Goal: Task Accomplishment & Management: Use online tool/utility

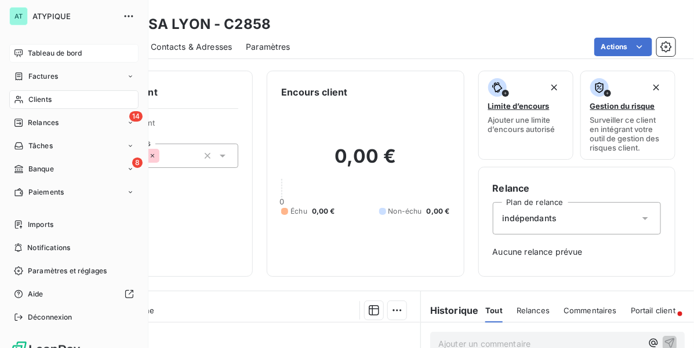
click at [30, 50] on span "Tableau de bord" at bounding box center [55, 53] width 54 height 10
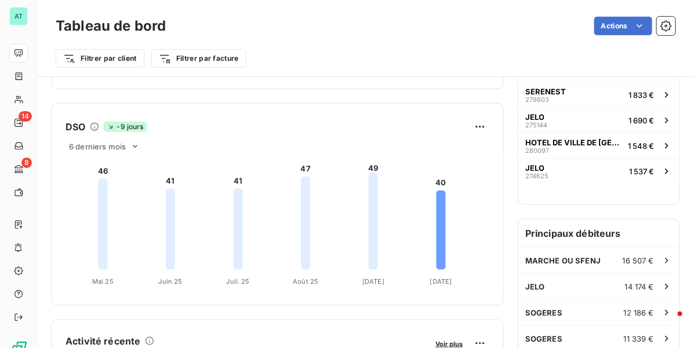
scroll to position [1, 0]
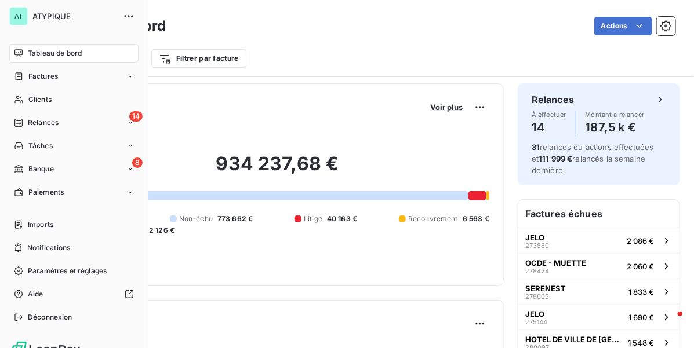
click at [52, 50] on span "Tableau de bord" at bounding box center [55, 53] width 54 height 10
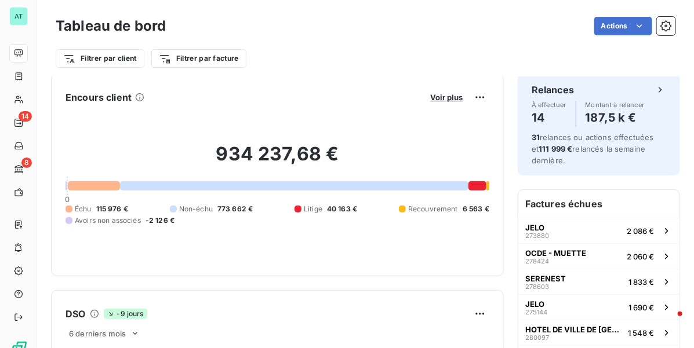
scroll to position [0, 0]
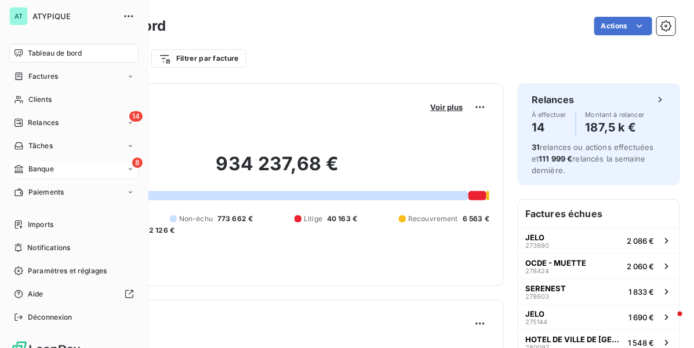
click at [37, 167] on span "Banque" at bounding box center [41, 169] width 26 height 10
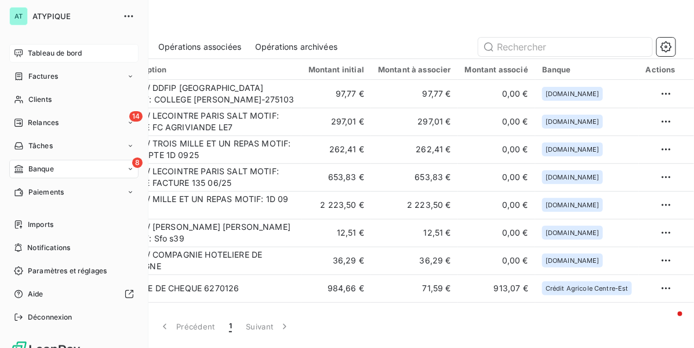
click at [29, 56] on span "Tableau de bord" at bounding box center [55, 53] width 54 height 10
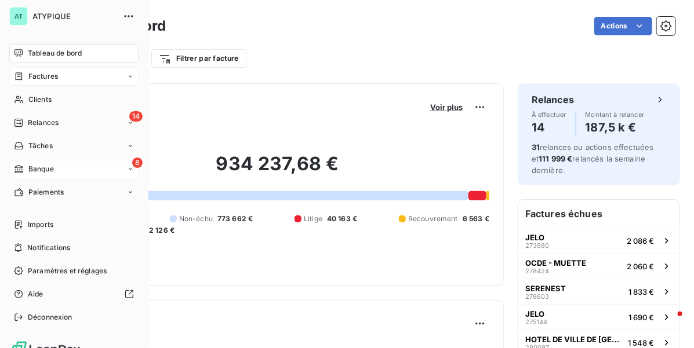
click at [60, 79] on div "Factures" at bounding box center [73, 76] width 129 height 19
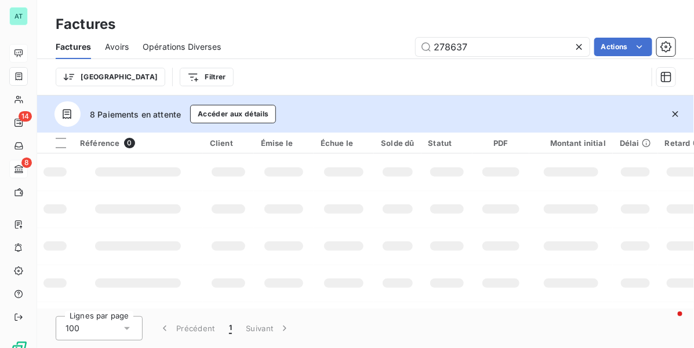
drag, startPoint x: 583, startPoint y: 43, endPoint x: 589, endPoint y: 47, distance: 6.8
click at [583, 44] on icon at bounding box center [579, 47] width 12 height 12
click at [676, 114] on icon "button" at bounding box center [676, 114] width 6 height 6
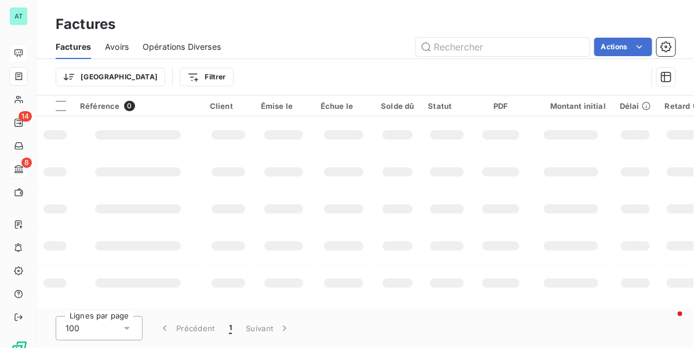
click at [409, 66] on div "Trier Filtrer" at bounding box center [351, 77] width 591 height 22
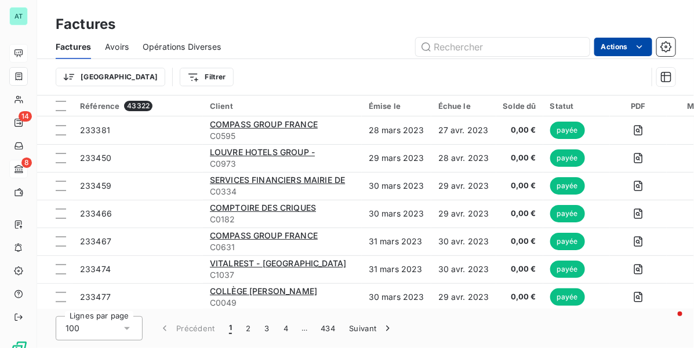
click at [620, 45] on html "AT 14 8 Factures Factures Avoirs Opérations Diverses Actions Trier Filtrer Réfé…" at bounding box center [347, 174] width 694 height 348
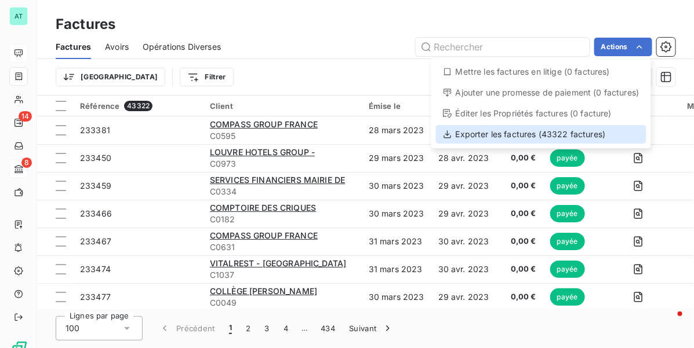
click at [574, 132] on div "Exporter les factures (43322 factures)" at bounding box center [541, 134] width 210 height 19
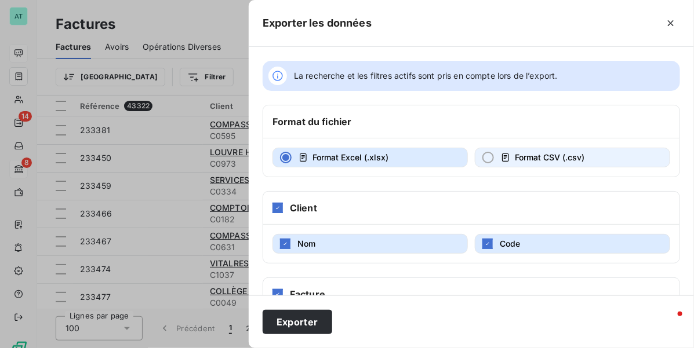
drag, startPoint x: 557, startPoint y: 155, endPoint x: 545, endPoint y: 148, distance: 13.5
click at [556, 157] on span "Format CSV (.csv)" at bounding box center [550, 158] width 70 height 10
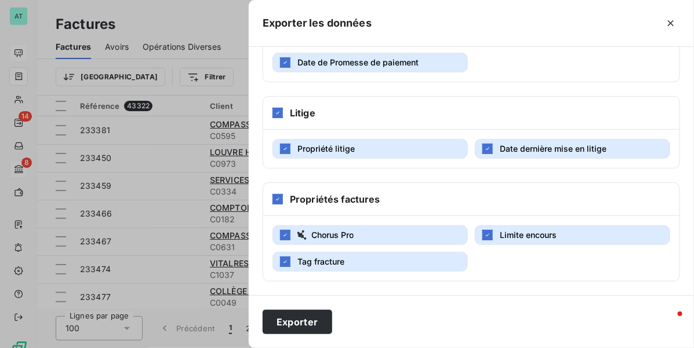
scroll to position [380, 0]
click at [389, 61] on span "Date de Promesse de paiement" at bounding box center [357, 62] width 121 height 10
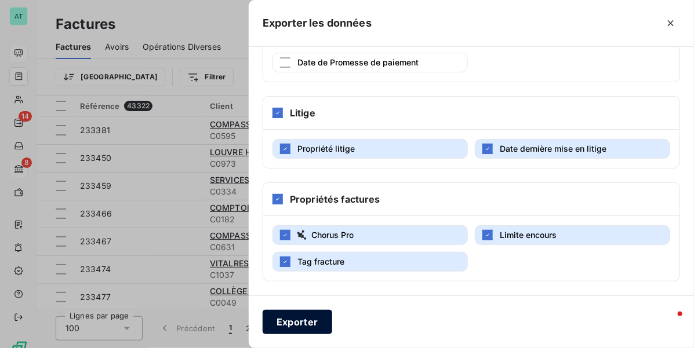
click at [291, 329] on button "Exporter" at bounding box center [298, 322] width 70 height 24
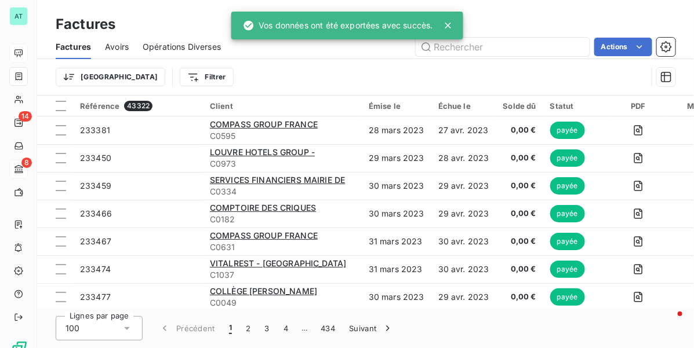
click at [117, 43] on span "Avoirs" at bounding box center [117, 47] width 24 height 12
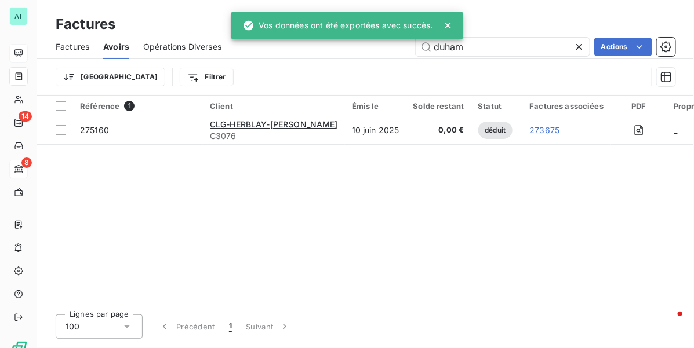
drag, startPoint x: 578, startPoint y: 39, endPoint x: 583, endPoint y: 21, distance: 19.3
click at [578, 41] on div at bounding box center [581, 47] width 16 height 19
click at [583, 21] on div "Factures" at bounding box center [365, 24] width 657 height 21
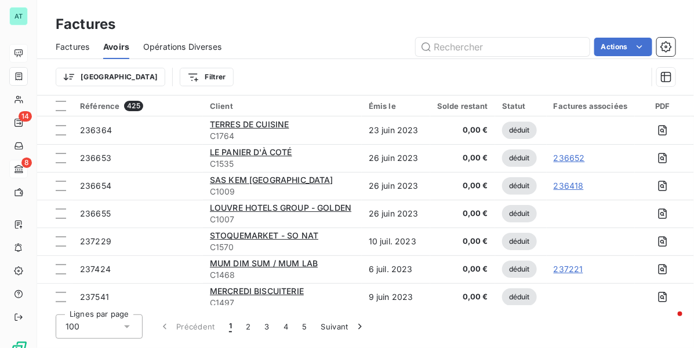
click at [604, 43] on html "AT 14 8 Factures Factures Avoirs Opérations Diverses Actions Trier Filtrer Réfé…" at bounding box center [347, 174] width 694 height 348
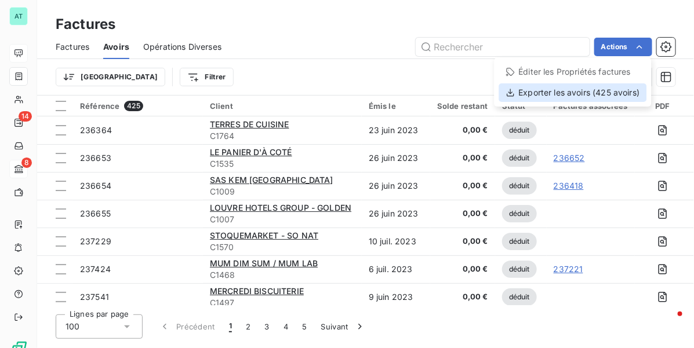
click at [608, 100] on div "Exporter les avoirs (425 avoirs)" at bounding box center [573, 92] width 148 height 19
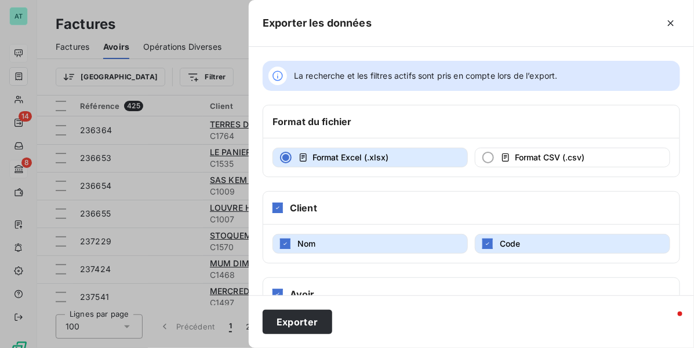
drag, startPoint x: 558, startPoint y: 148, endPoint x: 537, endPoint y: 129, distance: 28.7
click at [557, 150] on button "Format CSV (.csv)" at bounding box center [572, 158] width 195 height 20
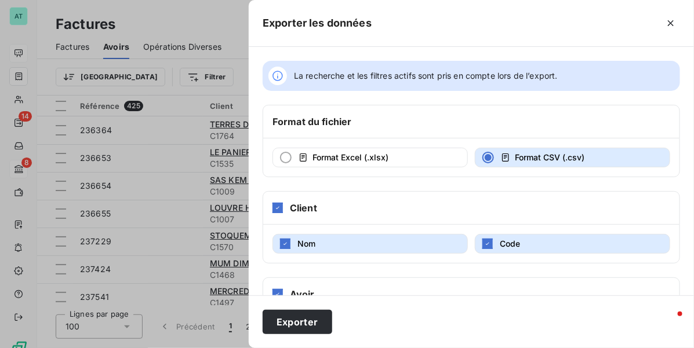
scroll to position [290, 0]
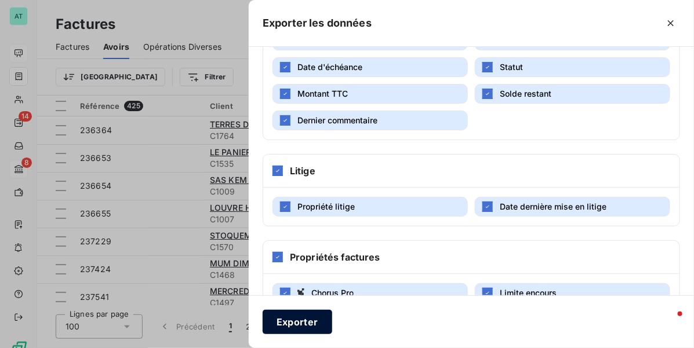
click at [283, 320] on button "Exporter" at bounding box center [298, 322] width 70 height 24
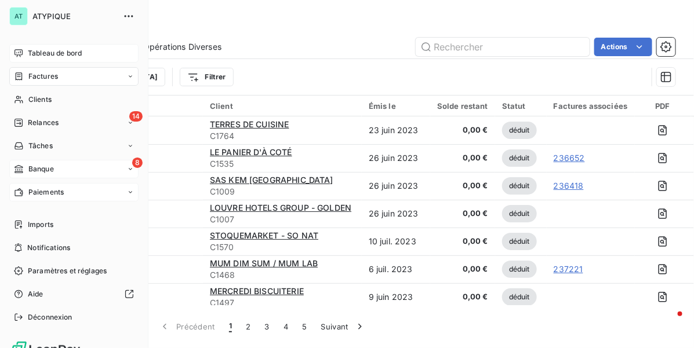
drag, startPoint x: 54, startPoint y: 186, endPoint x: 61, endPoint y: 187, distance: 7.0
click at [55, 186] on div "Paiements" at bounding box center [73, 192] width 129 height 19
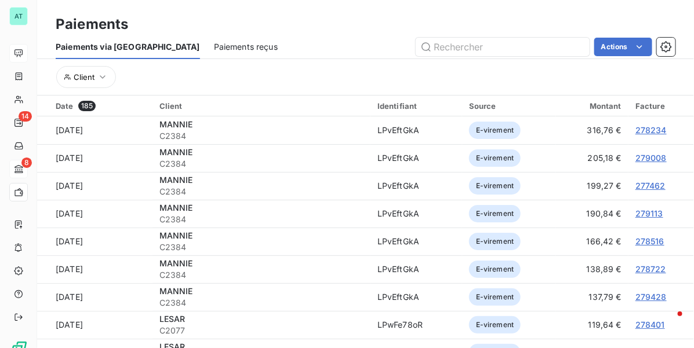
click at [214, 42] on span "Paiements reçus" at bounding box center [246, 47] width 64 height 12
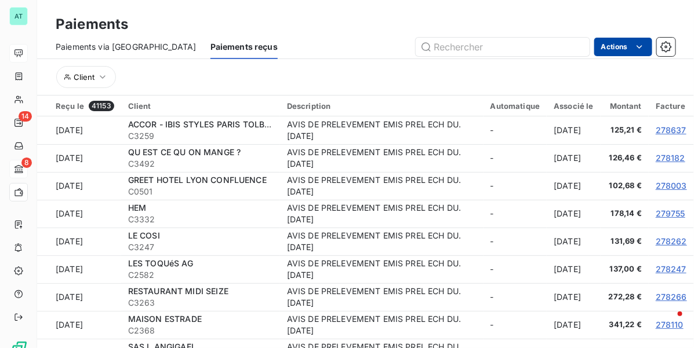
click at [632, 48] on html "AT 14 8 Paiements Paiements via le Portail Paiements reçus Actions Client Reçu …" at bounding box center [347, 174] width 694 height 348
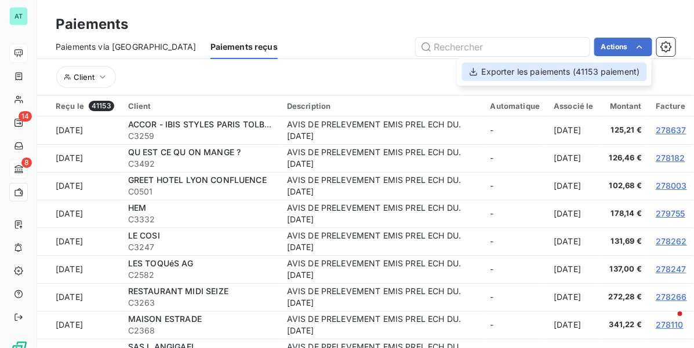
click at [580, 72] on div "Exporter les paiements (41153 paiement)" at bounding box center [554, 72] width 185 height 19
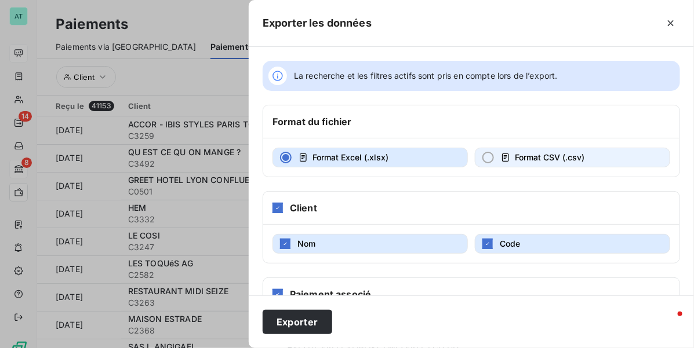
click at [494, 155] on button "Format CSV (.csv)" at bounding box center [572, 158] width 195 height 20
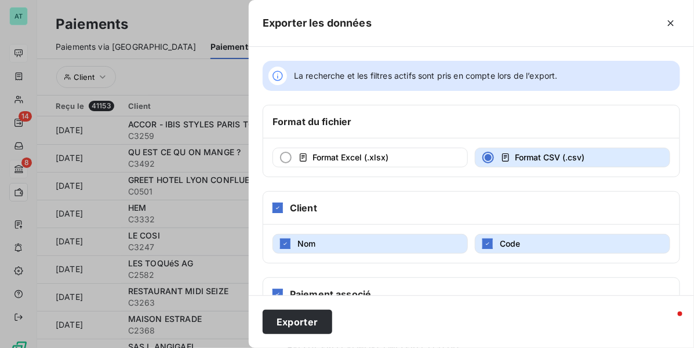
scroll to position [125, 0]
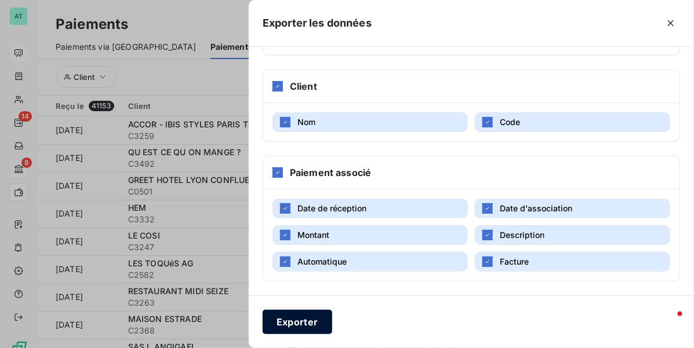
click at [276, 325] on button "Exporter" at bounding box center [298, 322] width 70 height 24
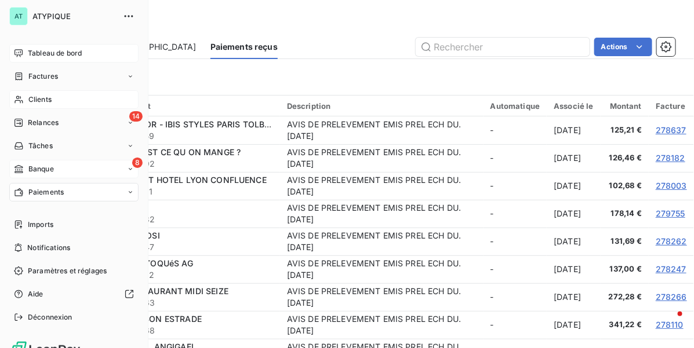
click at [61, 100] on div "Clients" at bounding box center [73, 99] width 129 height 19
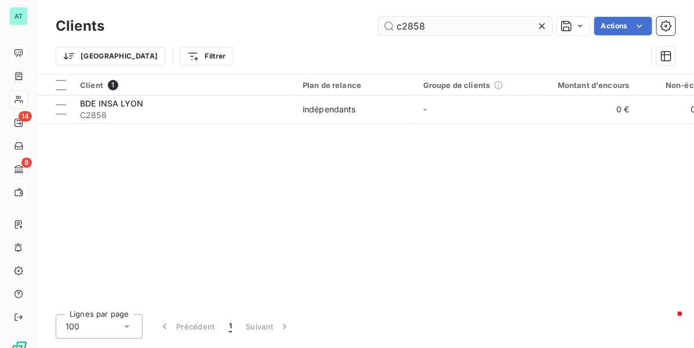
drag, startPoint x: 538, startPoint y: 23, endPoint x: 479, endPoint y: 24, distance: 59.1
click at [538, 24] on icon at bounding box center [542, 26] width 12 height 12
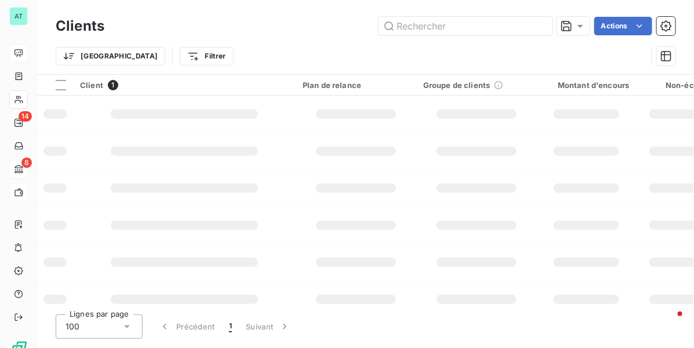
click at [303, 27] on div "Actions" at bounding box center [396, 26] width 557 height 19
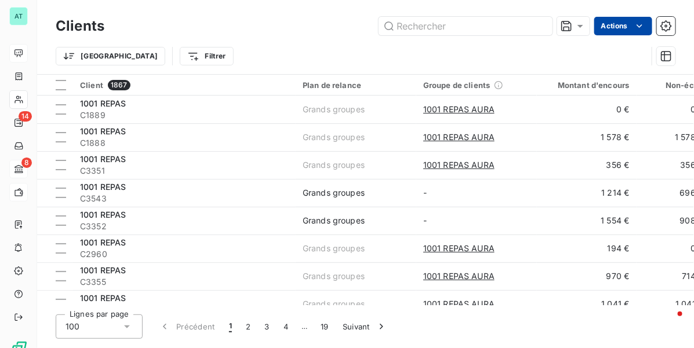
click at [608, 30] on html "AT 14 8 Clients Actions Trier Filtrer Client 1867 Plan de relance Groupe de cli…" at bounding box center [347, 174] width 694 height 348
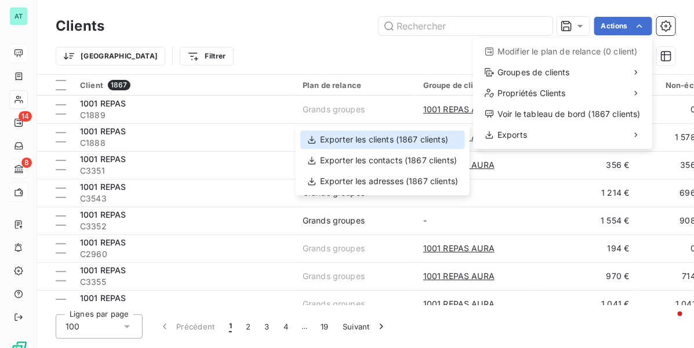
click at [425, 137] on div "Exporter les clients (1867 clients)" at bounding box center [382, 140] width 165 height 19
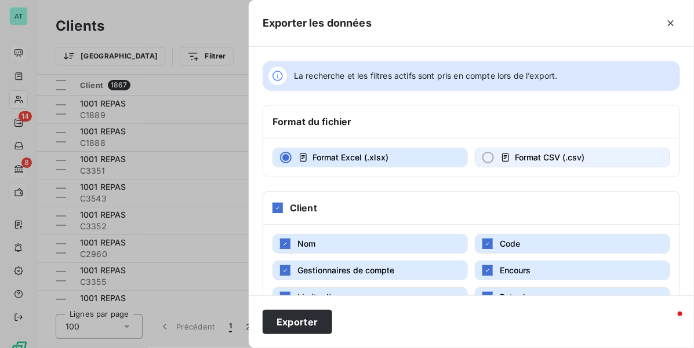
click at [529, 160] on span "Format CSV (.csv)" at bounding box center [550, 158] width 70 height 10
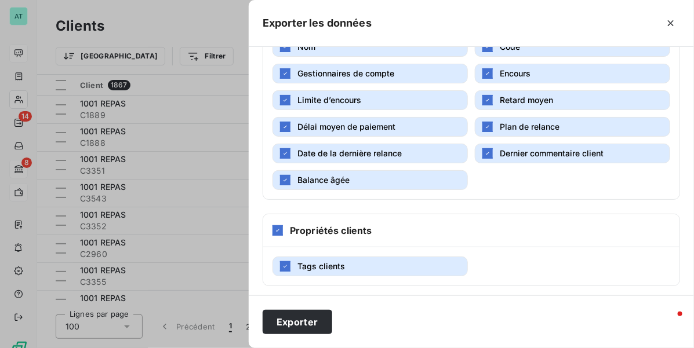
scroll to position [205, 0]
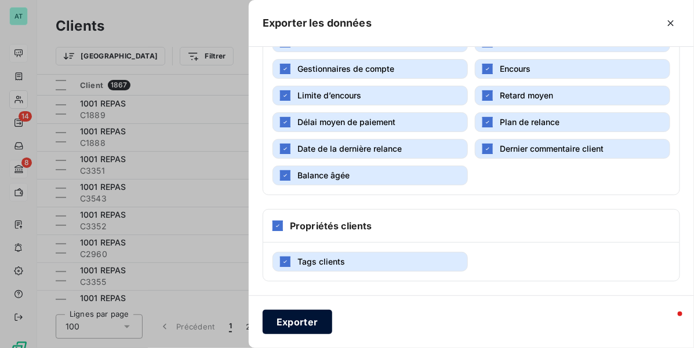
click at [310, 325] on button "Exporter" at bounding box center [298, 322] width 70 height 24
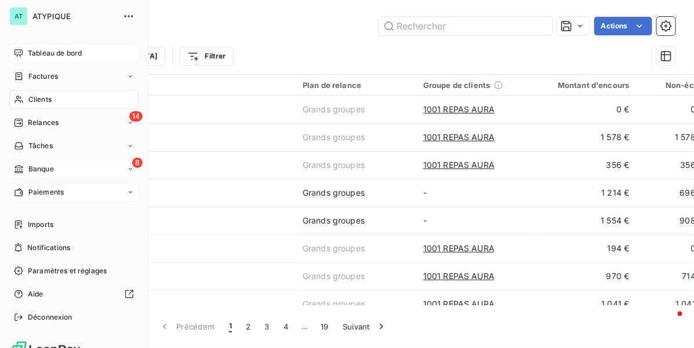
click at [15, 53] on icon at bounding box center [18, 53] width 8 height 8
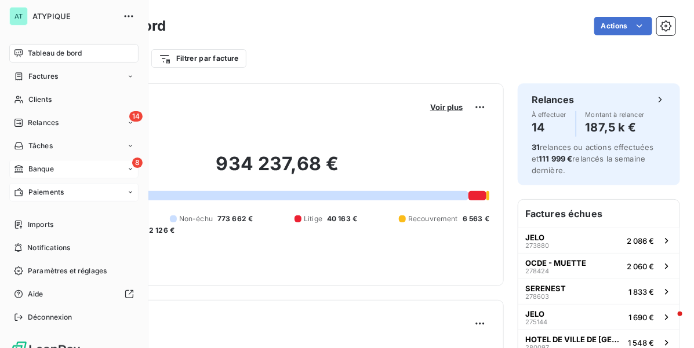
click at [42, 56] on span "Tableau de bord" at bounding box center [55, 53] width 54 height 10
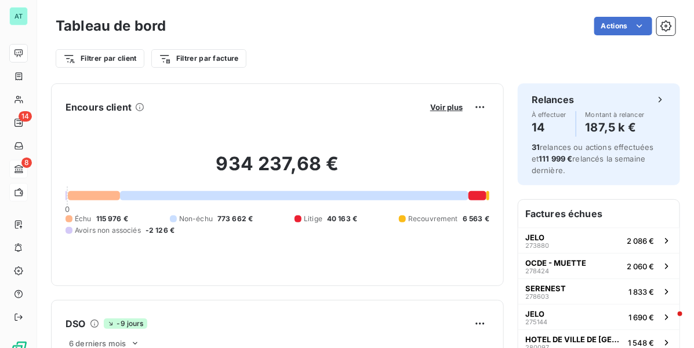
click at [108, 202] on div "934 237,68 € 0 Échu 115 976 € Non-échu 773 662 € Litige 40 163 € Recouvrement 6…" at bounding box center [278, 194] width 424 height 155
click at [120, 198] on div at bounding box center [279, 195] width 422 height 9
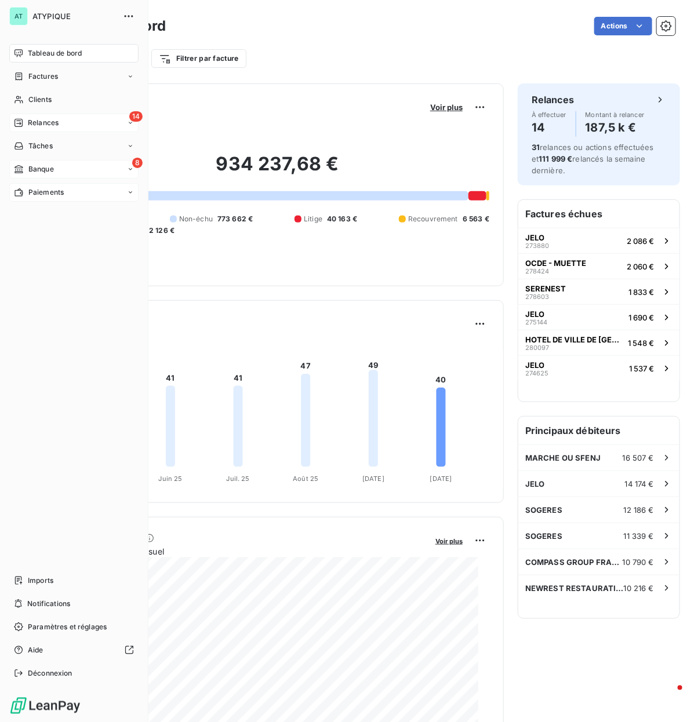
click at [39, 125] on span "Relances" at bounding box center [43, 123] width 31 height 10
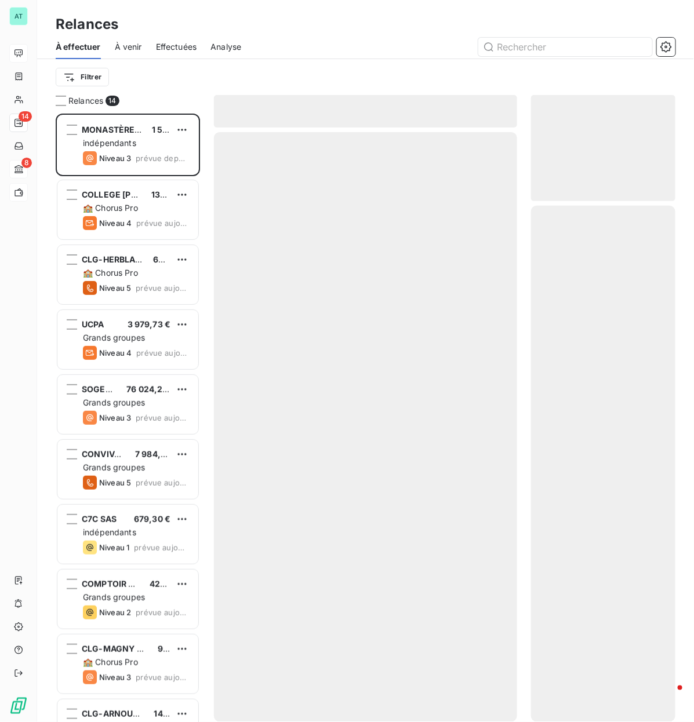
scroll to position [598, 133]
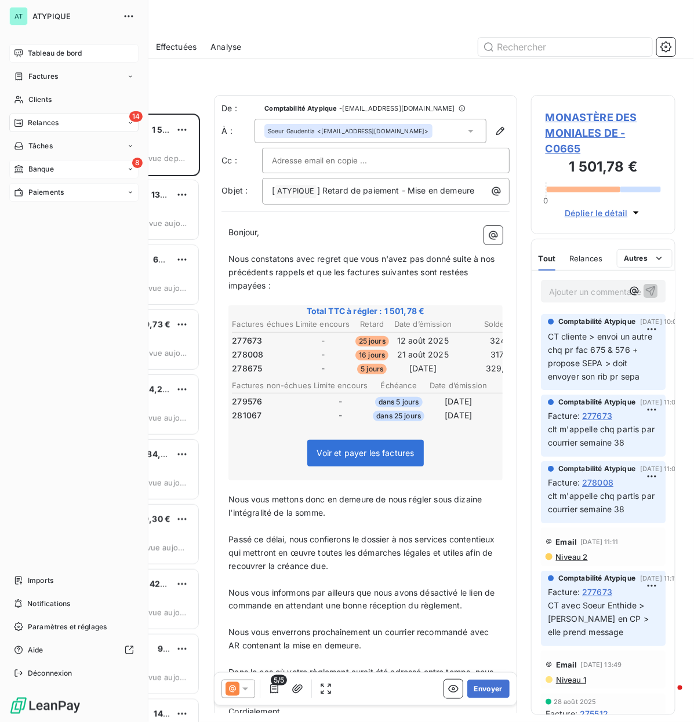
click at [50, 50] on span "Tableau de bord" at bounding box center [55, 53] width 54 height 10
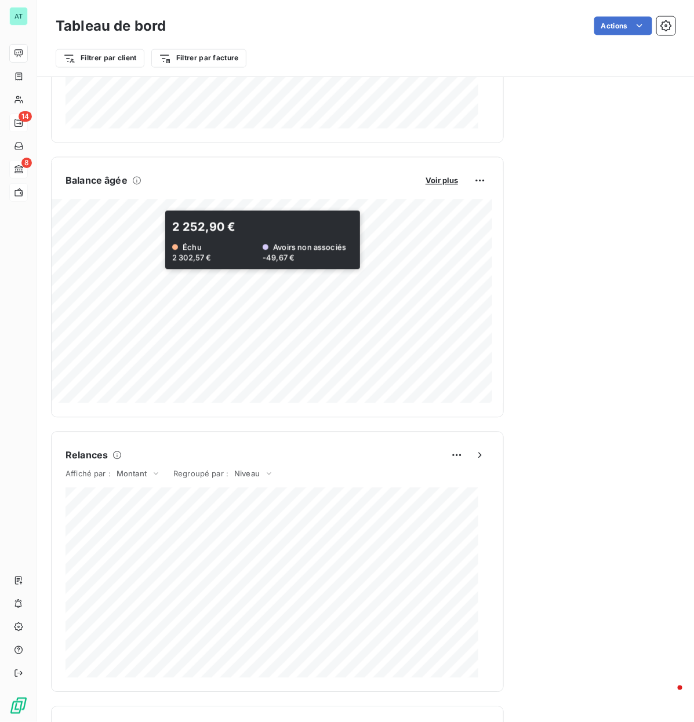
scroll to position [653, 0]
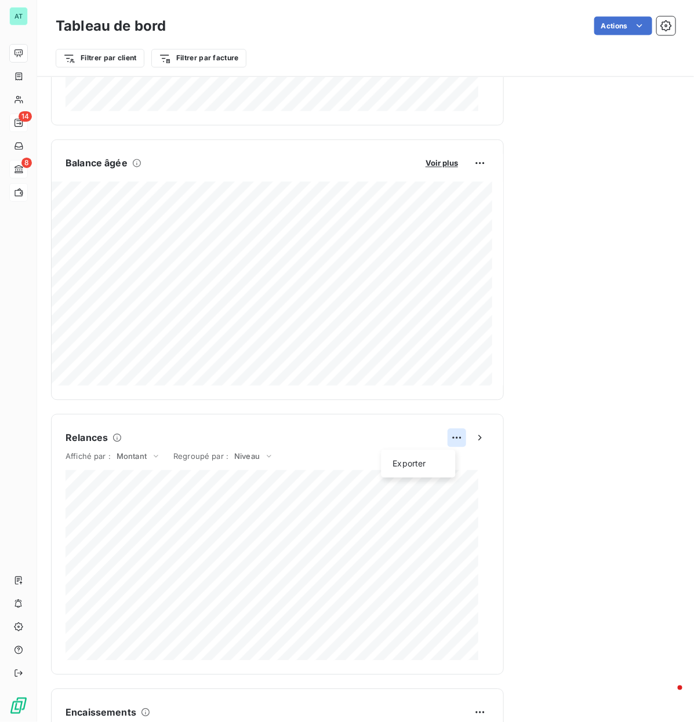
click at [444, 348] on html "AT 14 8 Tableau de bord Actions Filtrer par client Filtrer par facture Encours …" at bounding box center [347, 361] width 694 height 722
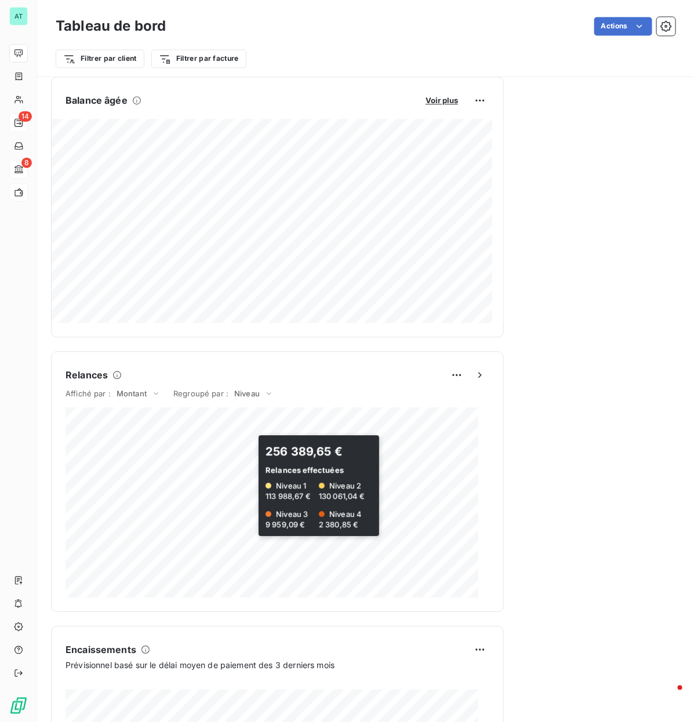
scroll to position [798, 0]
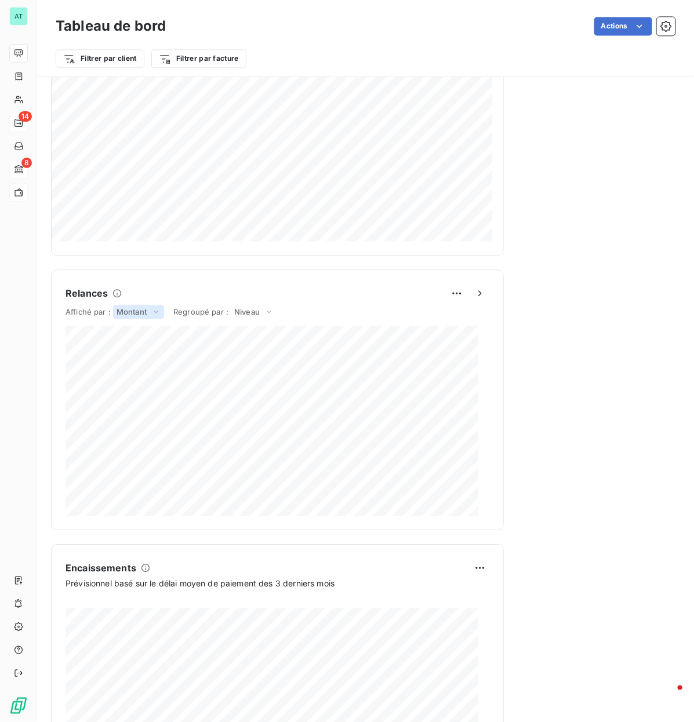
click at [152, 312] on icon at bounding box center [155, 312] width 9 height 12
click at [136, 322] on li "Volume" at bounding box center [115, 324] width 94 height 21
click at [135, 313] on span "Volume" at bounding box center [131, 311] width 28 height 9
click at [123, 299] on li "Montant" at bounding box center [114, 301] width 92 height 21
click at [148, 314] on div "Montant" at bounding box center [138, 312] width 51 height 14
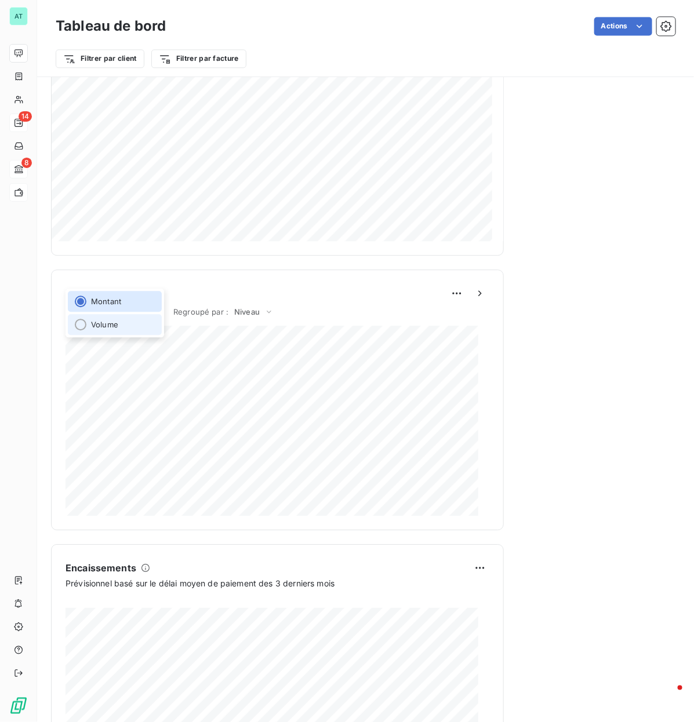
click at [135, 328] on li "Volume" at bounding box center [115, 324] width 94 height 21
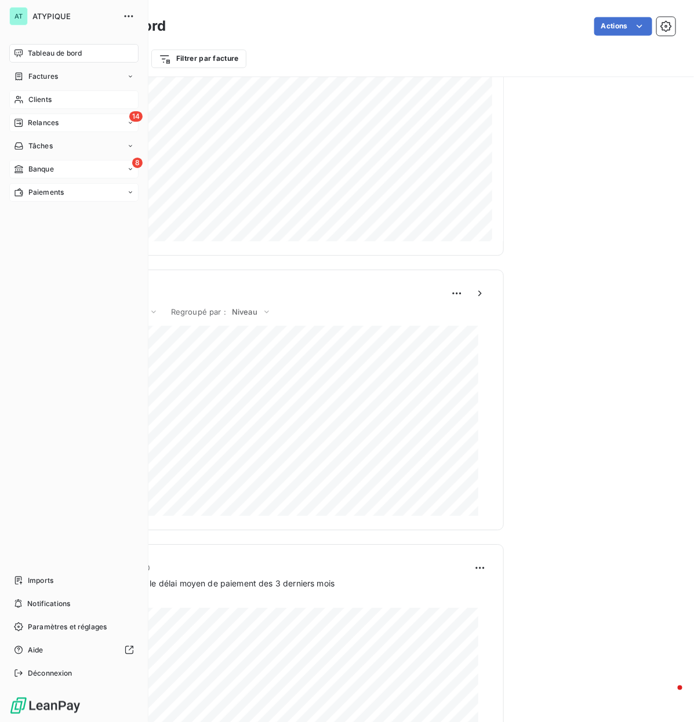
click at [32, 103] on span "Clients" at bounding box center [39, 100] width 23 height 10
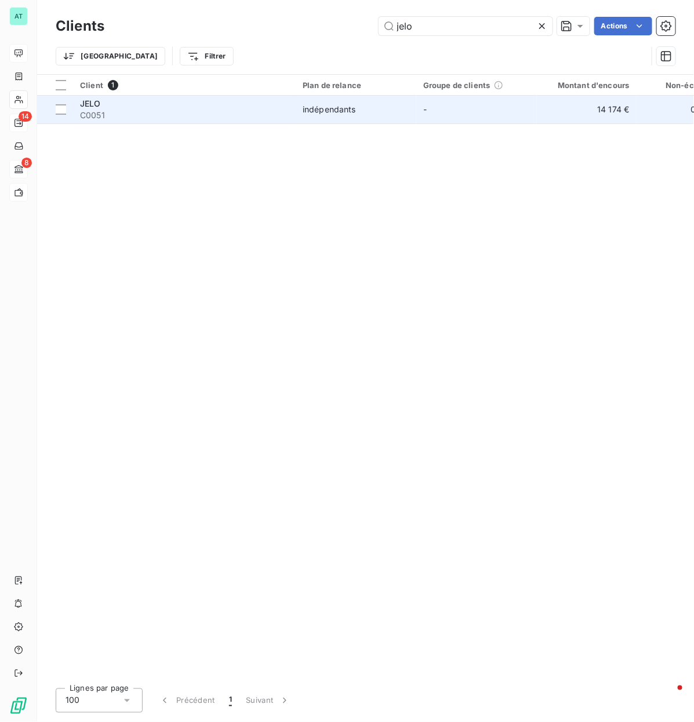
type input "jelo"
click at [224, 103] on div "JELO" at bounding box center [184, 104] width 209 height 12
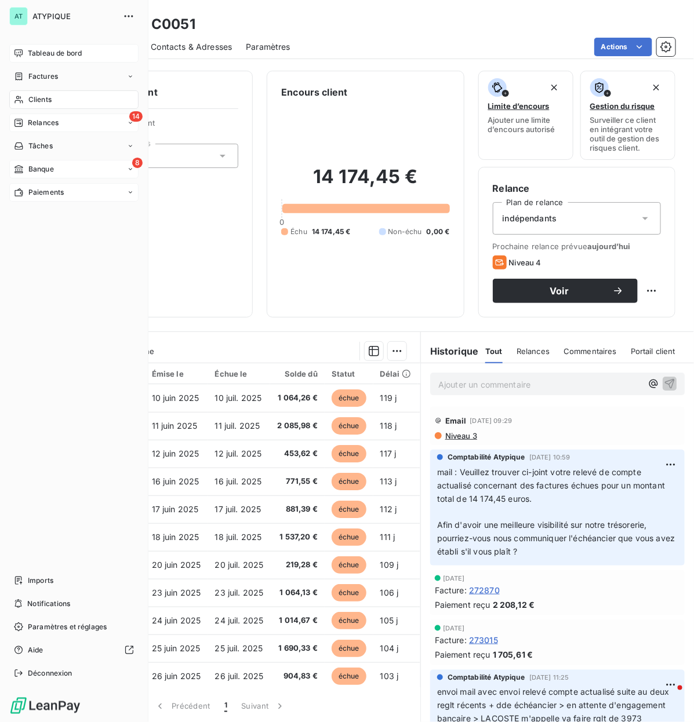
click at [46, 59] on div "Tableau de bord" at bounding box center [73, 53] width 129 height 19
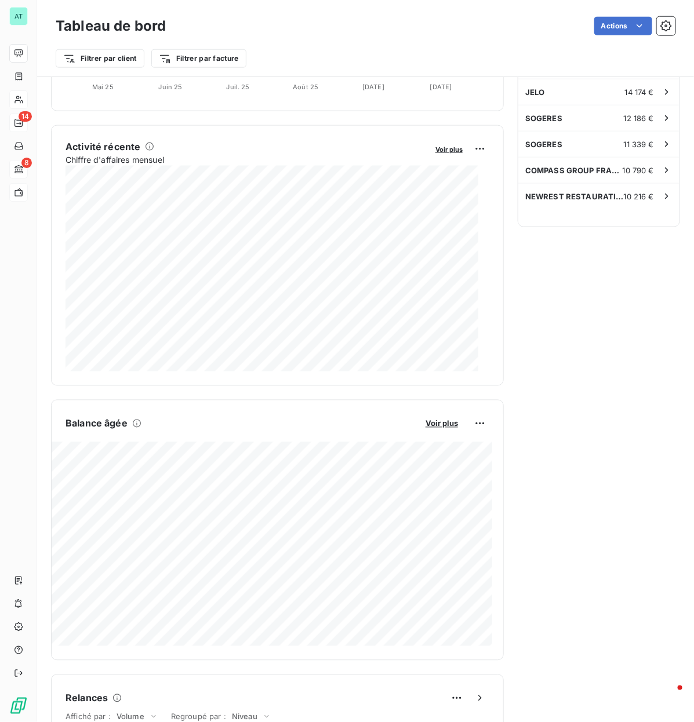
scroll to position [899, 0]
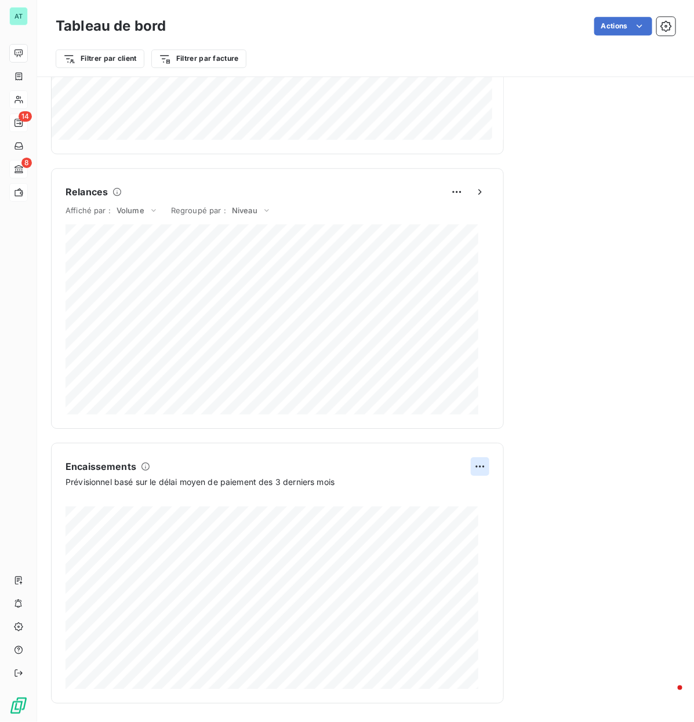
click at [461, 348] on html "AT 14 8 Tableau de bord Actions Filtrer par client Filtrer par facture Encours …" at bounding box center [347, 361] width 694 height 722
click at [525, 348] on html "AT 14 8 Tableau de bord Actions Filtrer par client Filtrer par facture Encours …" at bounding box center [347, 361] width 694 height 722
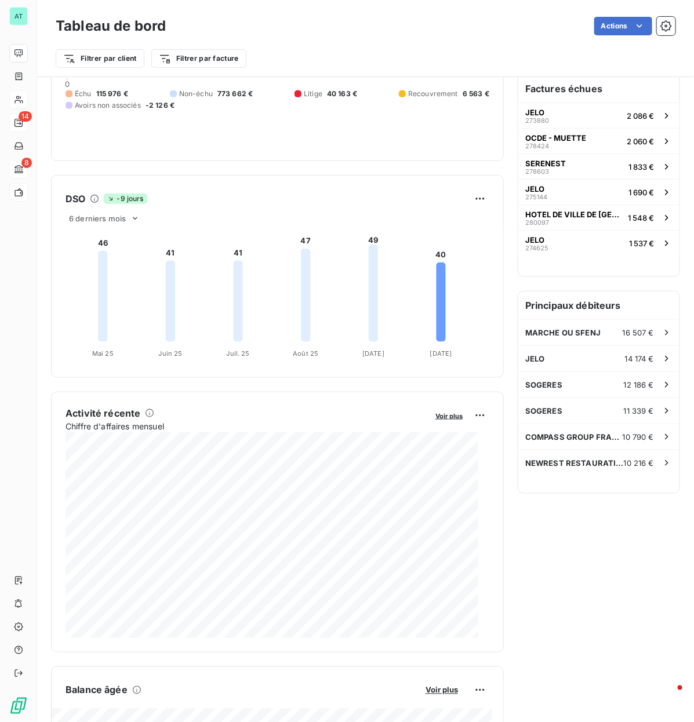
scroll to position [0, 0]
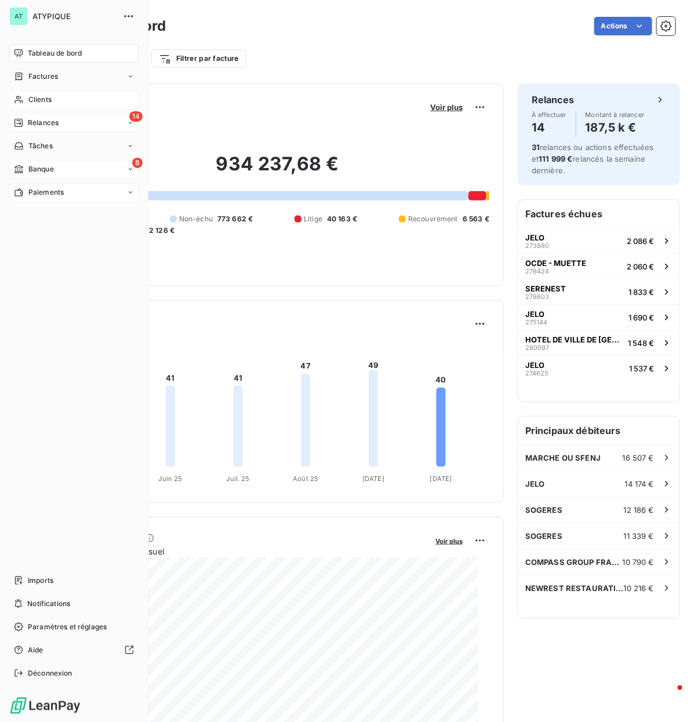
click at [58, 91] on div "Clients" at bounding box center [73, 99] width 129 height 19
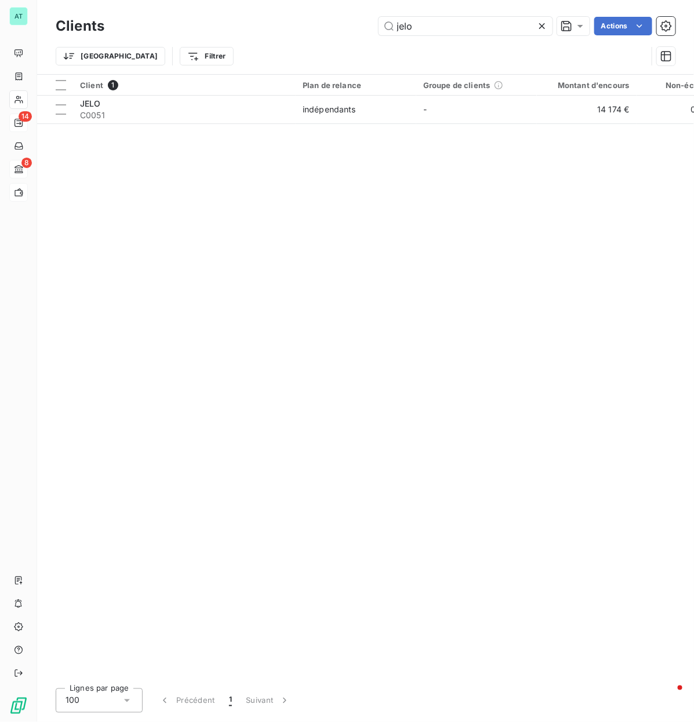
click at [540, 27] on icon at bounding box center [542, 26] width 6 height 6
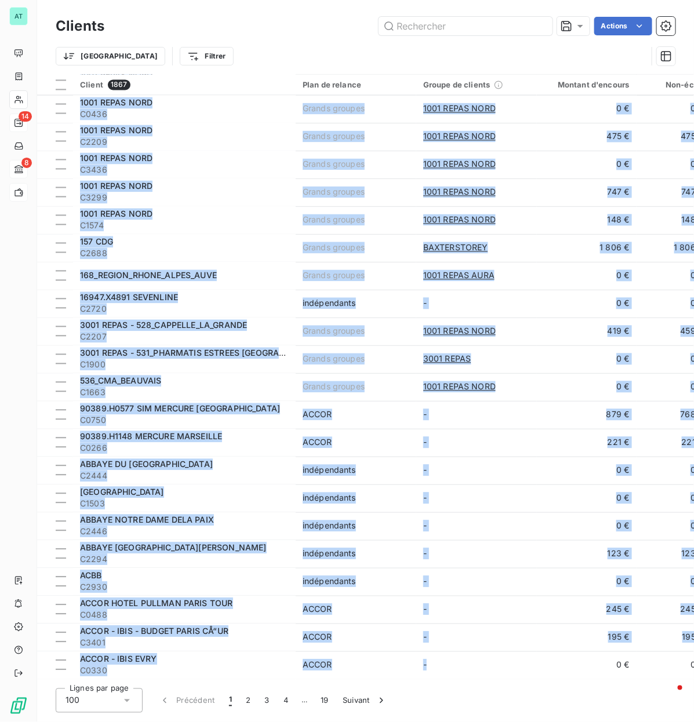
drag, startPoint x: 423, startPoint y: 680, endPoint x: 468, endPoint y: 677, distance: 44.7
click at [520, 348] on div "Clients Actions Trier Filtrer Client 1867 Plan de relance Groupe de clients Mon…" at bounding box center [365, 361] width 657 height 722
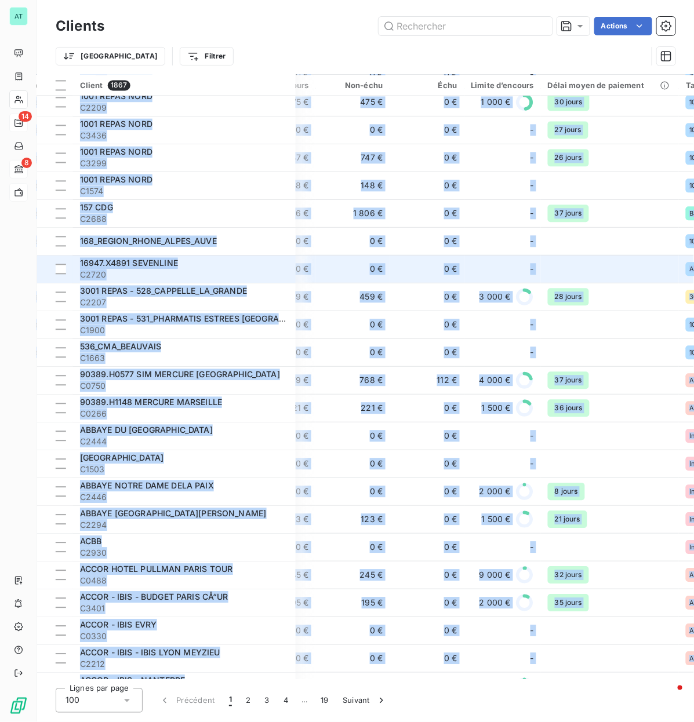
scroll to position [787, 322]
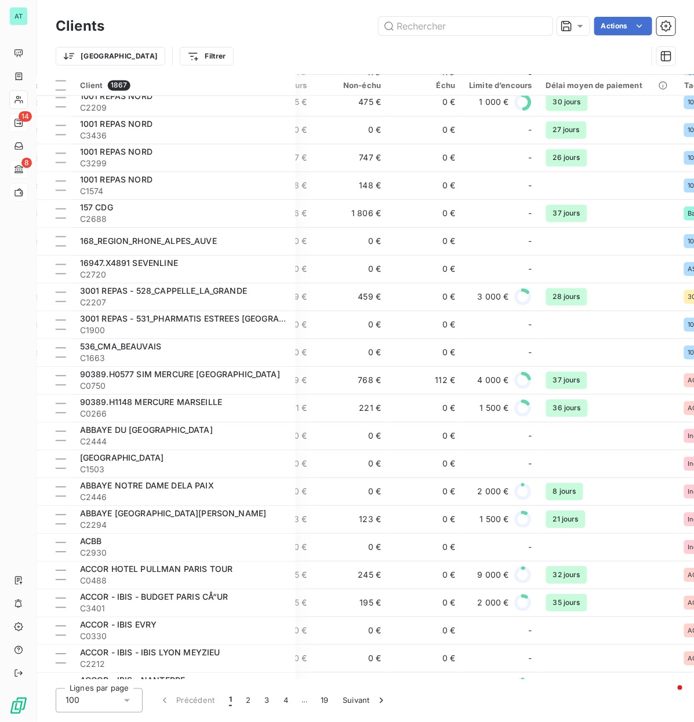
click at [543, 53] on div "Trier Filtrer" at bounding box center [351, 56] width 591 height 22
click at [584, 85] on div "Délai moyen de paiement" at bounding box center [608, 85] width 124 height 9
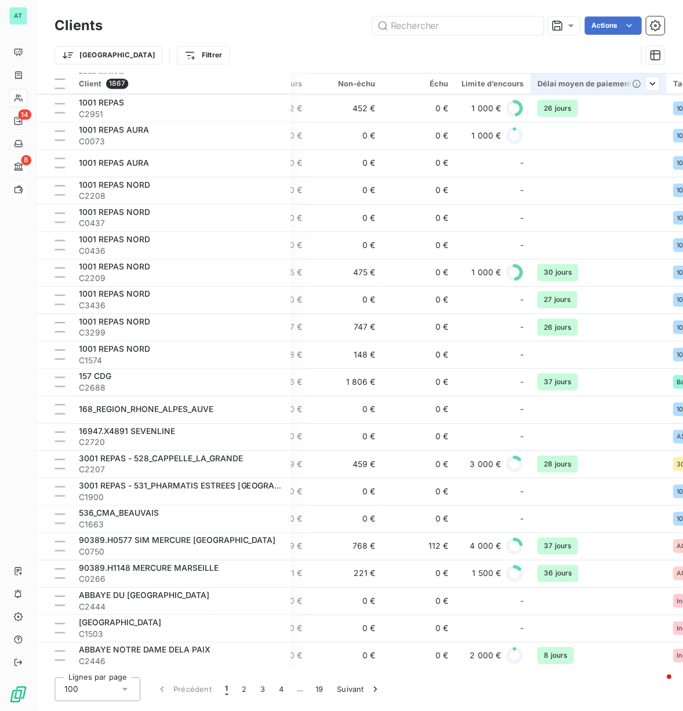
scroll to position [352, 322]
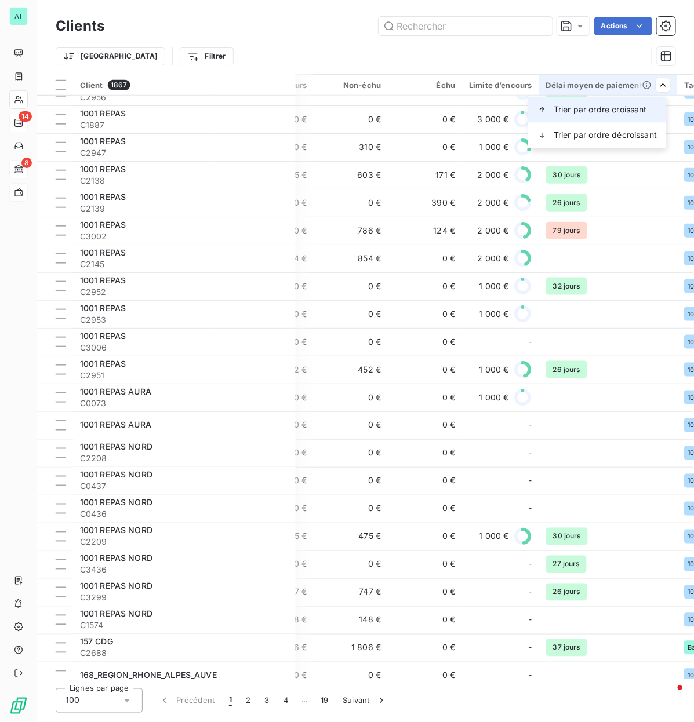
click at [652, 103] on div "Trier par ordre croissant" at bounding box center [597, 110] width 138 height 26
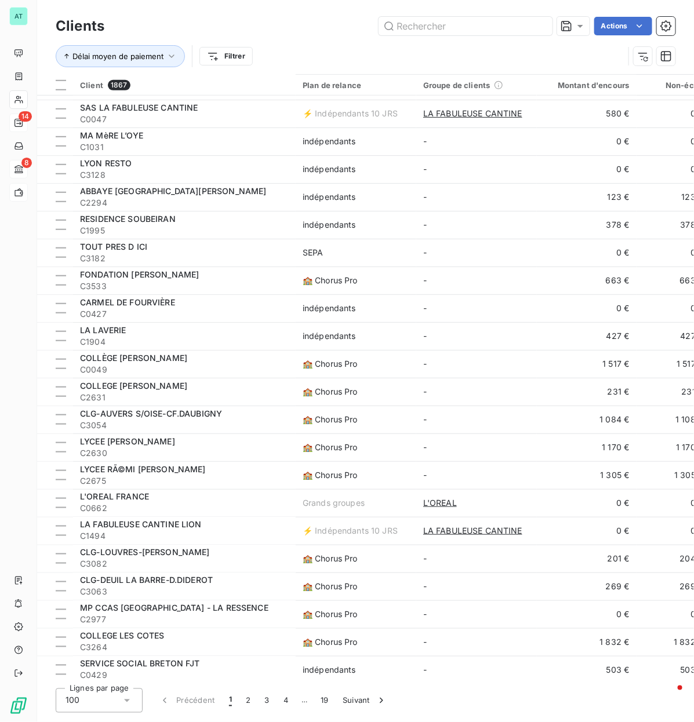
scroll to position [1334, 0]
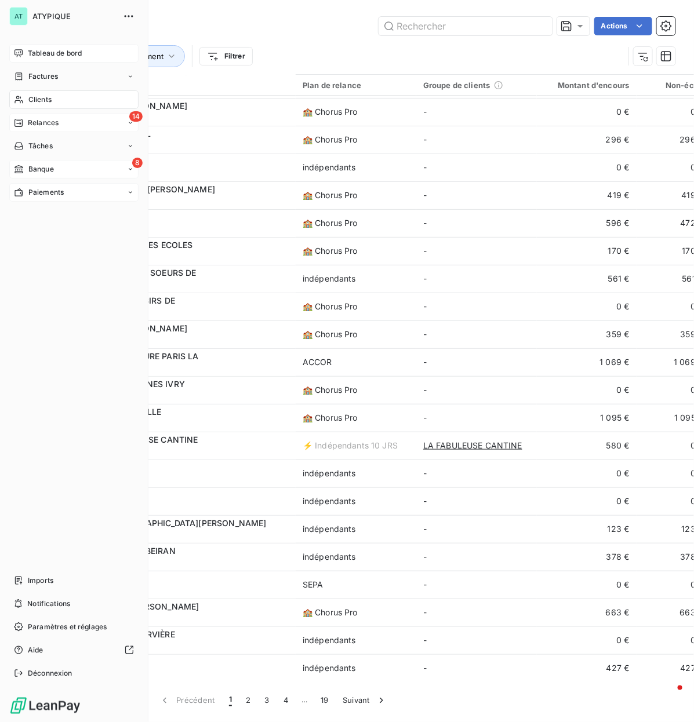
click at [48, 58] on span "Tableau de bord" at bounding box center [55, 53] width 54 height 10
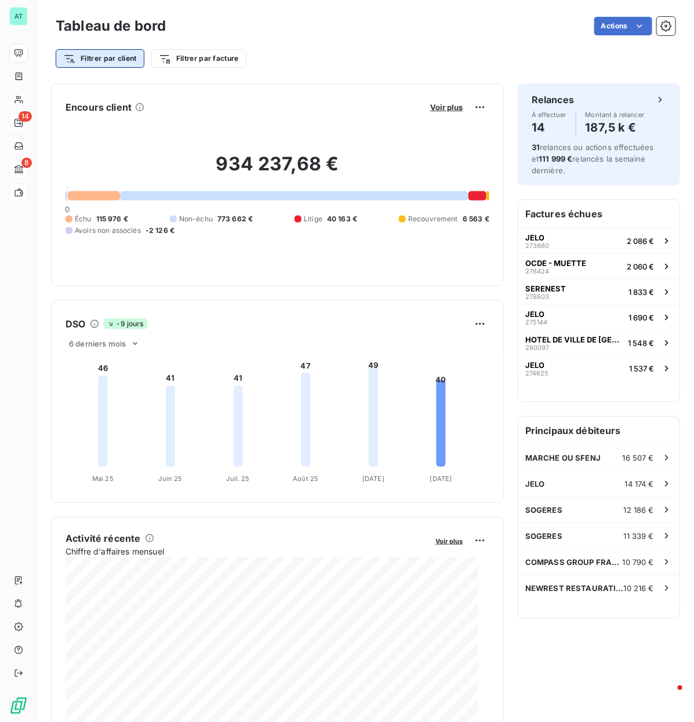
click at [100, 56] on html "AT 14 8 Tableau de bord Actions Filtrer par client Filtrer par facture Encours …" at bounding box center [347, 361] width 694 height 722
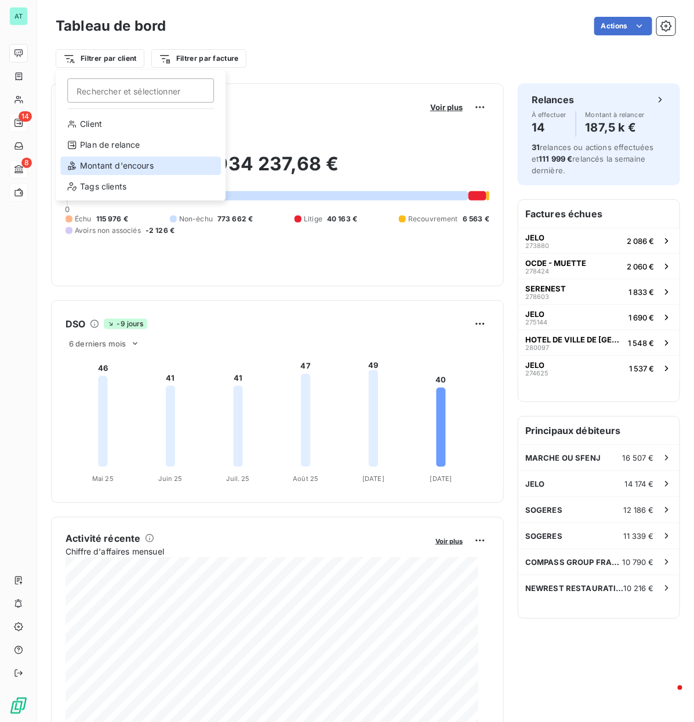
click at [123, 169] on div "Montant d'encours" at bounding box center [140, 166] width 161 height 19
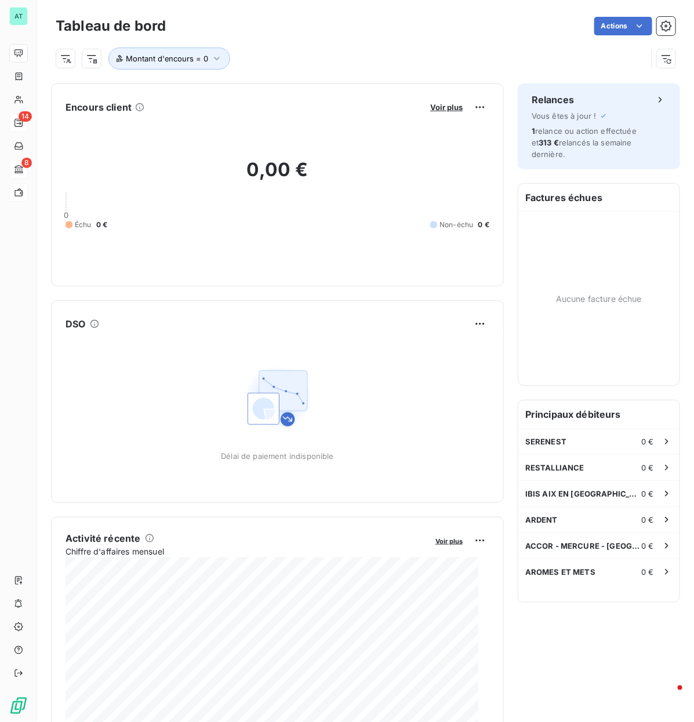
click at [322, 45] on div "Montant d'encours = 0" at bounding box center [366, 53] width 620 height 31
click at [667, 61] on icon "button" at bounding box center [669, 61] width 5 height 5
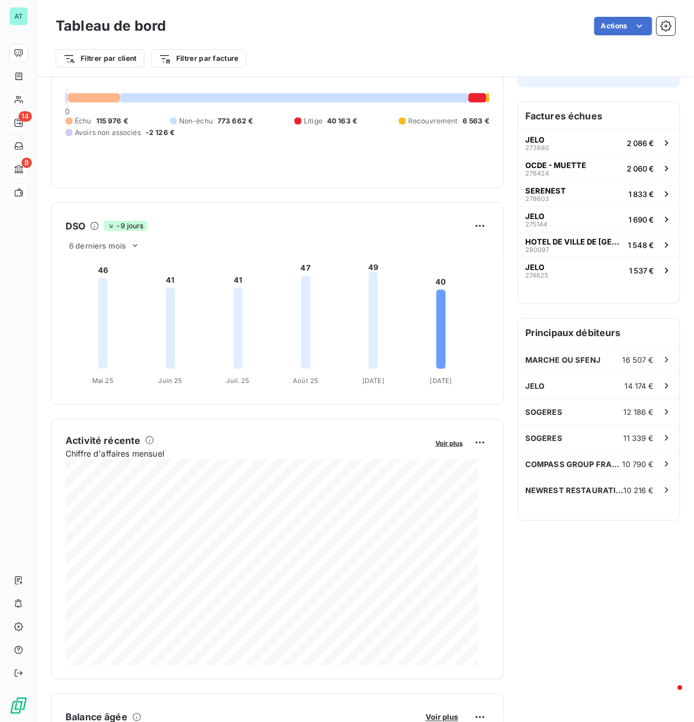
scroll to position [146, 0]
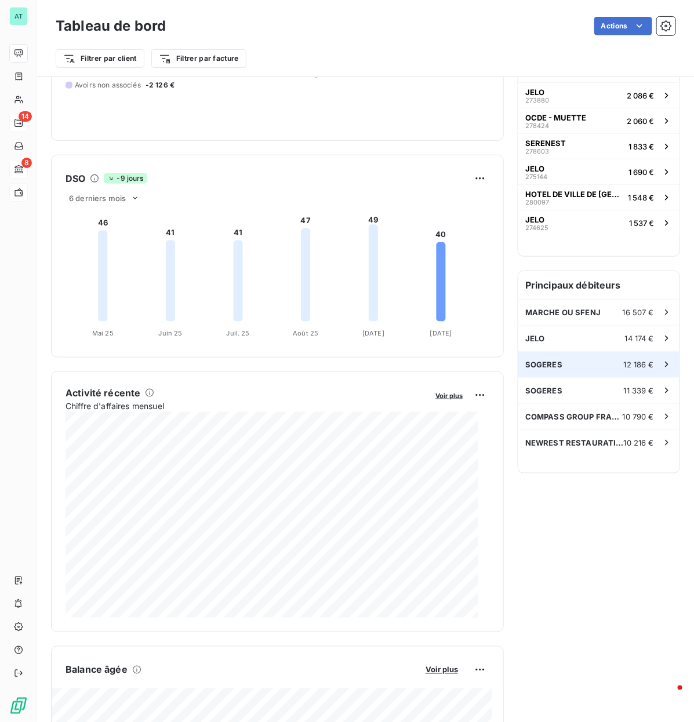
click at [556, 348] on div "SOGERES 12 186 €" at bounding box center [598, 365] width 161 height 26
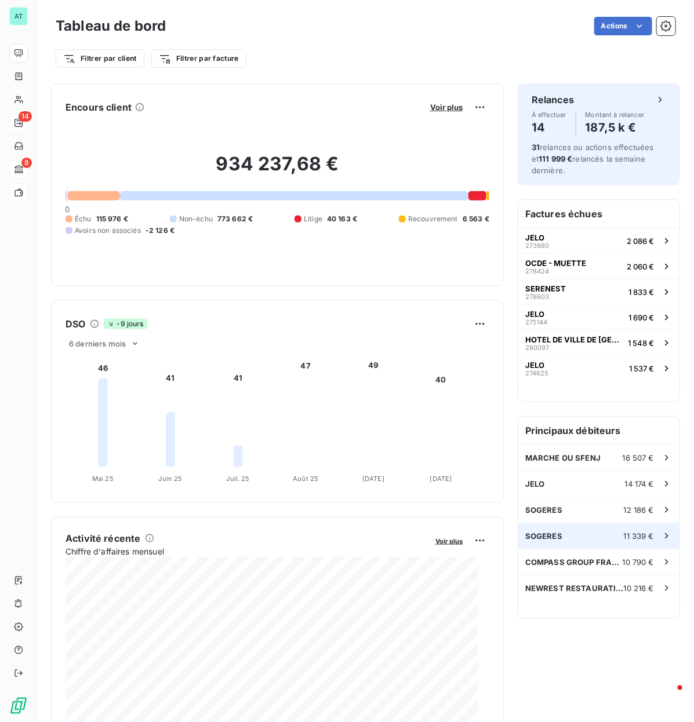
click at [544, 348] on div "SOGERES 11 339 €" at bounding box center [598, 537] width 161 height 26
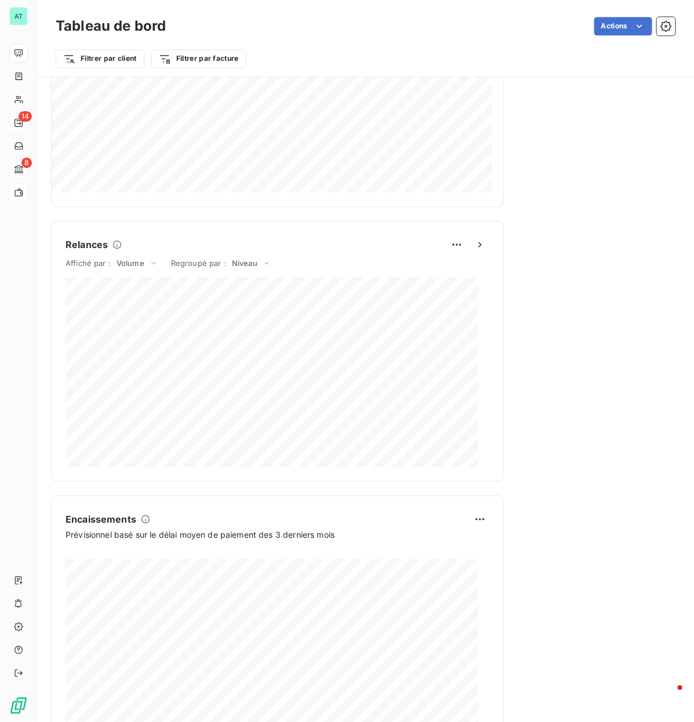
scroll to position [899, 0]
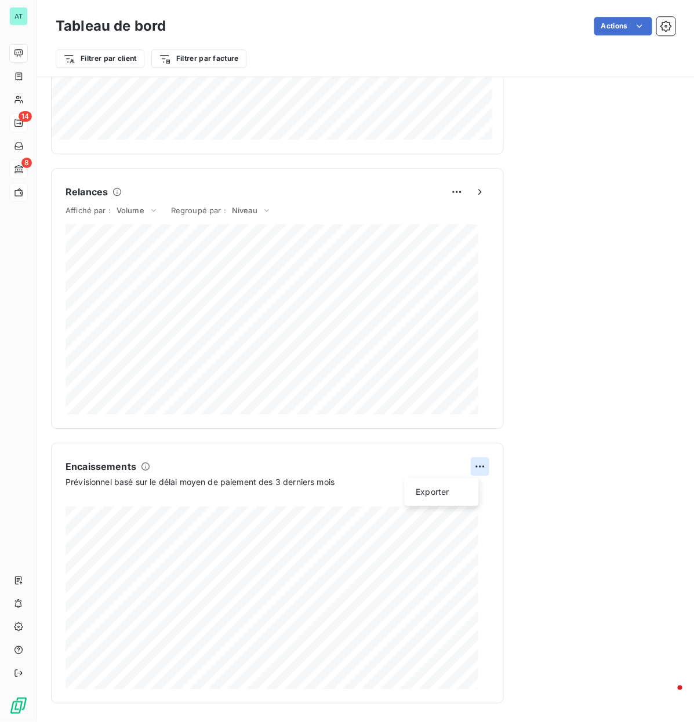
click at [469, 348] on html "AT 14 8 Tableau de bord Actions Filtrer par client Filtrer par facture Encours …" at bounding box center [347, 361] width 694 height 722
click at [448, 348] on div "Exporter" at bounding box center [441, 492] width 65 height 19
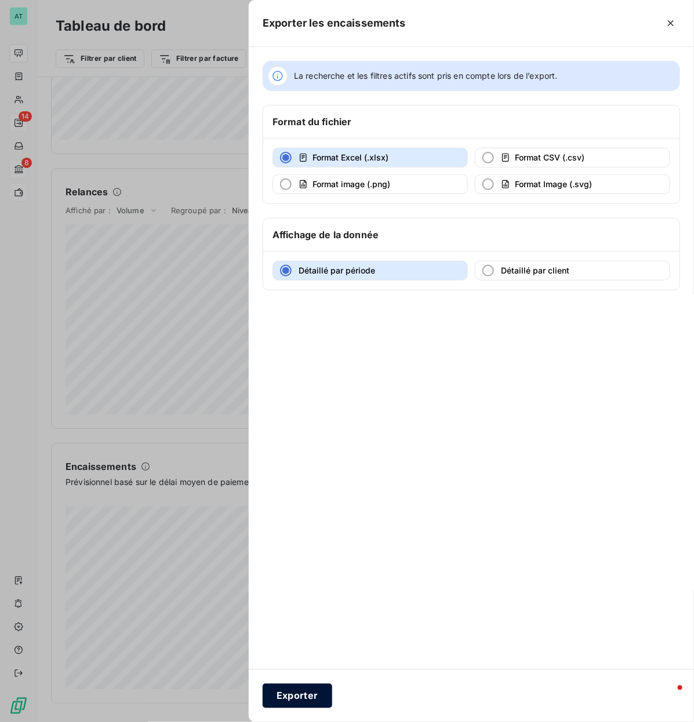
click at [299, 348] on button "Exporter" at bounding box center [298, 696] width 70 height 24
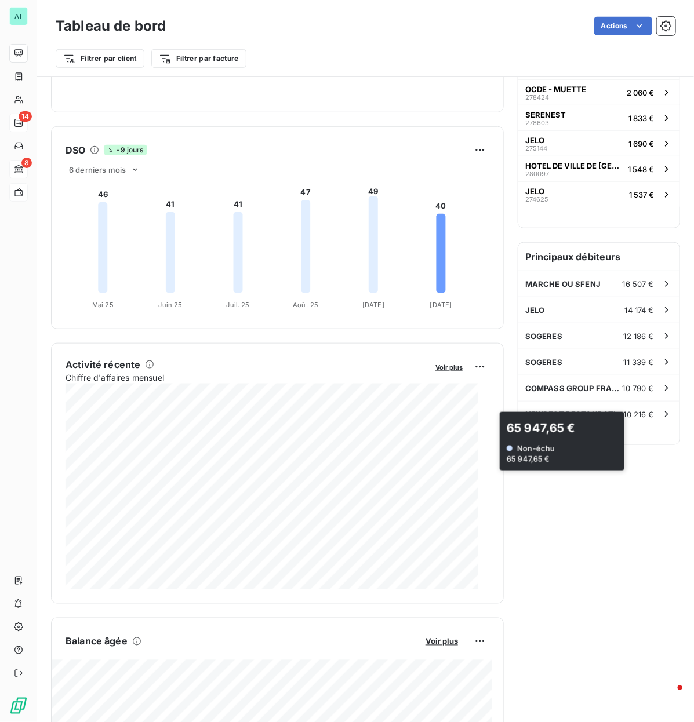
scroll to position [0, 0]
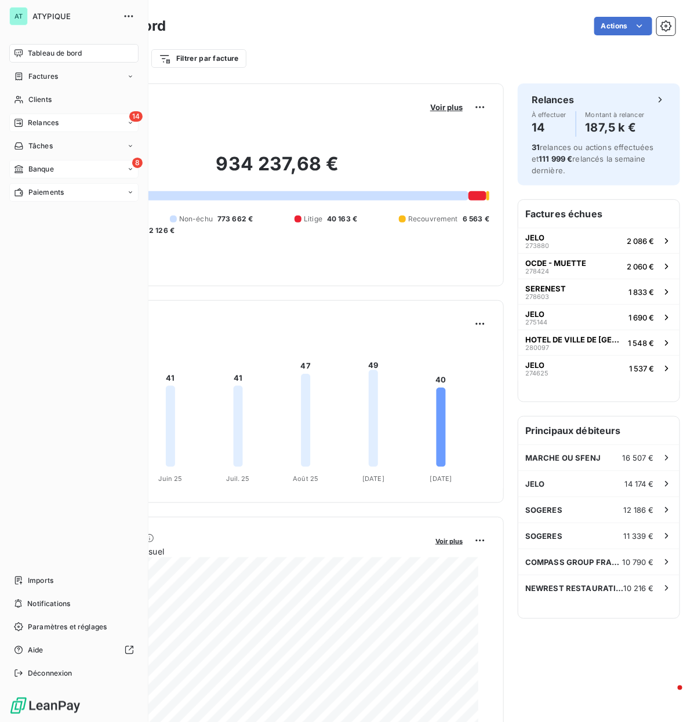
click at [88, 188] on div "Paiements" at bounding box center [73, 192] width 129 height 19
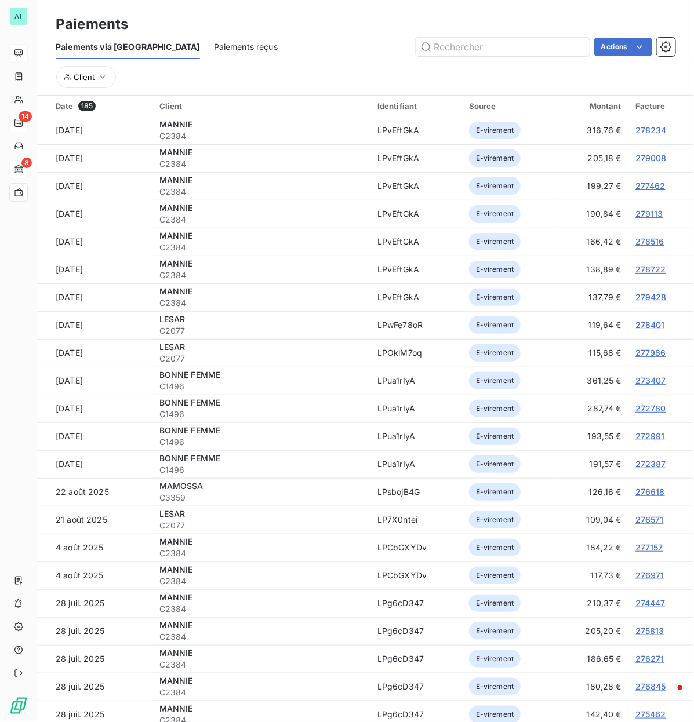
click at [214, 48] on span "Paiements reçus" at bounding box center [246, 47] width 64 height 12
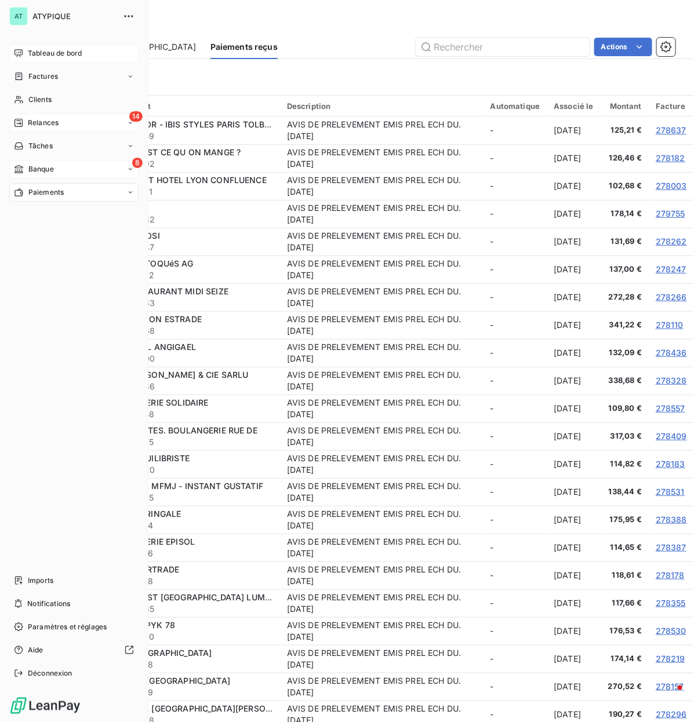
click at [61, 53] on span "Tableau de bord" at bounding box center [55, 53] width 54 height 10
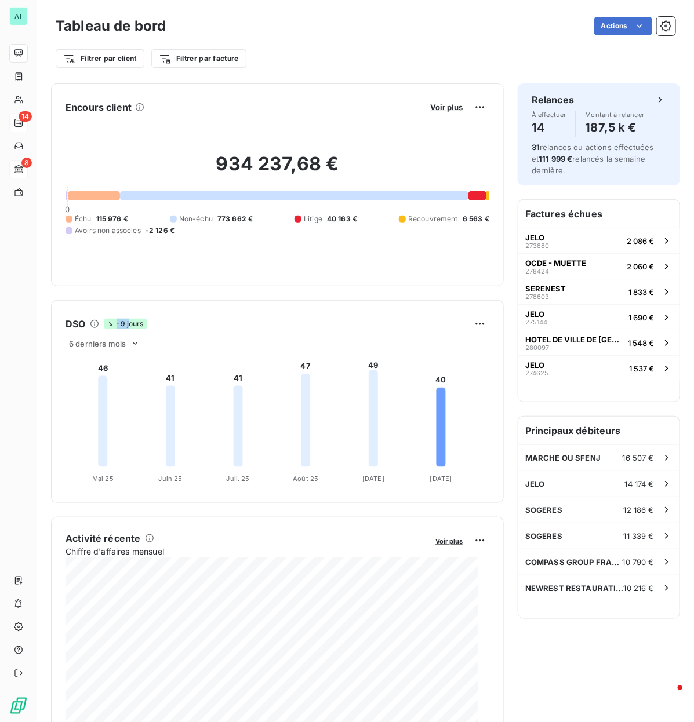
click at [134, 316] on div "DSO -9 jours" at bounding box center [278, 324] width 452 height 19
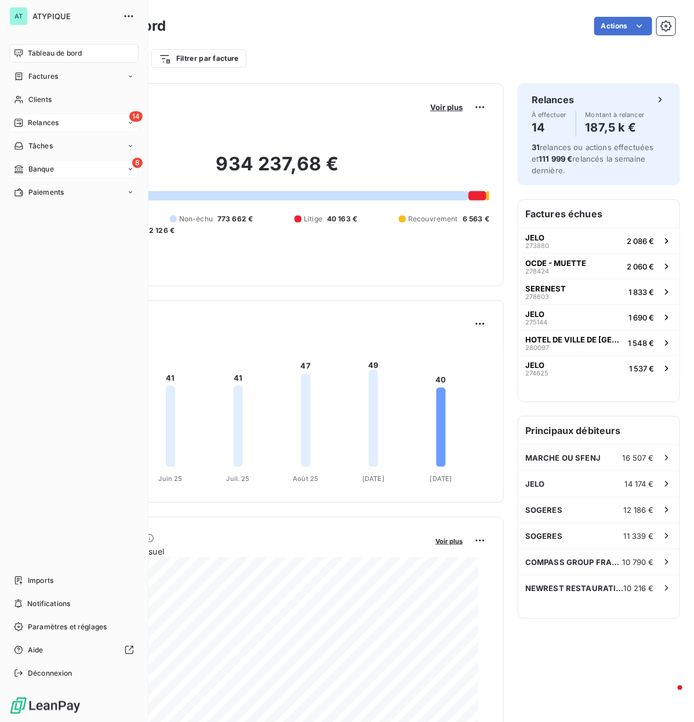
click at [47, 111] on nav "Tableau de bord Factures Clients 14 Relances Tâches 8 Banque Paiements" at bounding box center [73, 123] width 129 height 158
click at [48, 97] on span "Clients" at bounding box center [39, 100] width 23 height 10
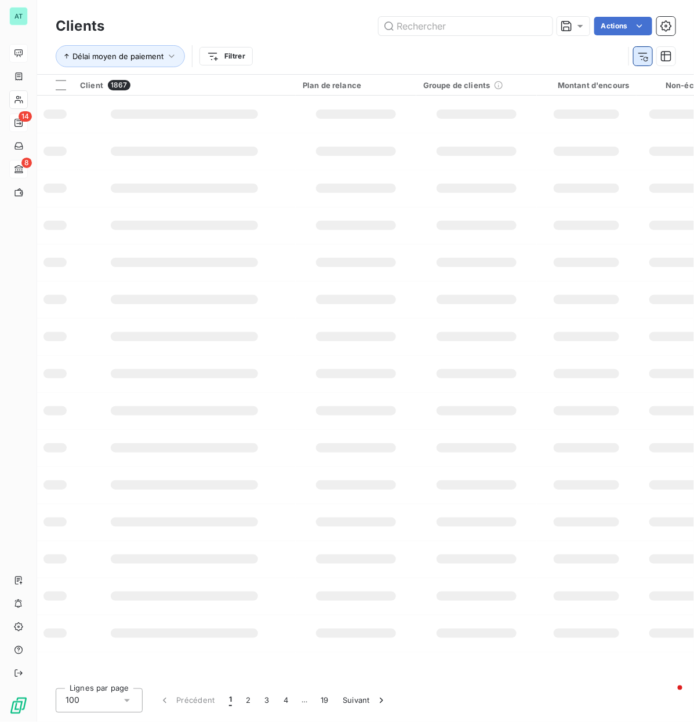
click at [645, 54] on icon "button" at bounding box center [643, 56] width 12 height 12
click at [177, 48] on div "Trier Filtrer" at bounding box center [351, 56] width 591 height 22
click at [164, 53] on html "AT 14 8 Clients Actions Trier Filtrer Client 1867 Plan de relance Groupe de cli…" at bounding box center [347, 361] width 694 height 722
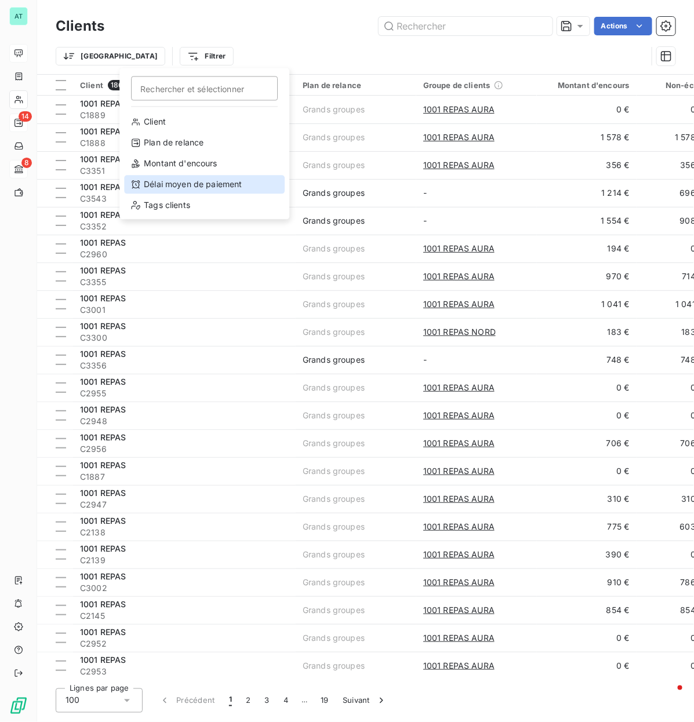
click at [169, 186] on div "Délai moyen de paiement" at bounding box center [204, 185] width 161 height 19
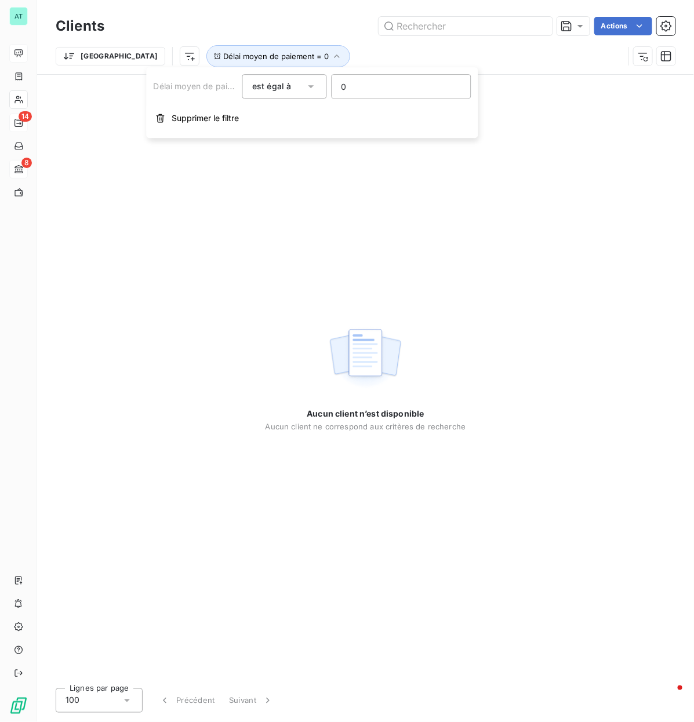
click at [300, 81] on div "est égal à" at bounding box center [278, 86] width 53 height 16
click at [295, 60] on div "Trier Délai moyen de paiement = 0" at bounding box center [340, 56] width 568 height 22
click at [645, 53] on icon "button" at bounding box center [642, 57] width 9 height 8
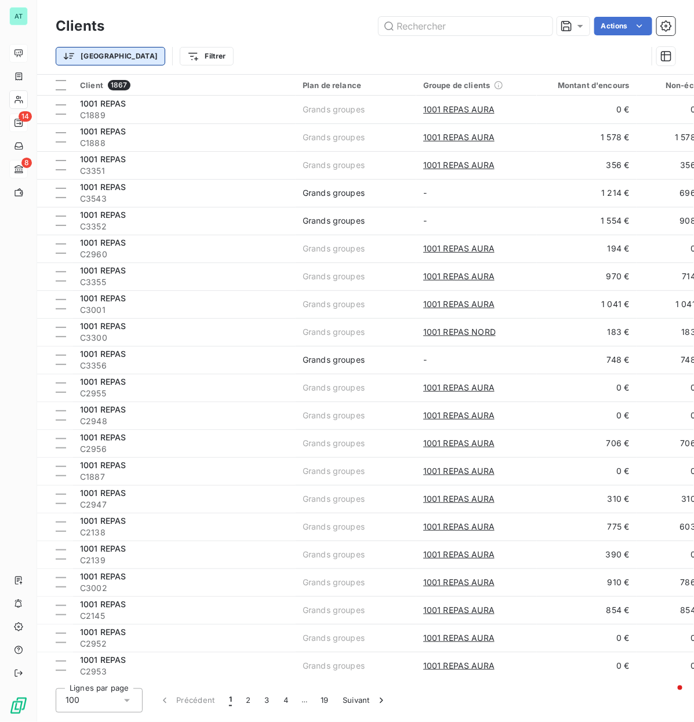
click at [92, 51] on html "AT 14 8 Clients Actions Trier Filtrer Client 1867 Plan de relance Groupe de cli…" at bounding box center [347, 361] width 694 height 722
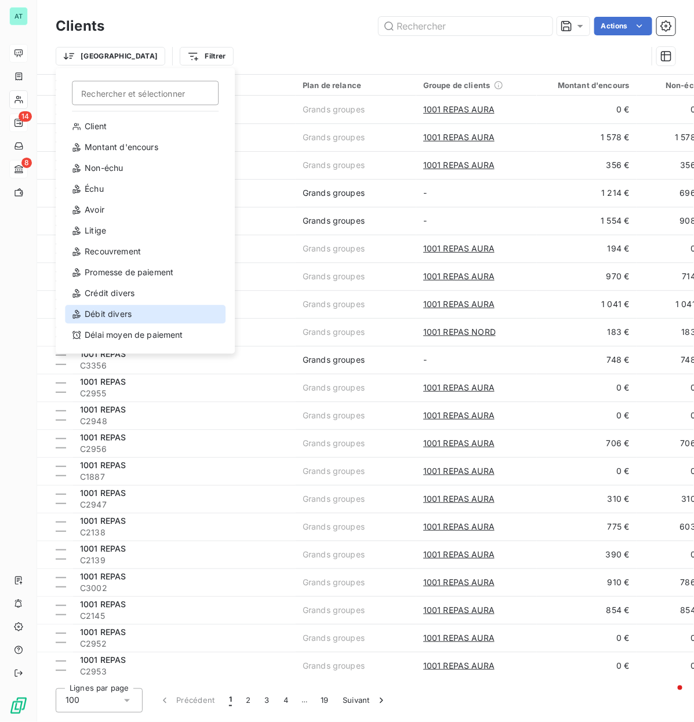
click at [161, 308] on div "Débit divers" at bounding box center [145, 315] width 161 height 19
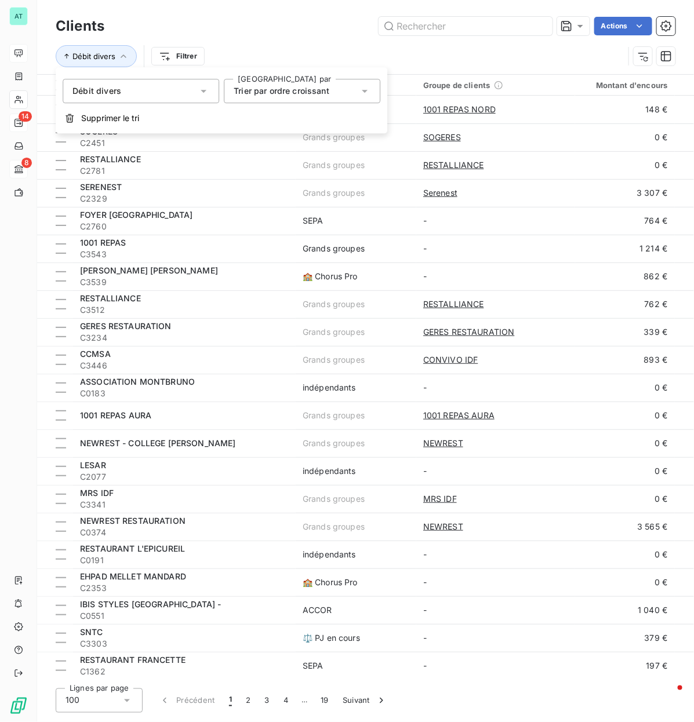
click at [311, 90] on span "Trier par ordre croissant" at bounding box center [282, 91] width 96 height 10
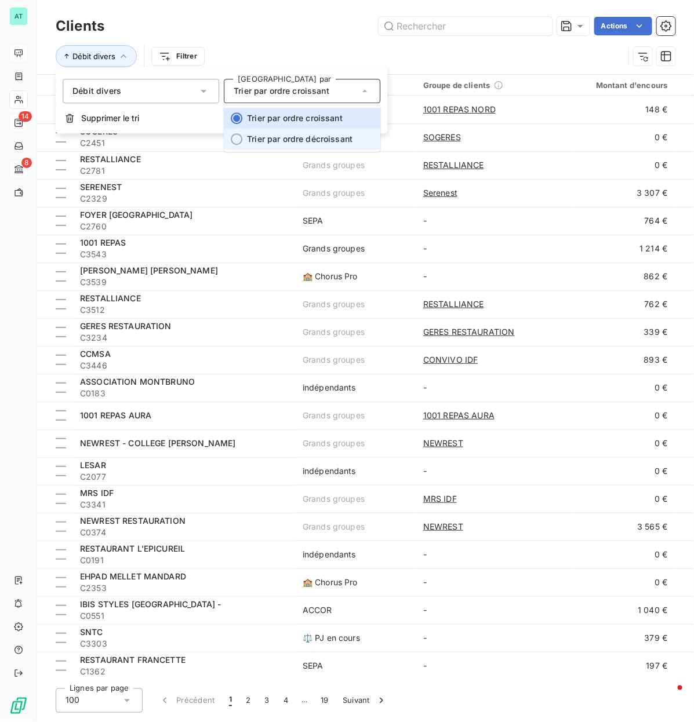
click at [311, 133] on li "Trier par ordre décroissant" at bounding box center [302, 139] width 157 height 21
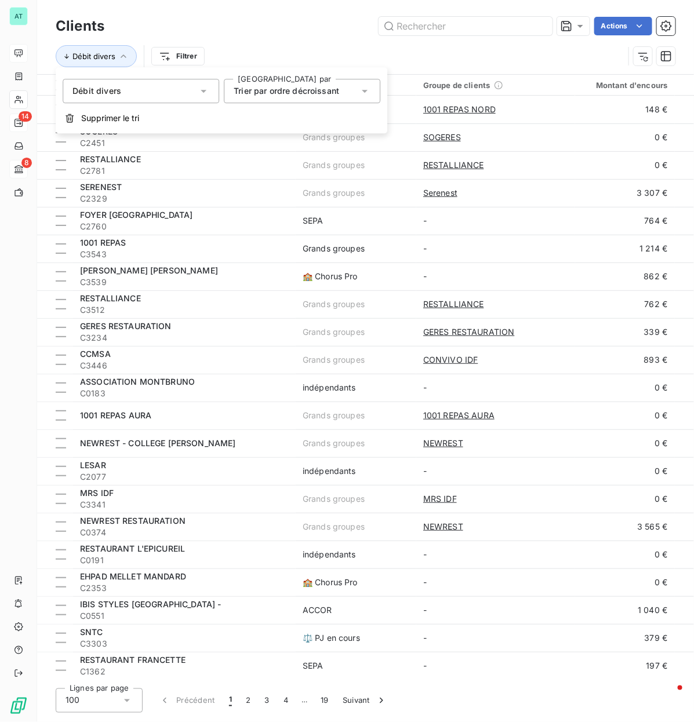
click at [322, 44] on div "Débit divers Filtrer" at bounding box center [366, 56] width 620 height 36
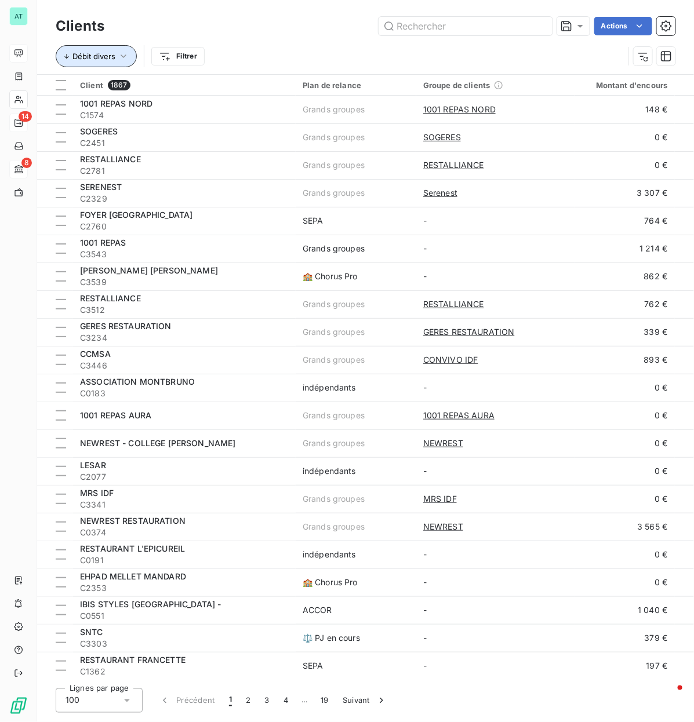
click at [108, 52] on span "Débit divers" at bounding box center [93, 56] width 43 height 9
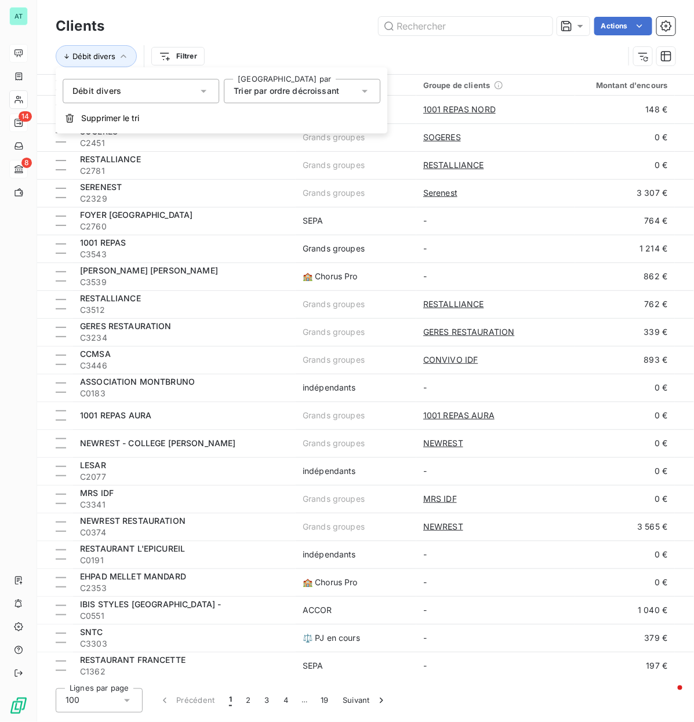
click at [180, 90] on div "Débit divers" at bounding box center [141, 91] width 157 height 24
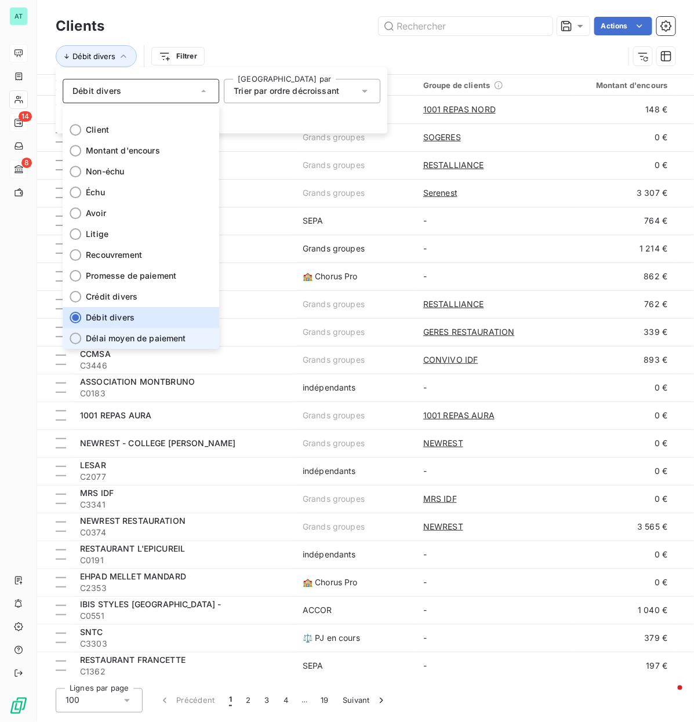
click at [187, 340] on li "Délai moyen de paiement" at bounding box center [141, 338] width 157 height 21
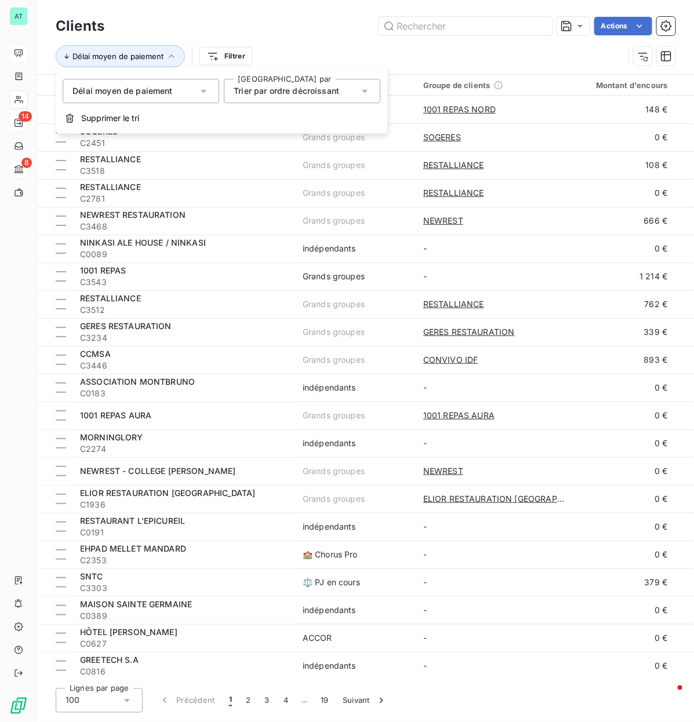
click at [358, 43] on div "Délai moyen de paiement Filtrer" at bounding box center [366, 56] width 620 height 36
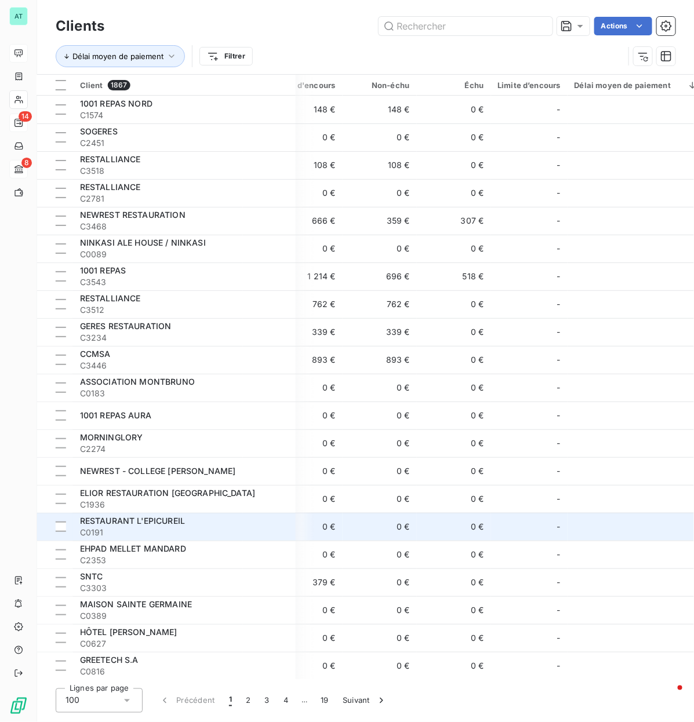
scroll to position [0, 329]
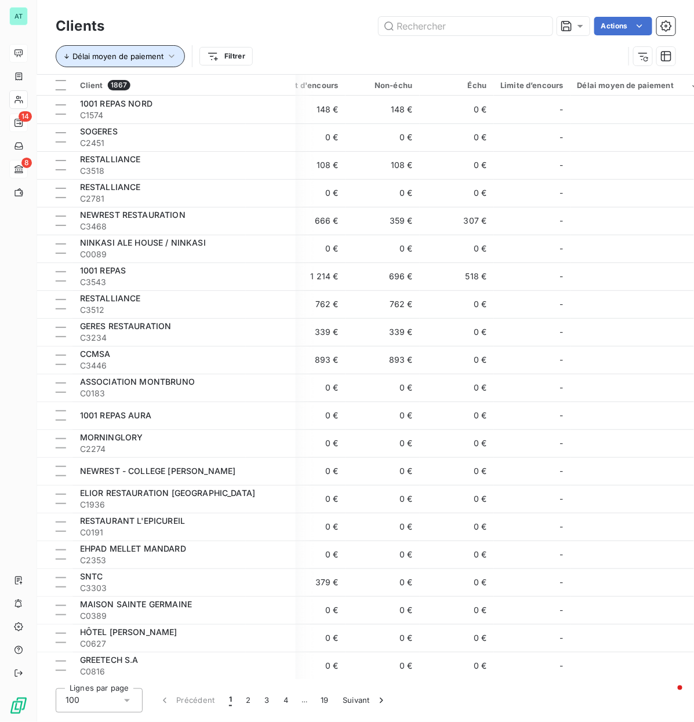
click at [161, 58] on span "Délai moyen de paiement" at bounding box center [117, 56] width 91 height 9
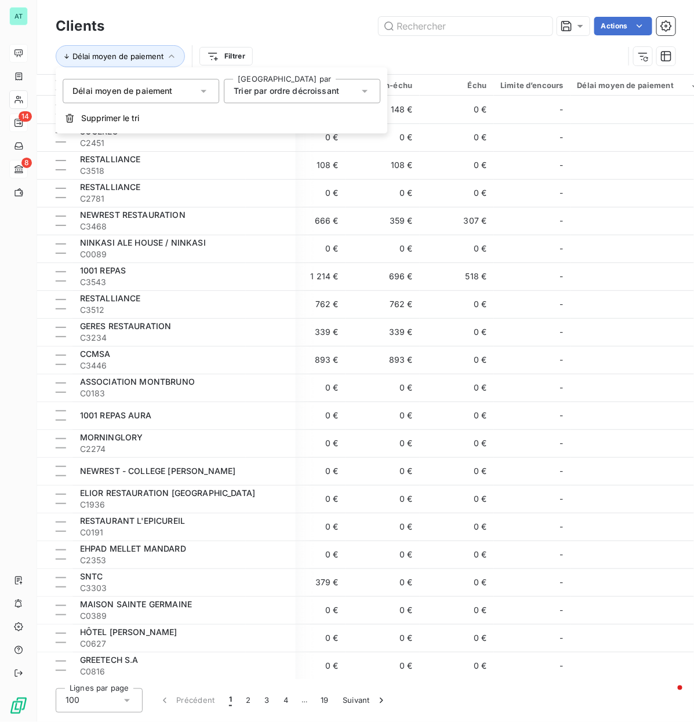
click at [279, 90] on span "Trier par ordre décroissant" at bounding box center [287, 91] width 106 height 10
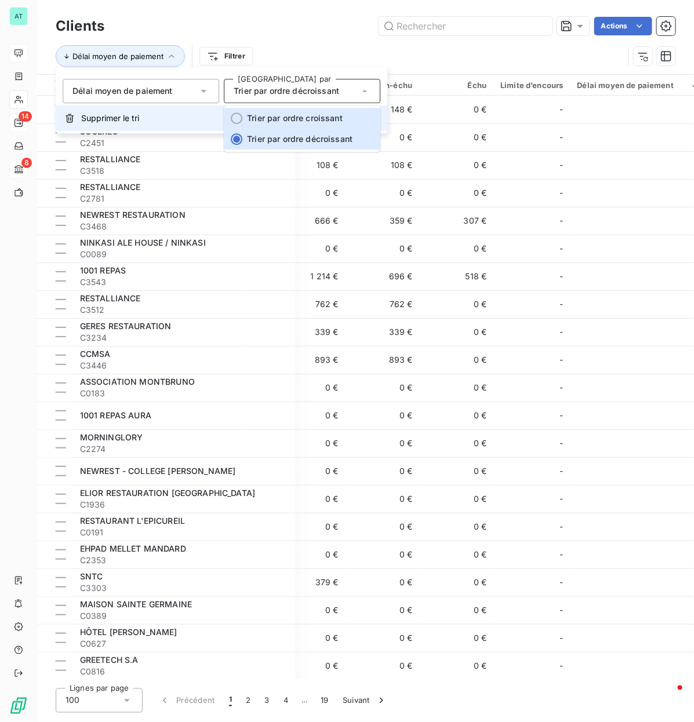
click at [279, 122] on span "Trier par ordre croissant" at bounding box center [295, 118] width 96 height 10
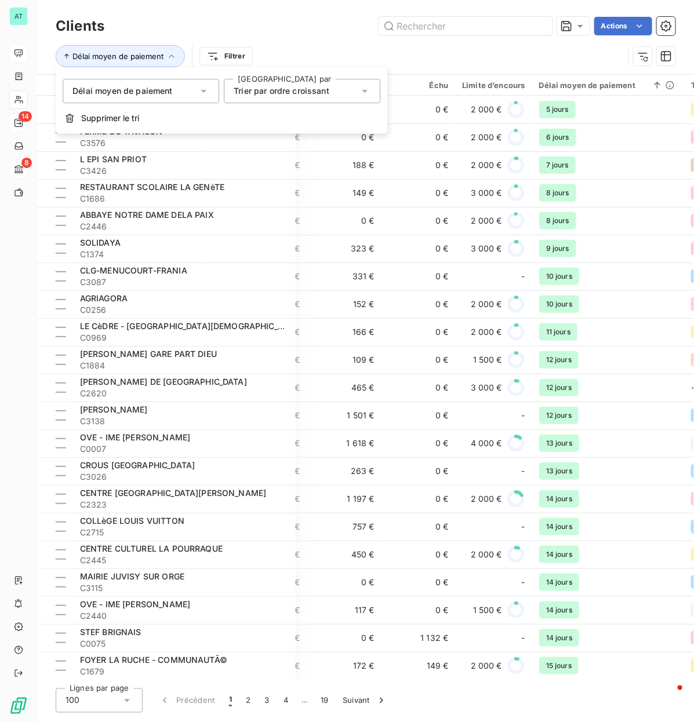
click at [456, 59] on div "Délai moyen de paiement Filtrer" at bounding box center [340, 56] width 568 height 22
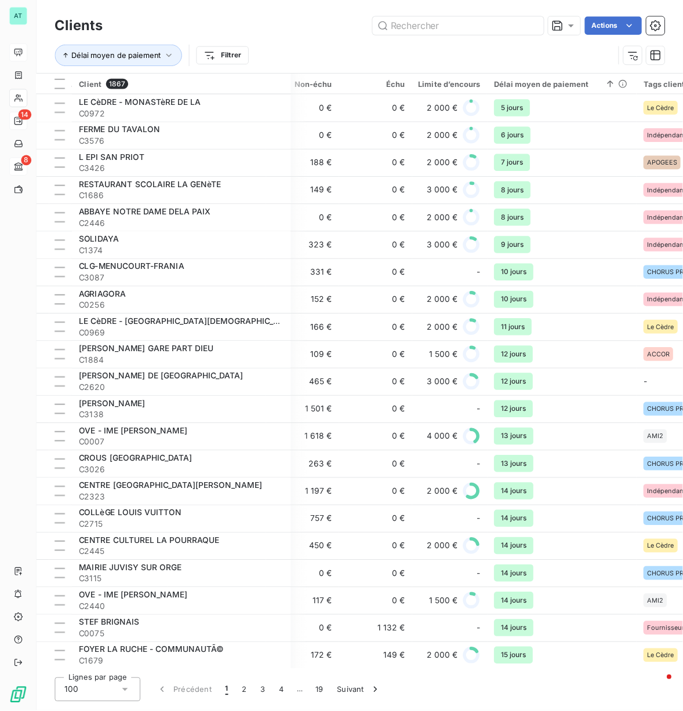
scroll to position [0, 404]
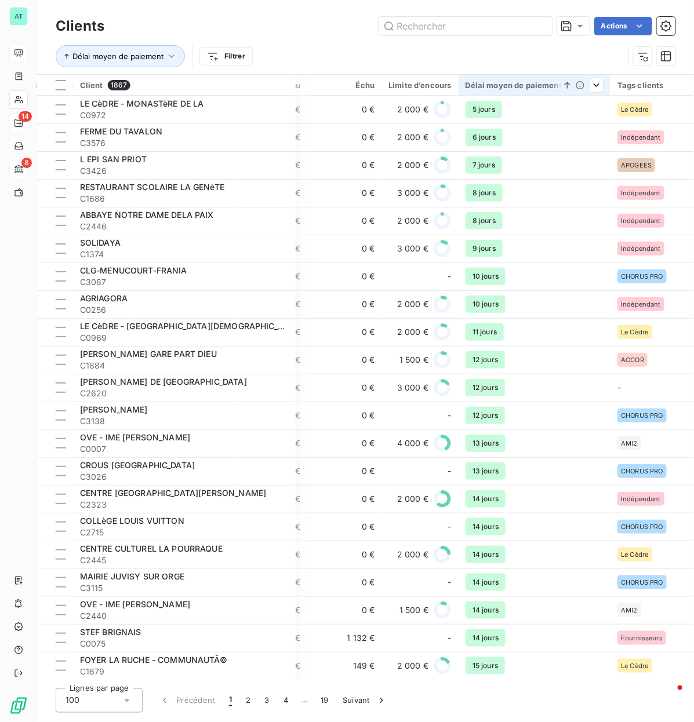
click at [577, 86] on icon at bounding box center [580, 85] width 8 height 8
click at [562, 80] on icon at bounding box center [568, 85] width 12 height 12
click at [554, 82] on div at bounding box center [578, 85] width 51 height 14
click at [545, 134] on span "Trier par ordre décroissant" at bounding box center [505, 136] width 103 height 12
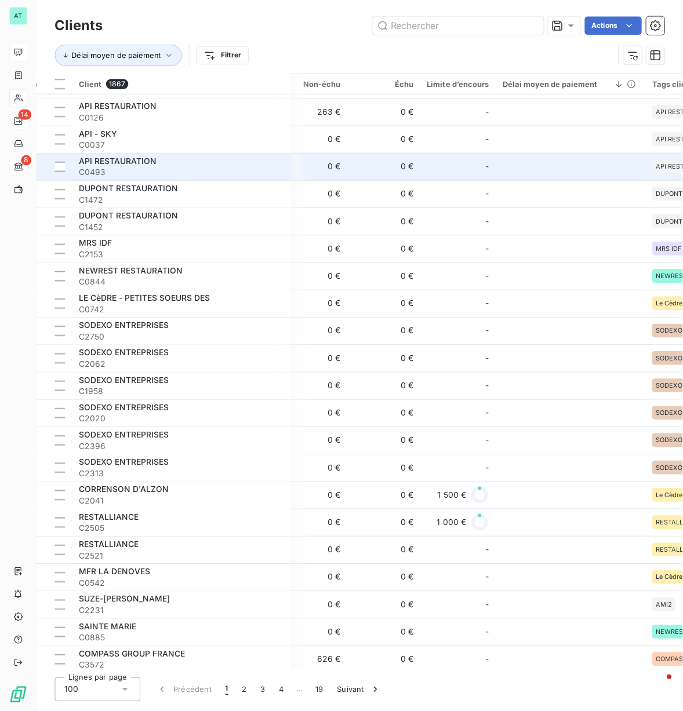
scroll to position [2203, 396]
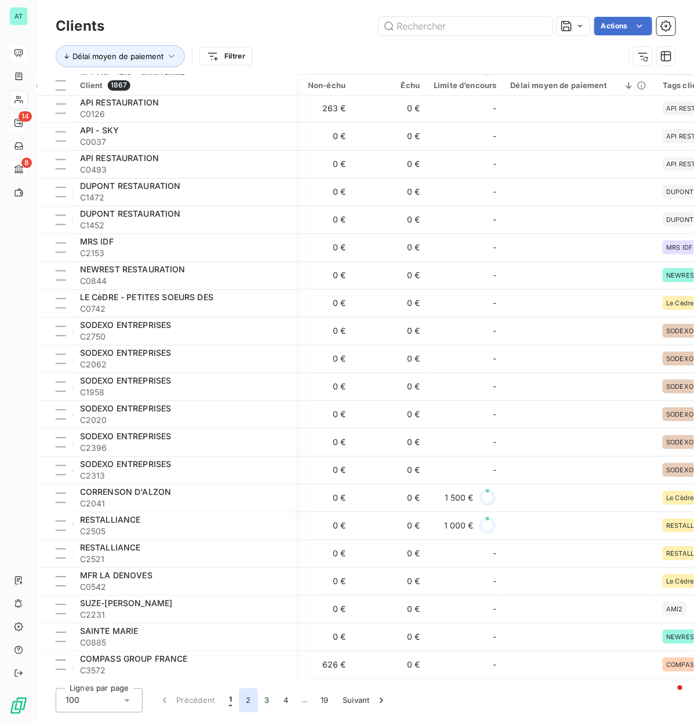
click at [251, 348] on button "2" at bounding box center [248, 701] width 19 height 24
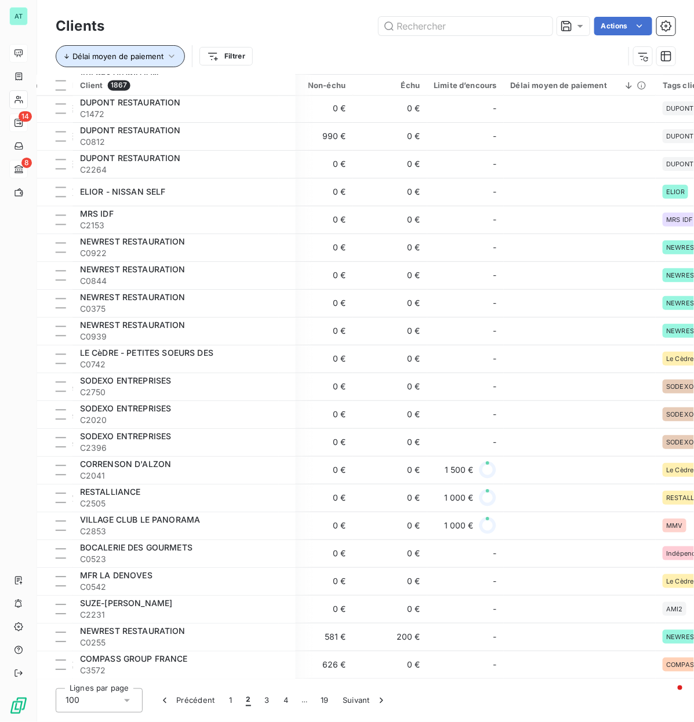
click at [141, 50] on button "Délai moyen de paiement" at bounding box center [120, 56] width 129 height 22
click at [264, 348] on button "3" at bounding box center [267, 701] width 19 height 24
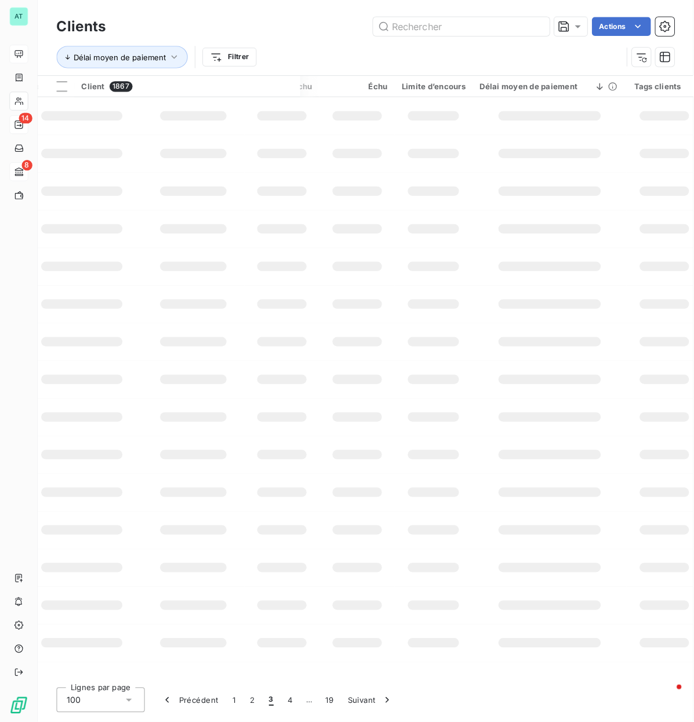
scroll to position [0, 396]
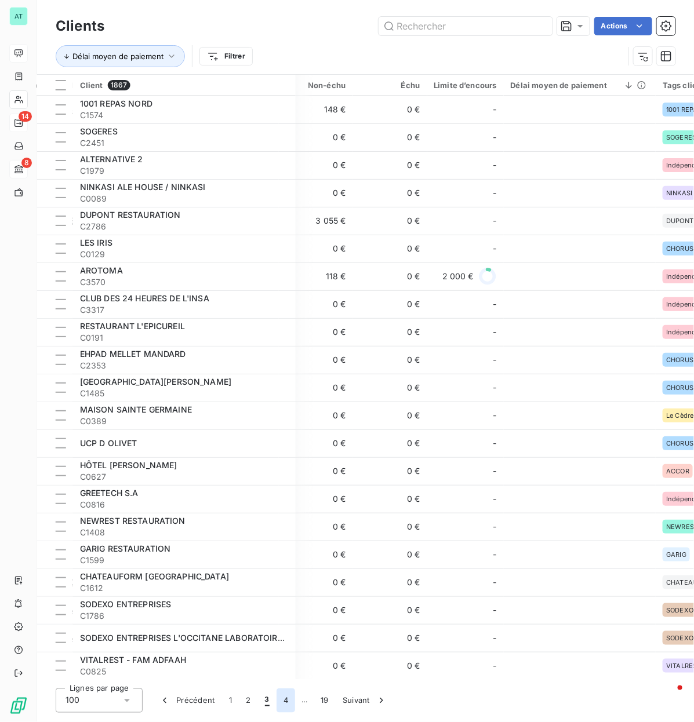
click at [281, 348] on button "4" at bounding box center [286, 701] width 19 height 24
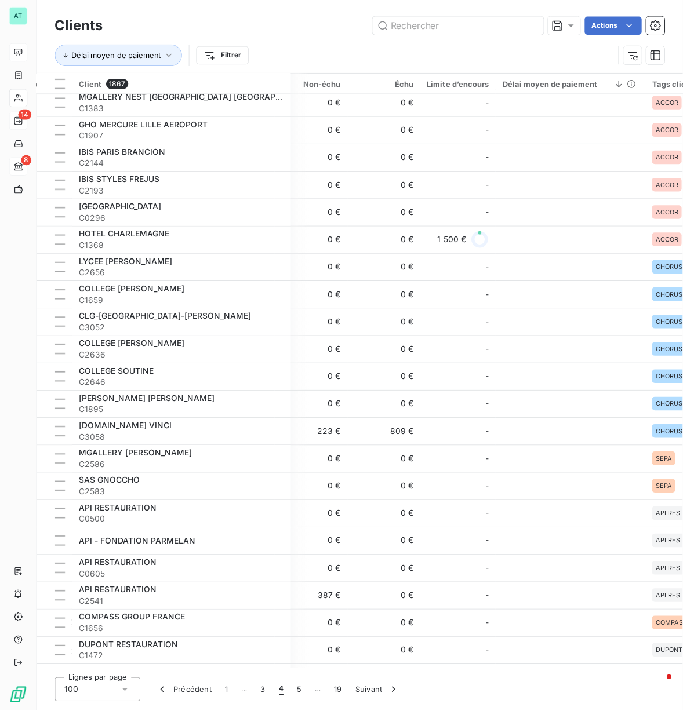
scroll to position [1740, 396]
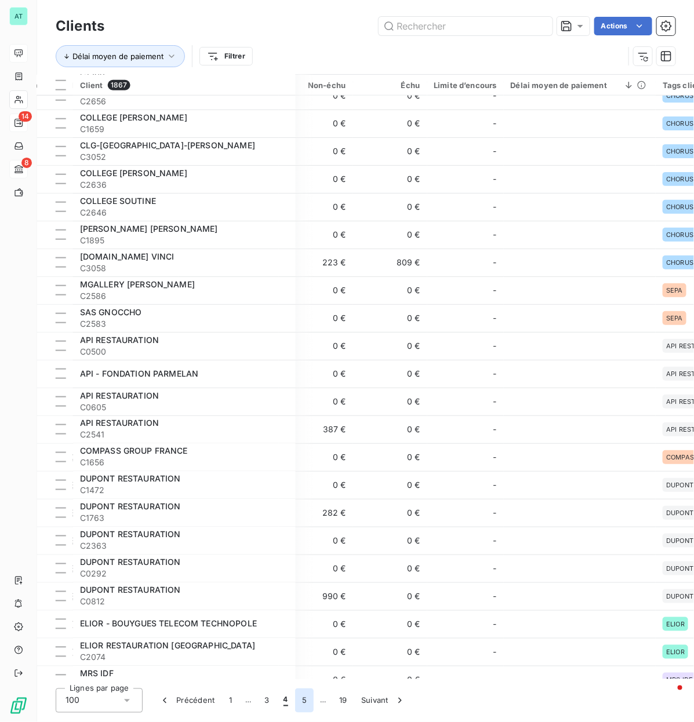
click at [302, 348] on button "5" at bounding box center [304, 701] width 19 height 24
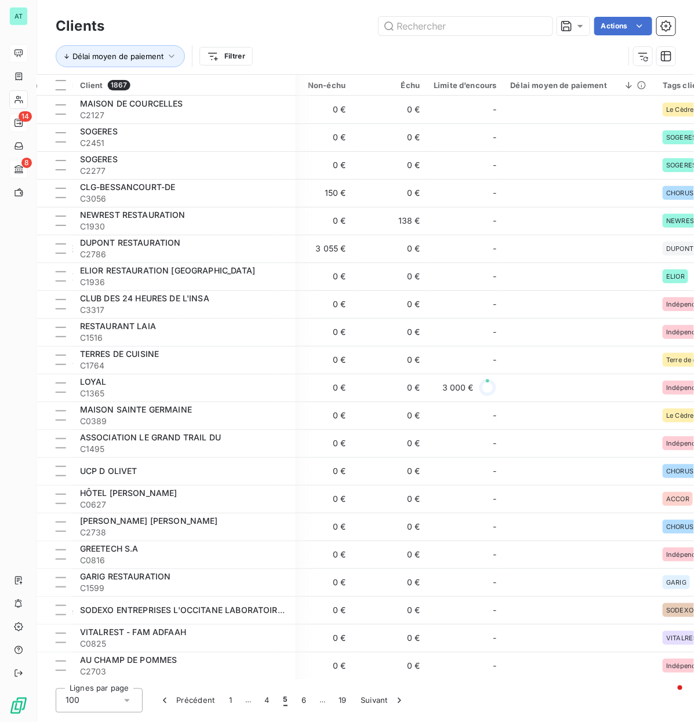
click at [115, 348] on div "100" at bounding box center [99, 701] width 87 height 24
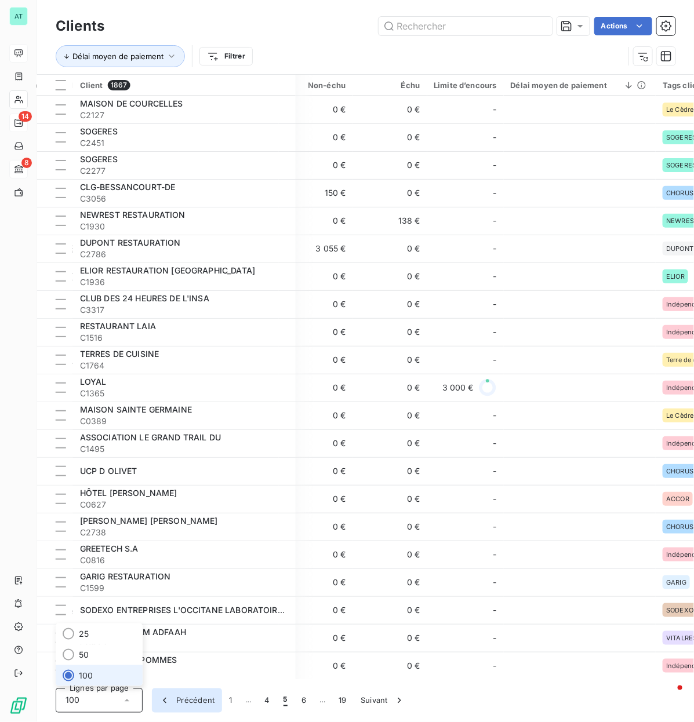
drag, startPoint x: 115, startPoint y: 700, endPoint x: 188, endPoint y: 699, distance: 73.6
click at [116, 348] on div "100" at bounding box center [99, 701] width 87 height 24
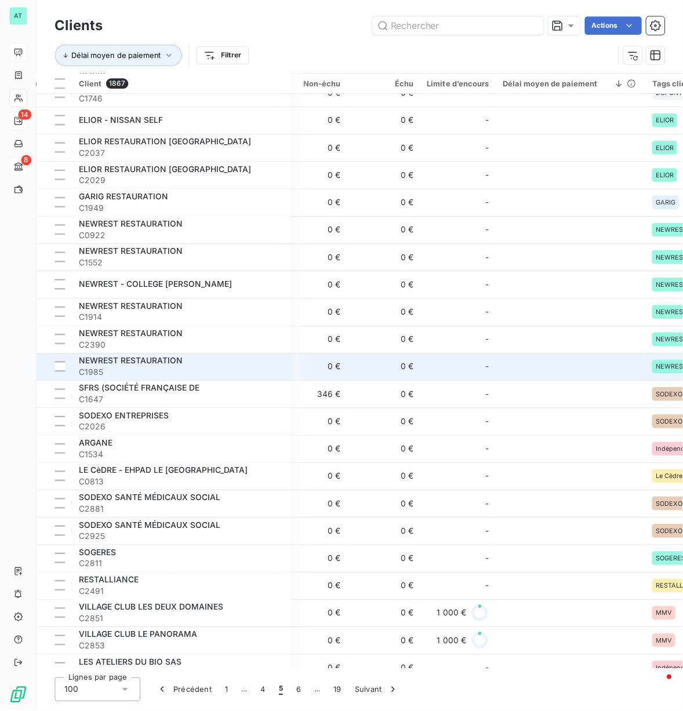
scroll to position [2203, 396]
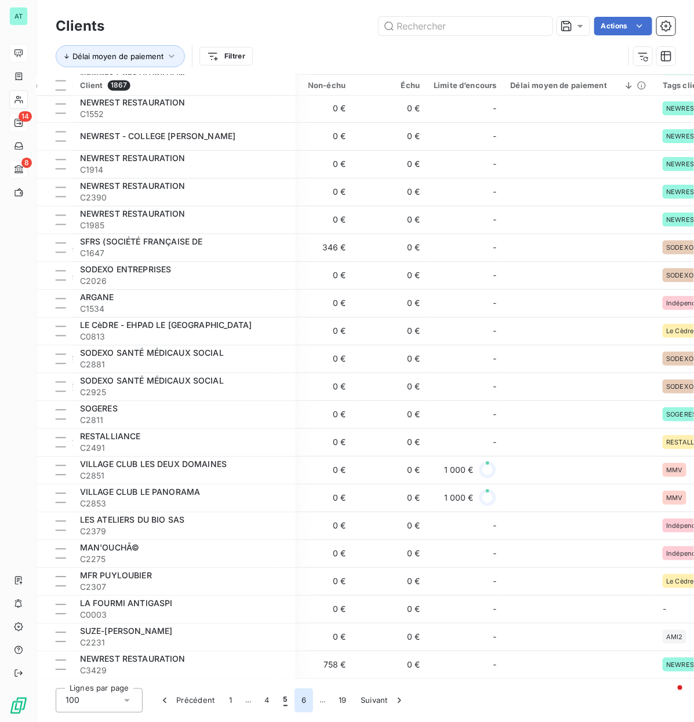
click at [299, 348] on button "6" at bounding box center [304, 701] width 19 height 24
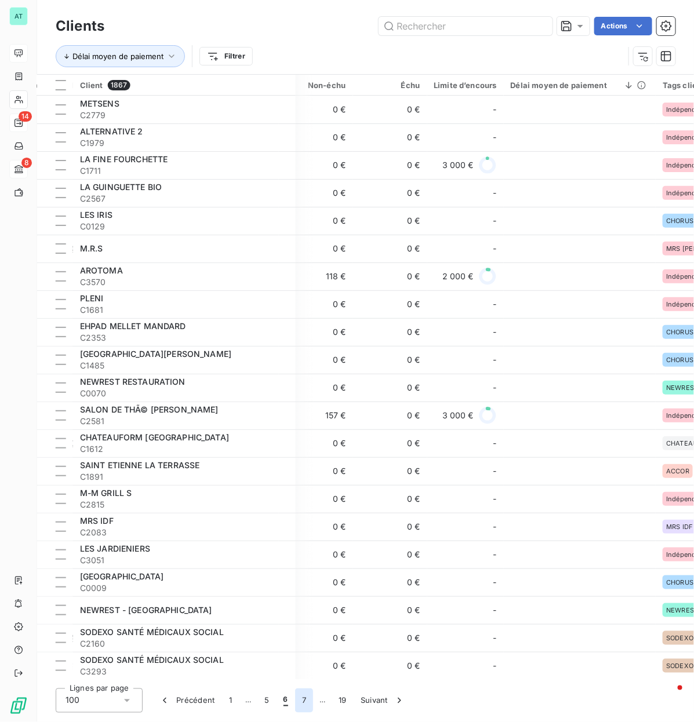
click at [306, 348] on button "7" at bounding box center [304, 701] width 18 height 24
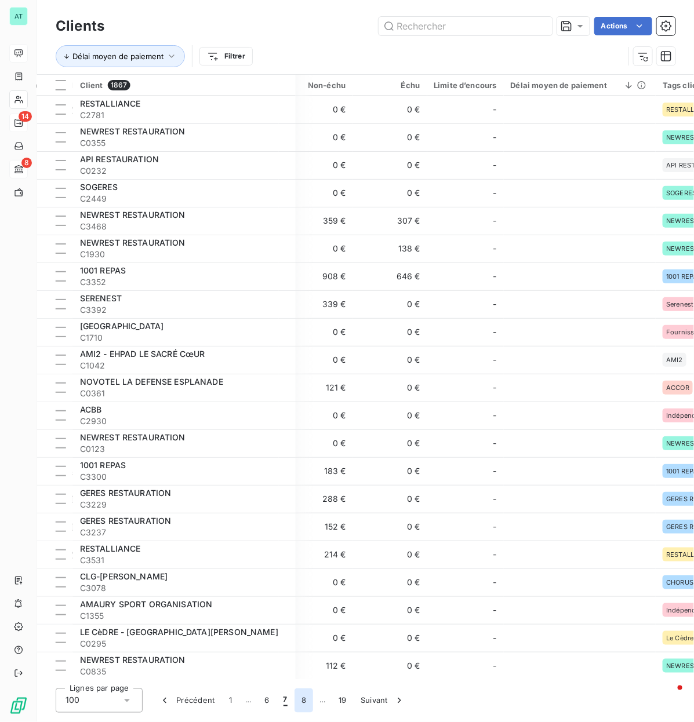
click at [306, 348] on button "8" at bounding box center [304, 701] width 19 height 24
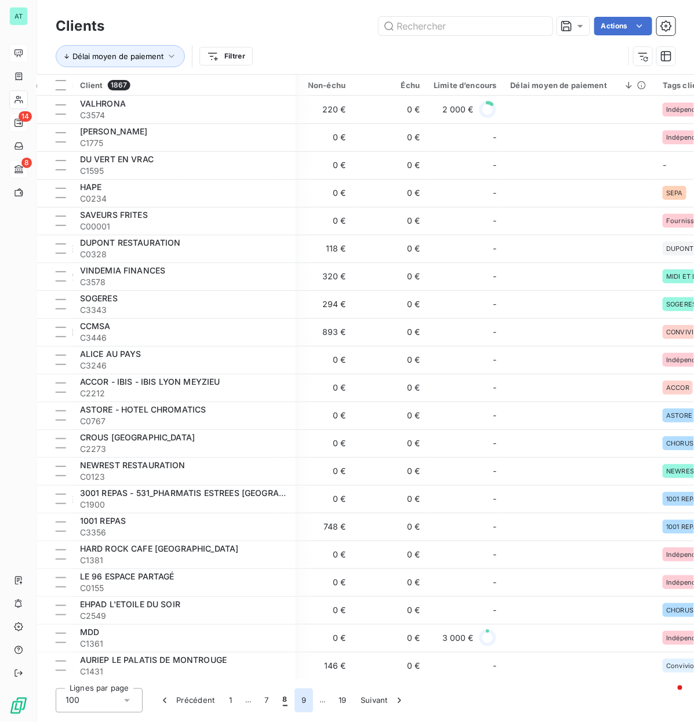
click at [306, 348] on button "9" at bounding box center [304, 701] width 19 height 24
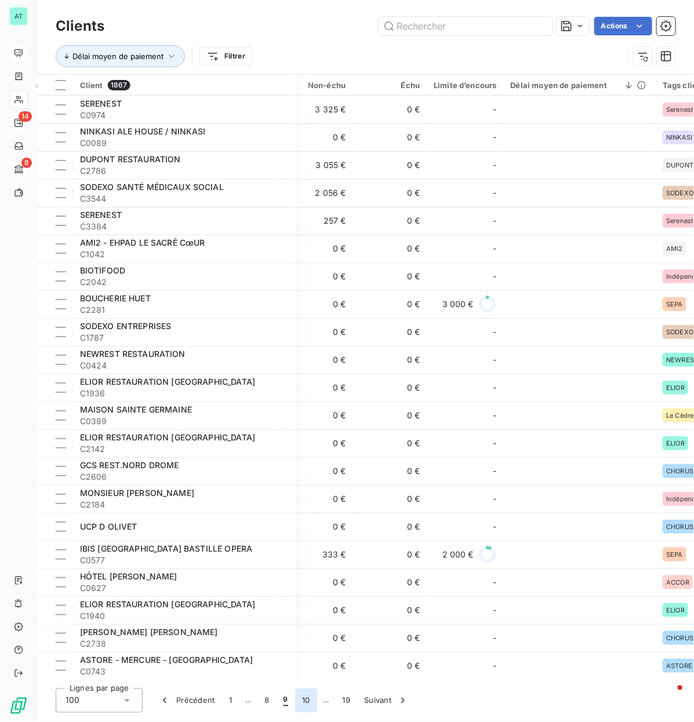
click at [306, 348] on button "10" at bounding box center [306, 701] width 22 height 24
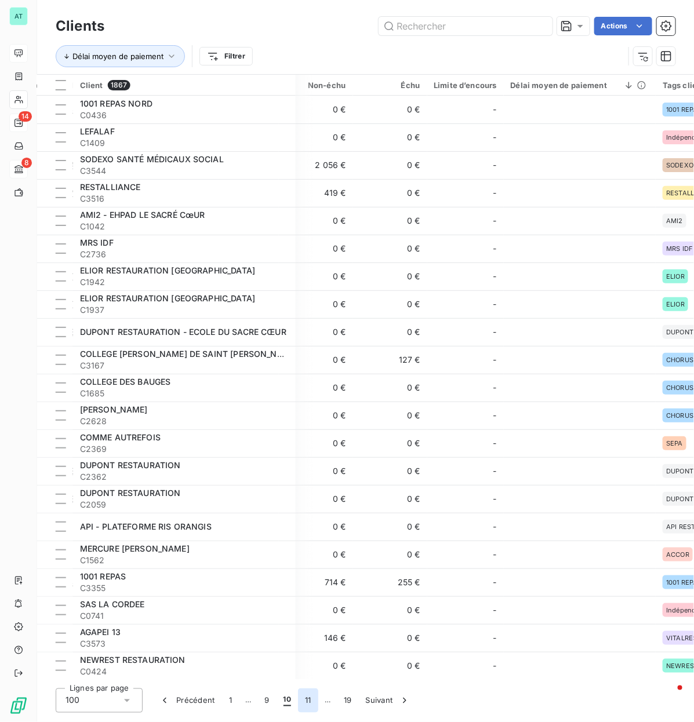
click at [306, 348] on button "11" at bounding box center [308, 701] width 20 height 24
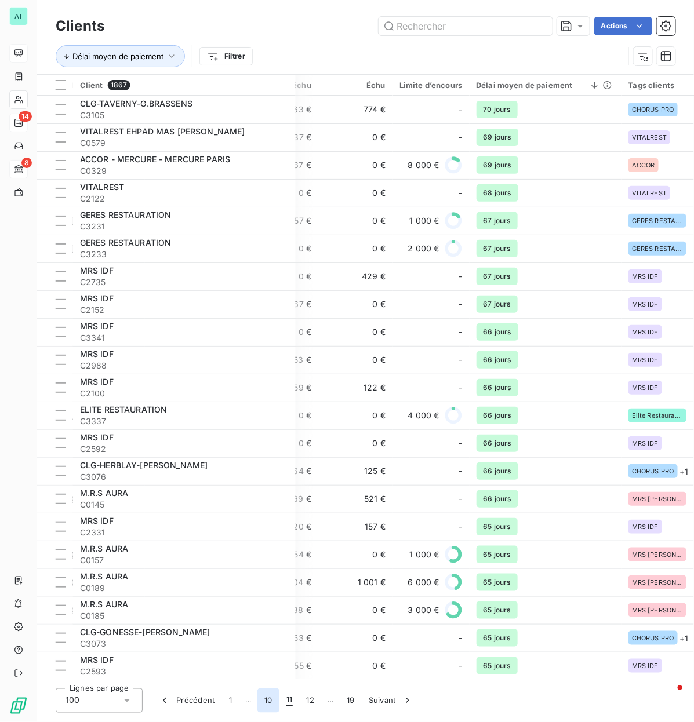
click at [270, 348] on button "10" at bounding box center [268, 701] width 22 height 24
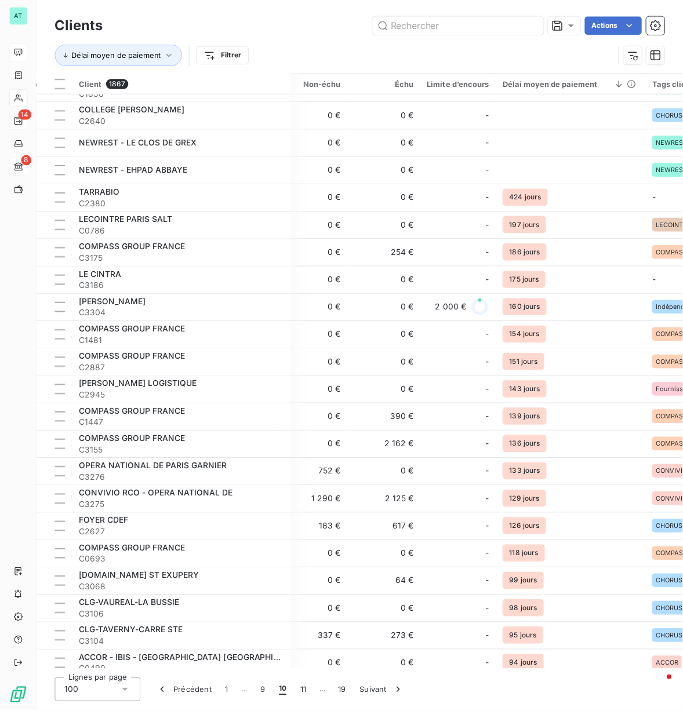
scroll to position [1667, 396]
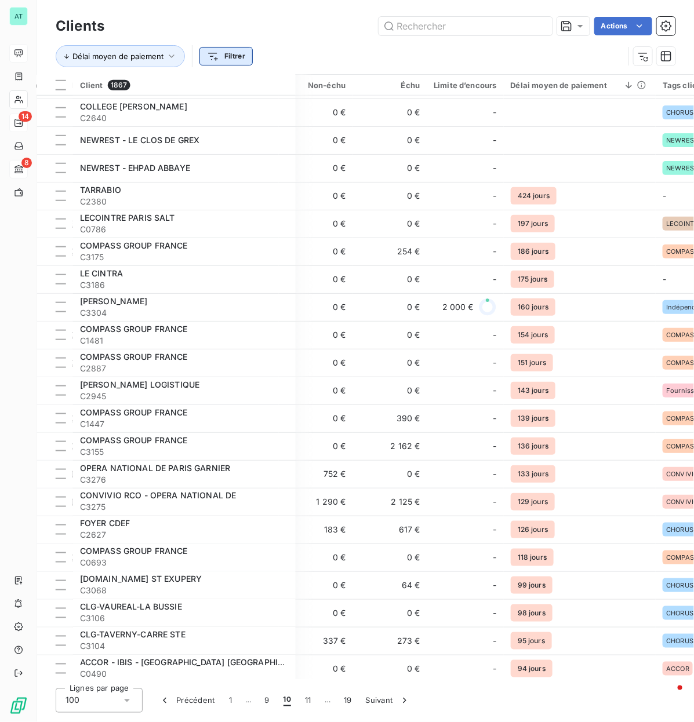
click at [234, 58] on html "AT 14 8 Clients Actions Délai moyen de paiement Filtrer Client 1867 Plan de rel…" at bounding box center [347, 361] width 694 height 722
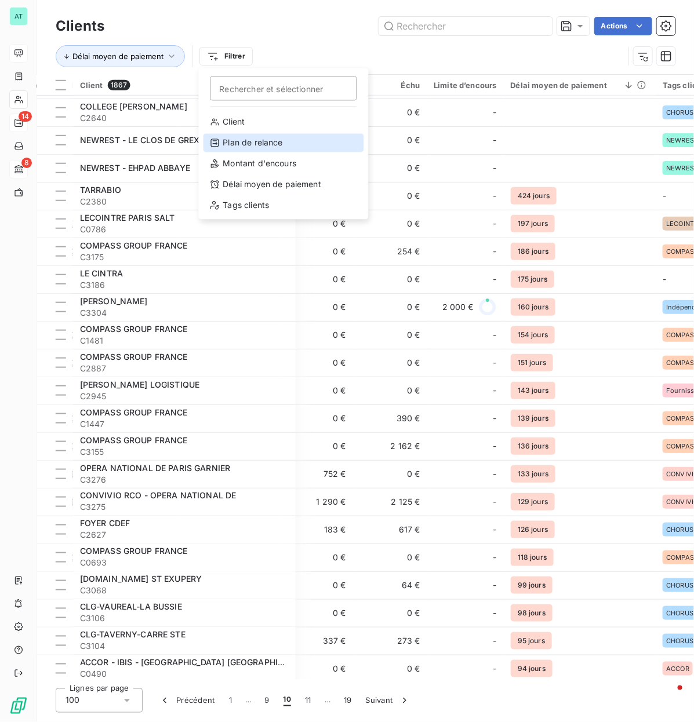
click at [267, 140] on div "Plan de relance" at bounding box center [284, 143] width 161 height 19
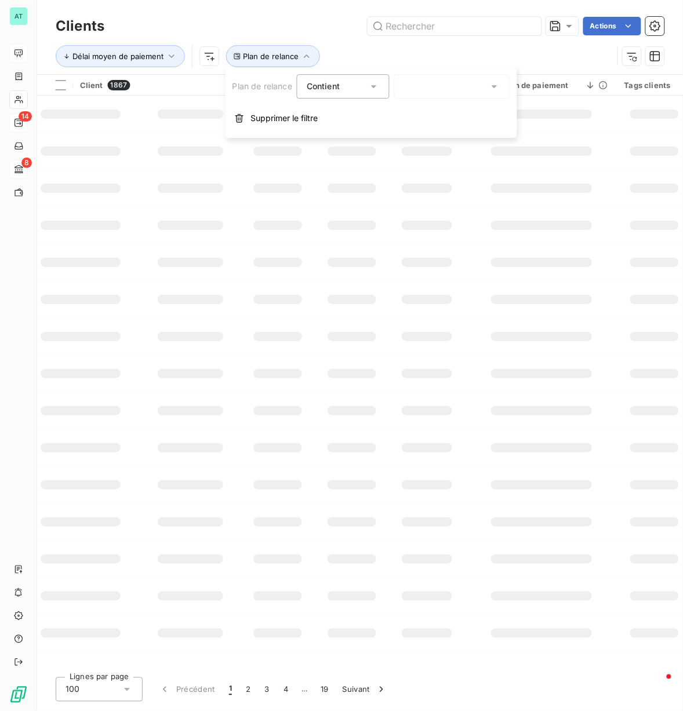
scroll to position [0, 396]
click at [456, 88] on div at bounding box center [452, 86] width 116 height 24
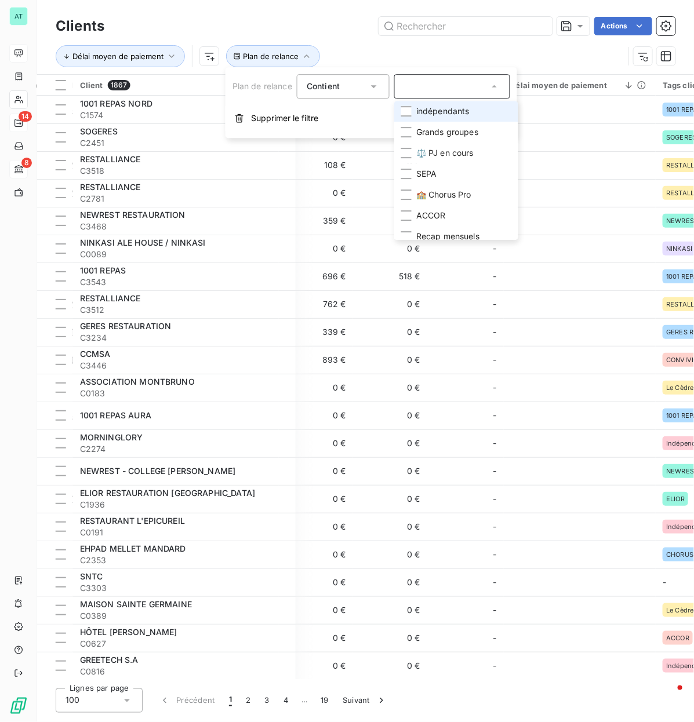
click at [467, 113] on span "indépendants" at bounding box center [442, 112] width 53 height 12
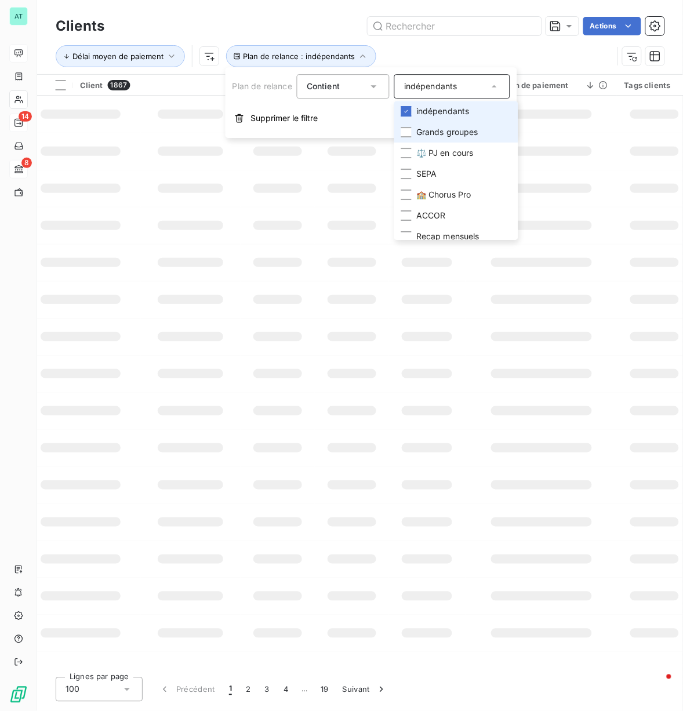
drag, startPoint x: 459, startPoint y: 130, endPoint x: 451, endPoint y: 158, distance: 28.4
click at [459, 134] on span "Grands groupes" at bounding box center [447, 132] width 62 height 12
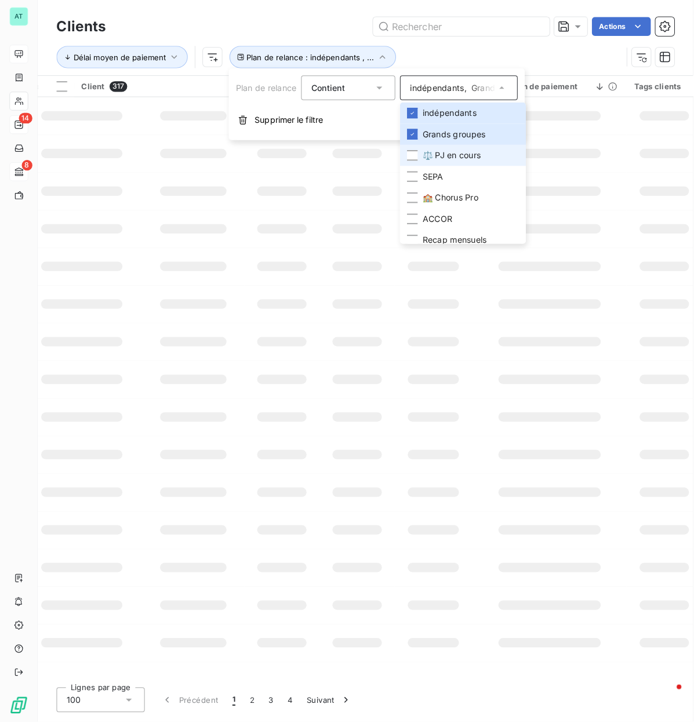
scroll to position [0, 394]
click at [451, 158] on span "⚖️ PJ en cours" at bounding box center [444, 153] width 57 height 12
click at [450, 155] on span "⚖️ PJ en cours" at bounding box center [444, 153] width 57 height 12
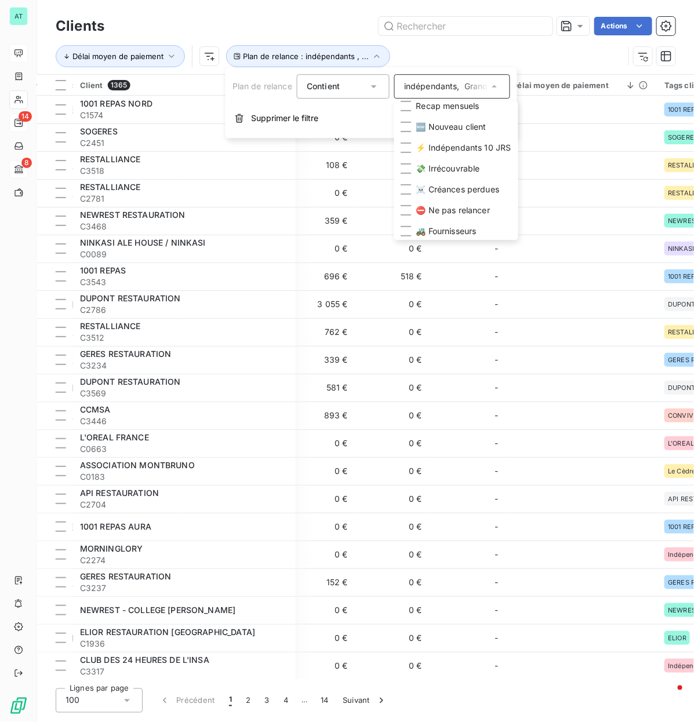
scroll to position [132, 0]
click at [474, 167] on span "💸 Irrécouvrable" at bounding box center [448, 168] width 64 height 12
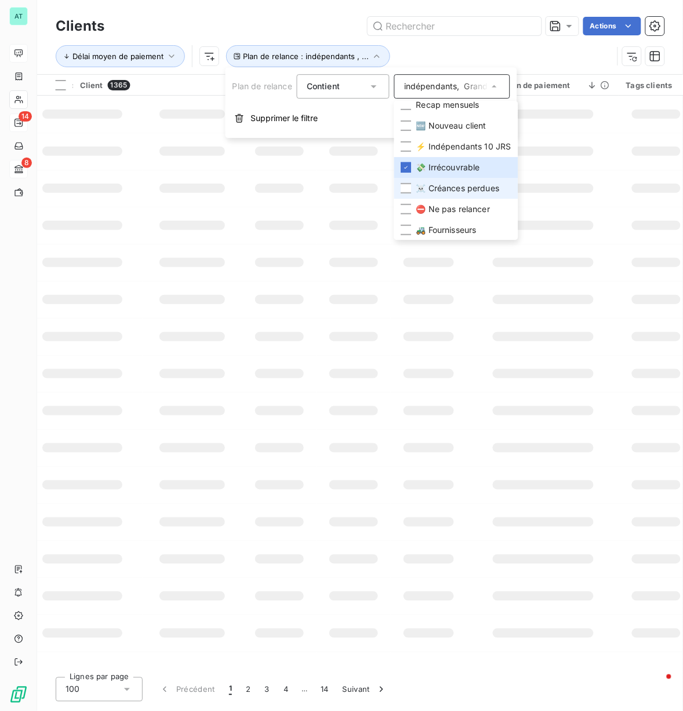
click at [475, 184] on span "☠️ Créances perdues" at bounding box center [457, 189] width 83 height 12
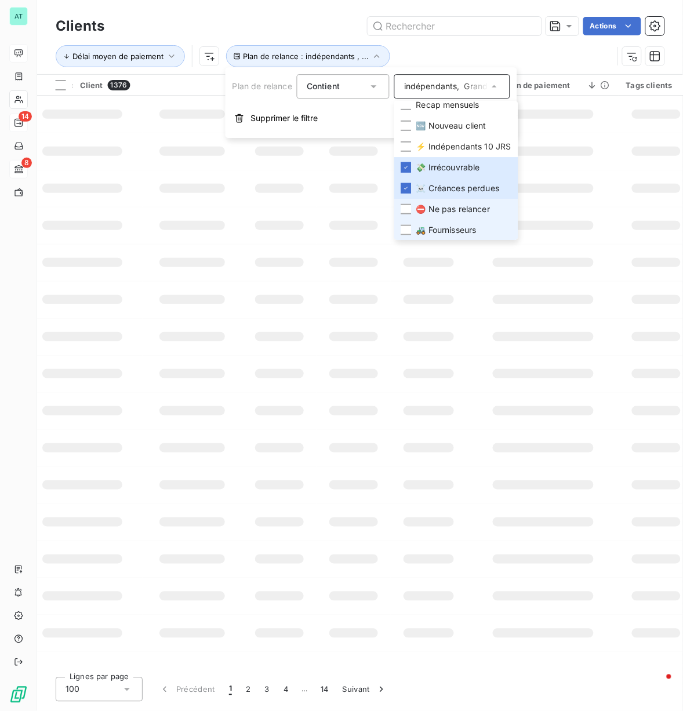
click at [466, 210] on span "⛔ Ne pas relancer" at bounding box center [453, 210] width 74 height 12
drag, startPoint x: 466, startPoint y: 208, endPoint x: 466, endPoint y: 220, distance: 12.8
click at [466, 210] on span "⛔ Ne pas relancer" at bounding box center [453, 210] width 74 height 12
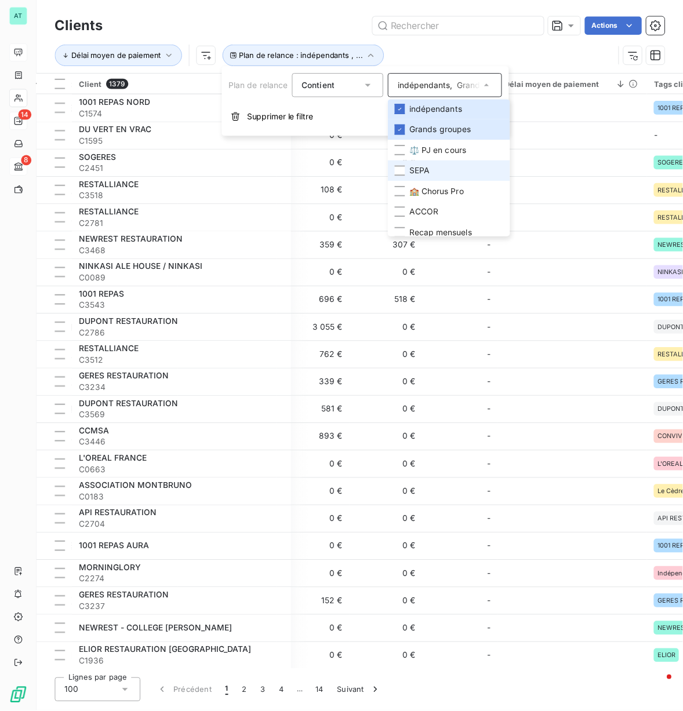
scroll to position [0, 0]
click at [460, 175] on li "SEPA" at bounding box center [456, 174] width 124 height 21
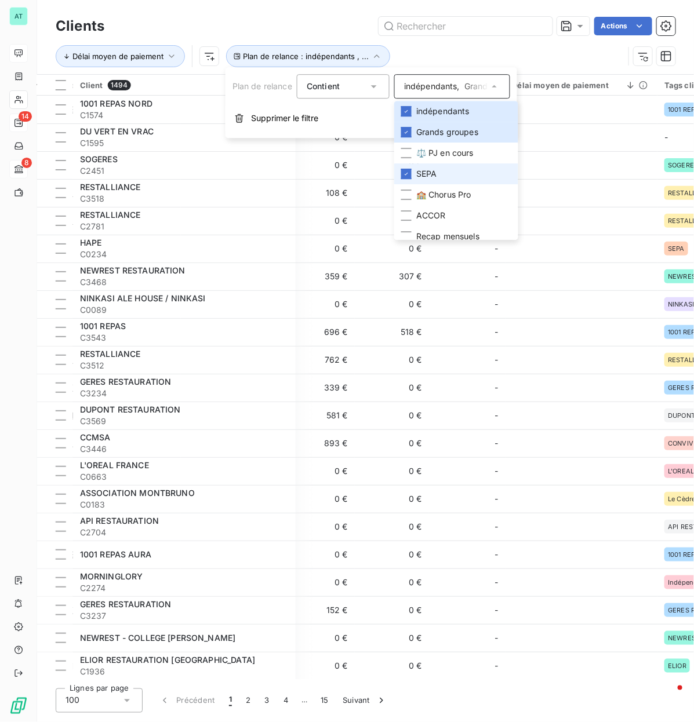
click at [470, 172] on li "SEPA" at bounding box center [456, 174] width 124 height 21
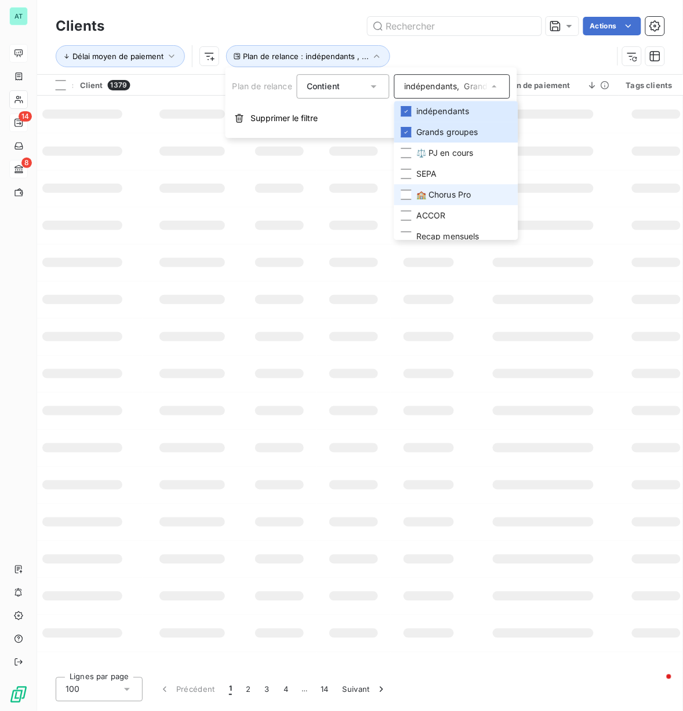
click at [483, 197] on li "🏫 Chorus Pro" at bounding box center [456, 194] width 124 height 21
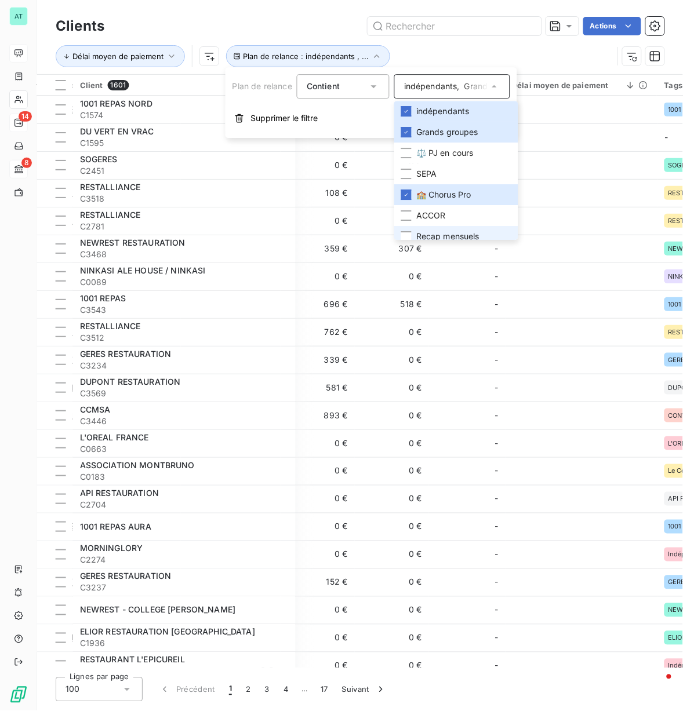
scroll to position [72, 0]
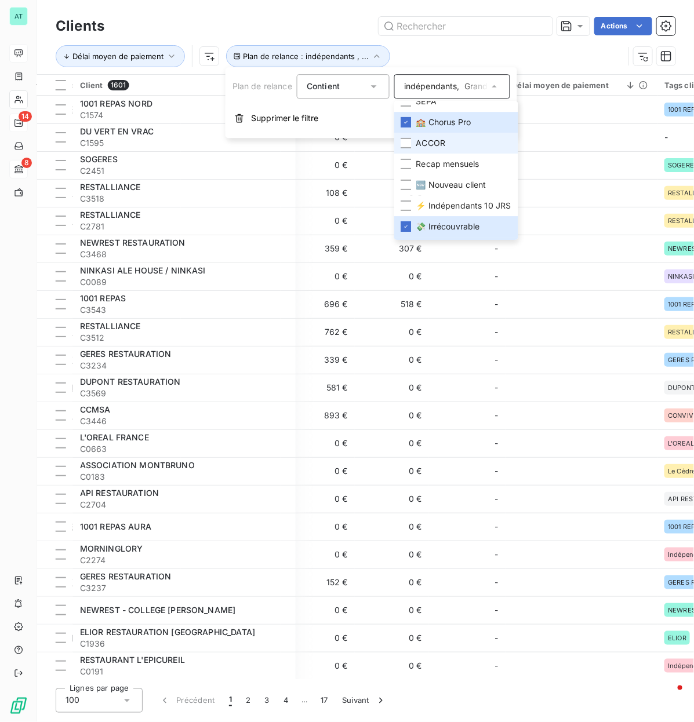
click at [459, 150] on li "ACCOR" at bounding box center [456, 143] width 124 height 21
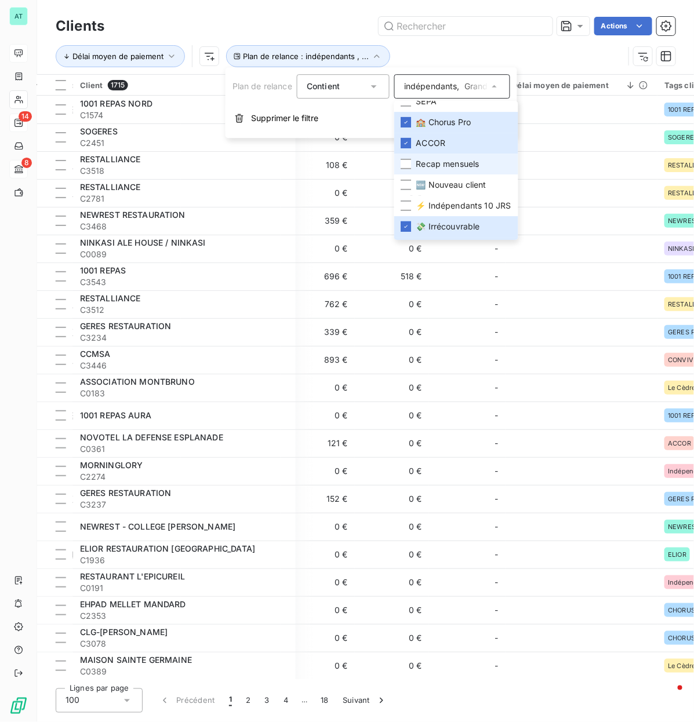
click at [468, 169] on span "Recap mensuels" at bounding box center [447, 164] width 63 height 12
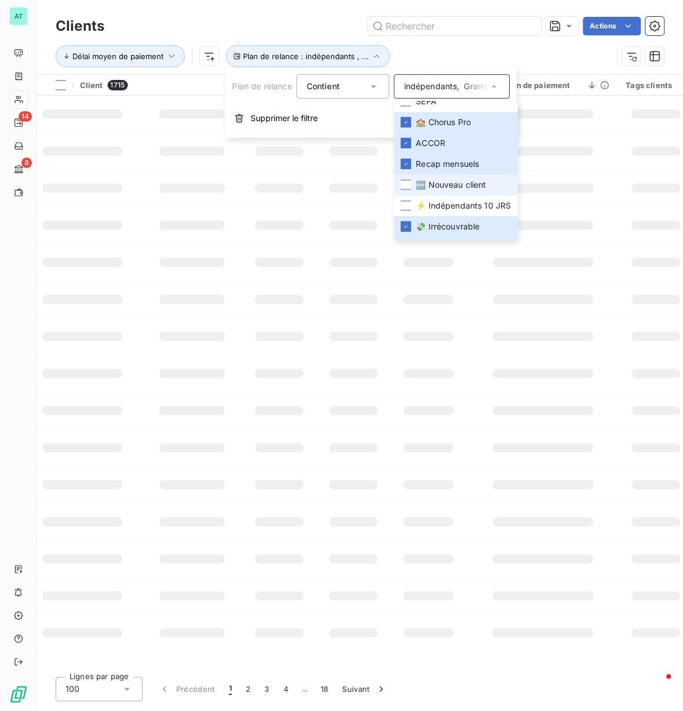
click at [474, 184] on span "🆕 Nouveau client" at bounding box center [451, 185] width 70 height 12
click at [475, 207] on span "⚡ Indépendants 10 JRS" at bounding box center [463, 206] width 95 height 12
drag, startPoint x: 462, startPoint y: 224, endPoint x: 467, endPoint y: 210, distance: 14.1
click at [462, 224] on span "💸 Irrécouvrable" at bounding box center [448, 227] width 64 height 12
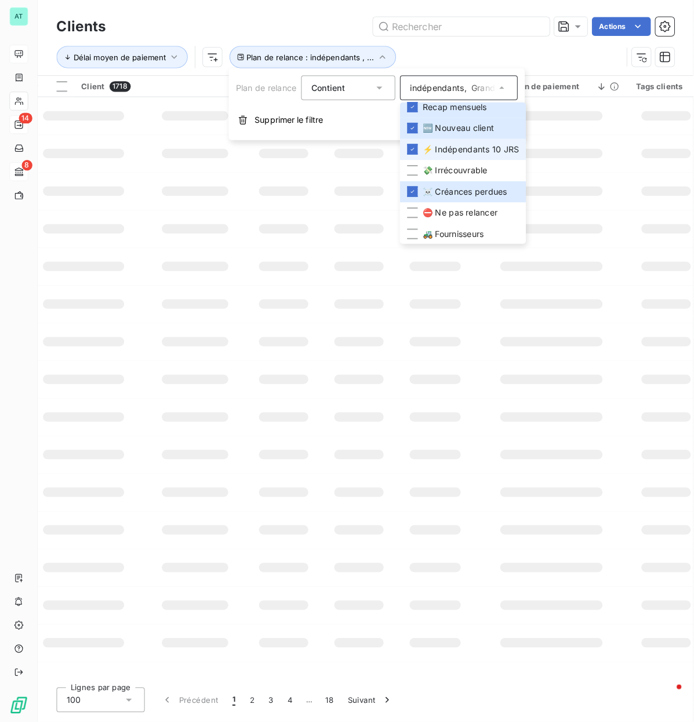
scroll to position [132, 0]
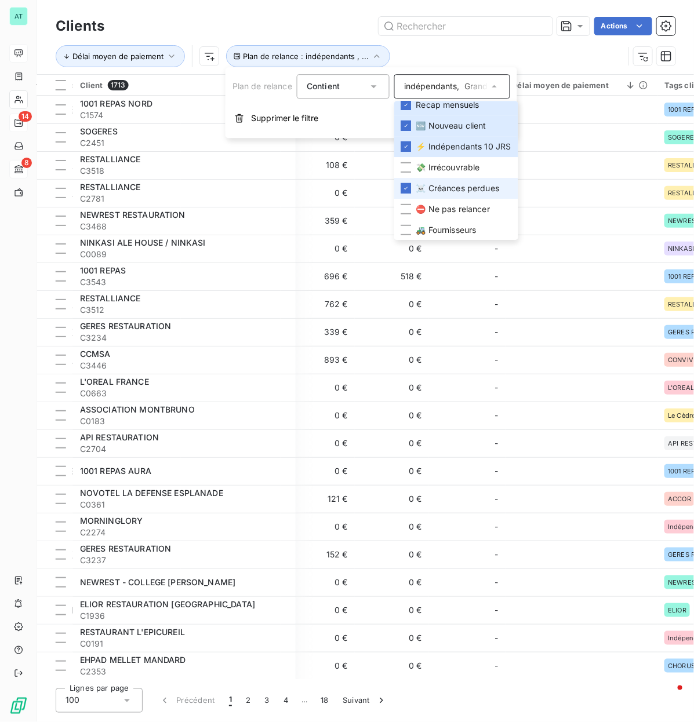
click at [475, 186] on span "☠️ Créances perdues" at bounding box center [457, 189] width 83 height 12
click at [503, 31] on input "text" at bounding box center [466, 26] width 174 height 19
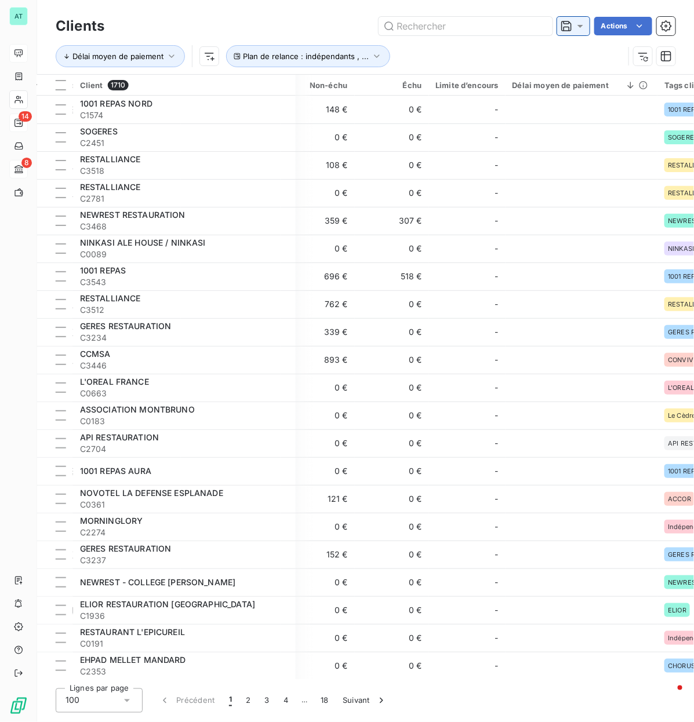
click at [575, 25] on icon at bounding box center [581, 26] width 12 height 12
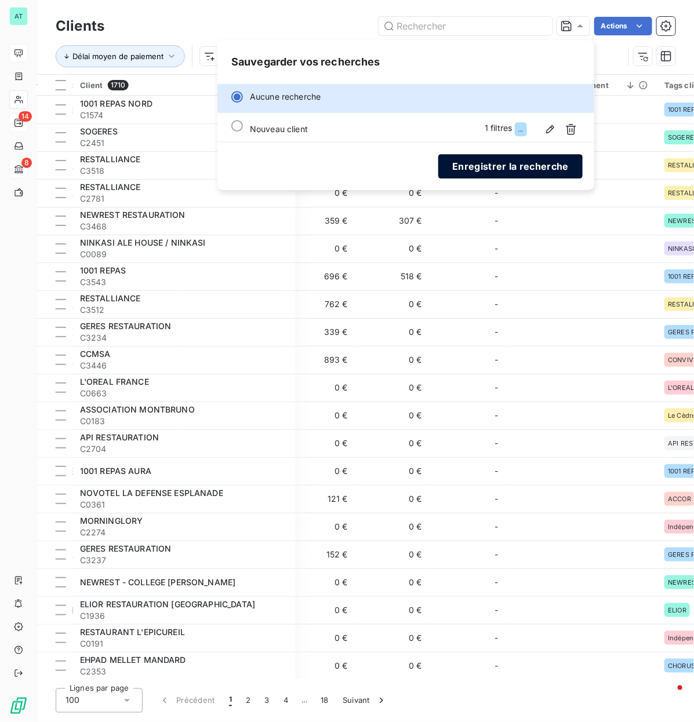
click at [507, 169] on button "Enregistrer la recherche" at bounding box center [510, 166] width 144 height 24
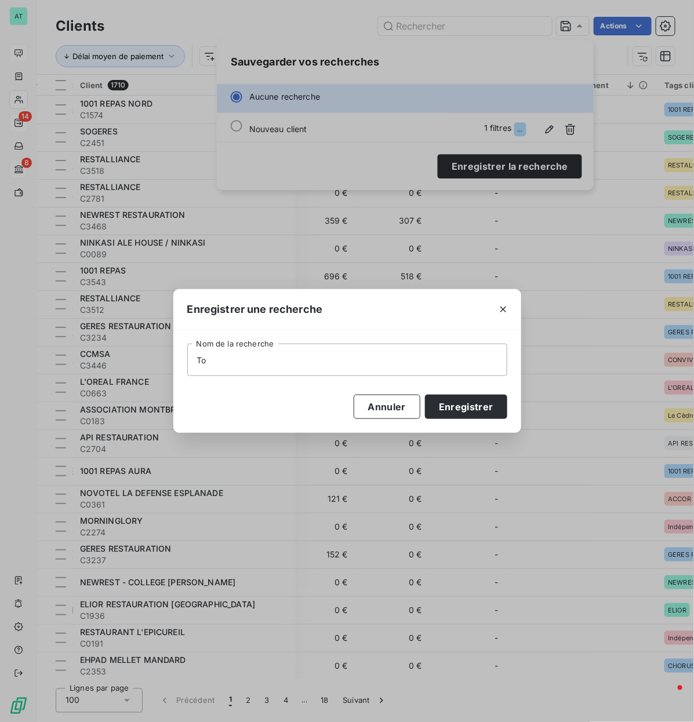
type input "T"
type input "Top Flop délai paiement clients"
click at [456, 348] on button "Enregistrer" at bounding box center [466, 407] width 82 height 24
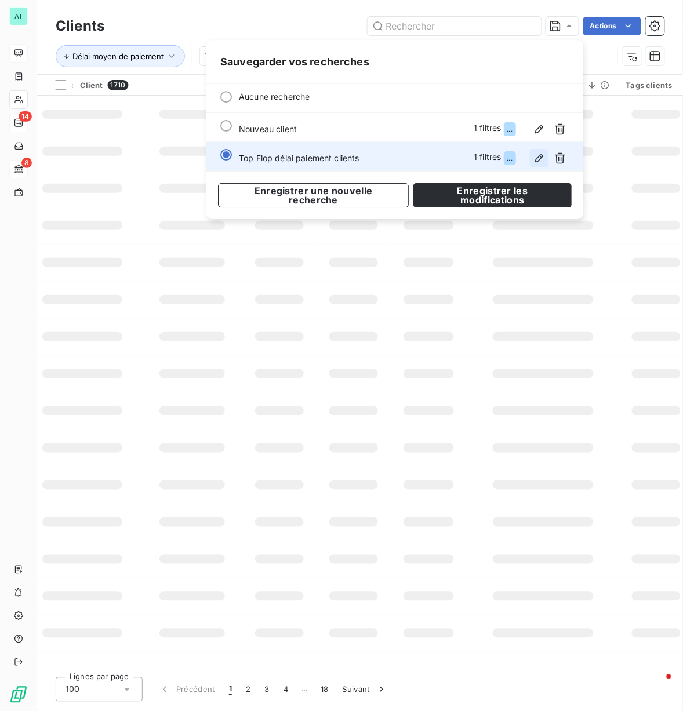
drag, startPoint x: 544, startPoint y: 137, endPoint x: 532, endPoint y: 164, distance: 29.3
click at [532, 164] on button "button" at bounding box center [539, 158] width 19 height 19
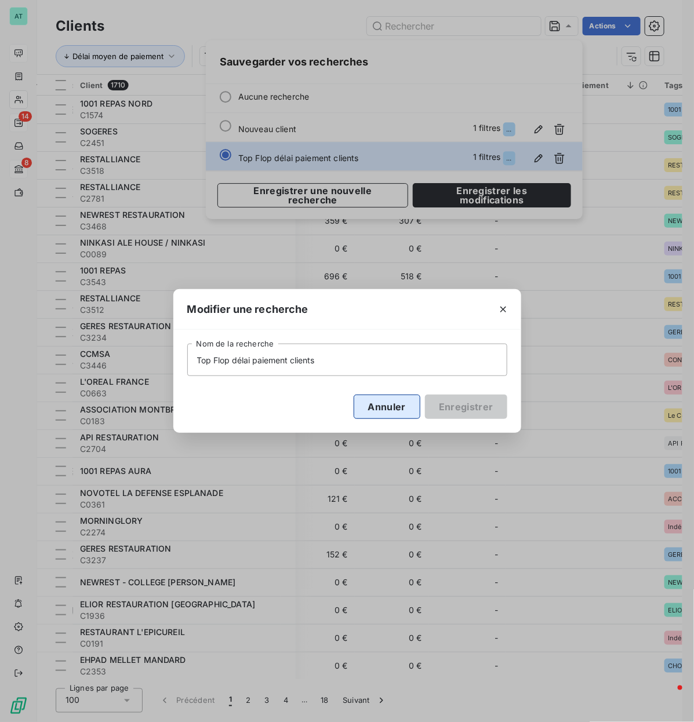
click at [401, 348] on button "Annuler" at bounding box center [387, 407] width 67 height 24
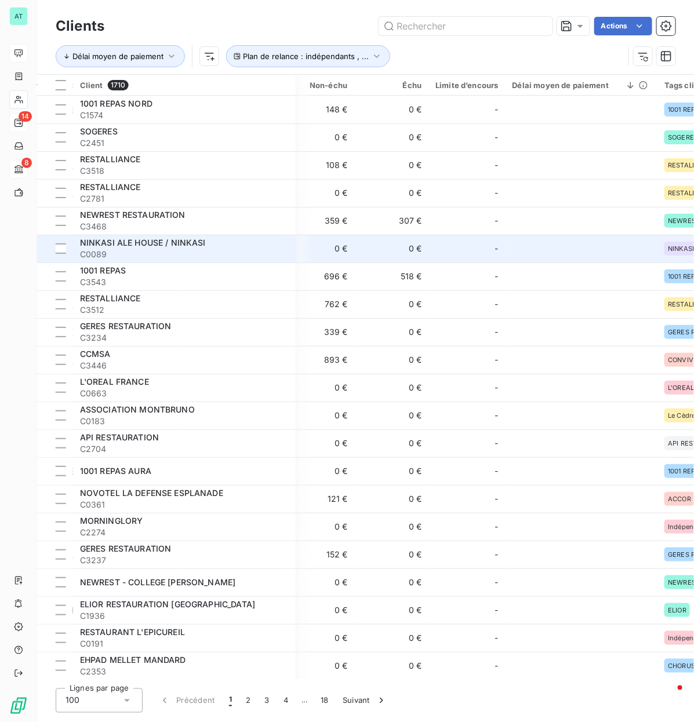
click at [409, 262] on td "0 €" at bounding box center [392, 249] width 74 height 28
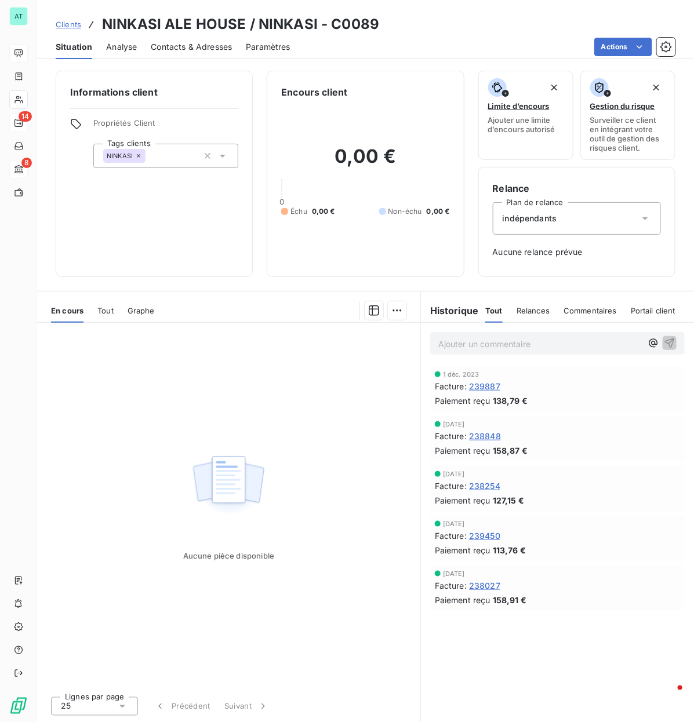
drag, startPoint x: 391, startPoint y: 421, endPoint x: 360, endPoint y: 410, distance: 33.7
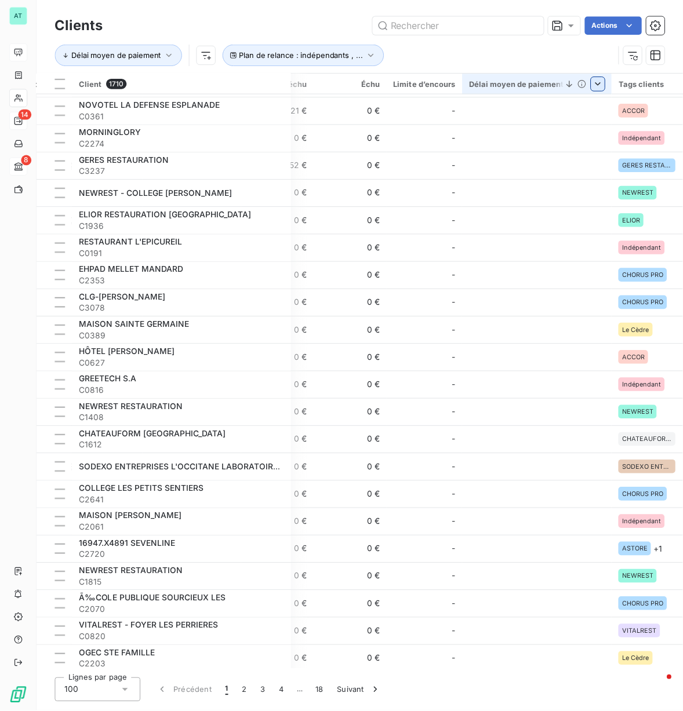
scroll to position [362, 430]
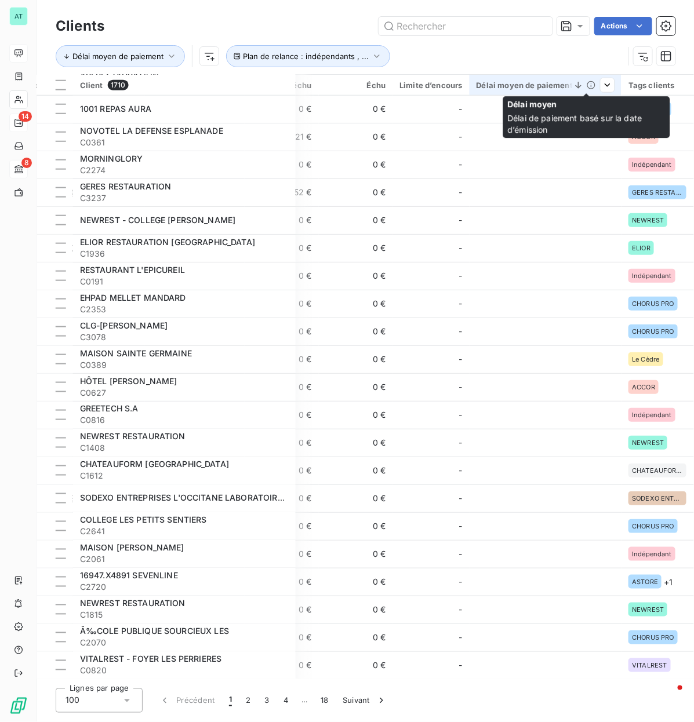
click at [573, 88] on icon at bounding box center [579, 85] width 12 height 12
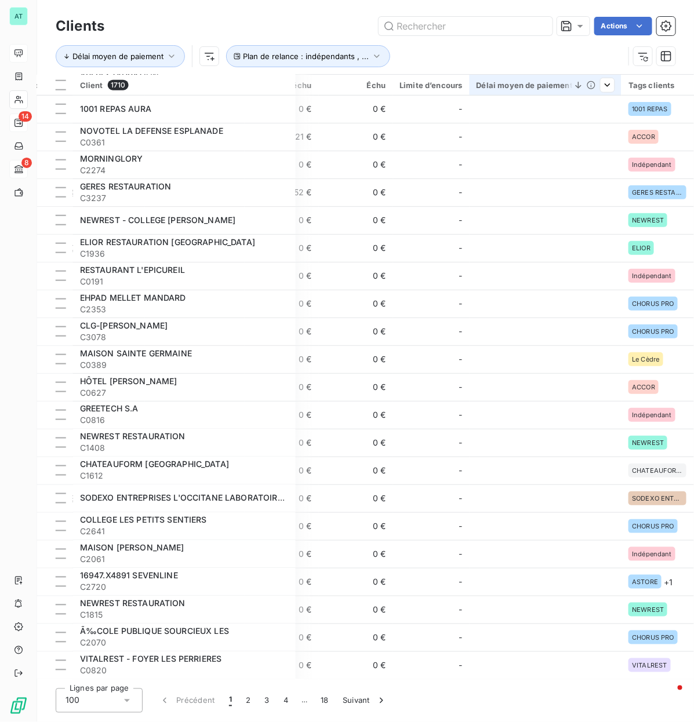
click at [576, 84] on icon at bounding box center [579, 85] width 6 height 6
drag, startPoint x: 536, startPoint y: 88, endPoint x: 554, endPoint y: 88, distance: 18.0
click at [538, 88] on div "Délai moyen de paiement" at bounding box center [546, 85] width 138 height 9
click at [562, 114] on div "Trier par ordre croissant" at bounding box center [519, 110] width 180 height 26
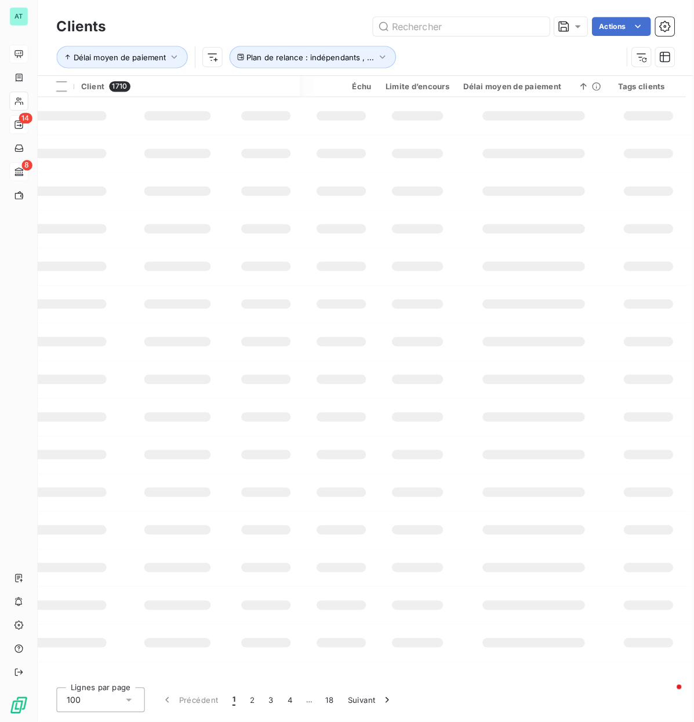
scroll to position [0, 396]
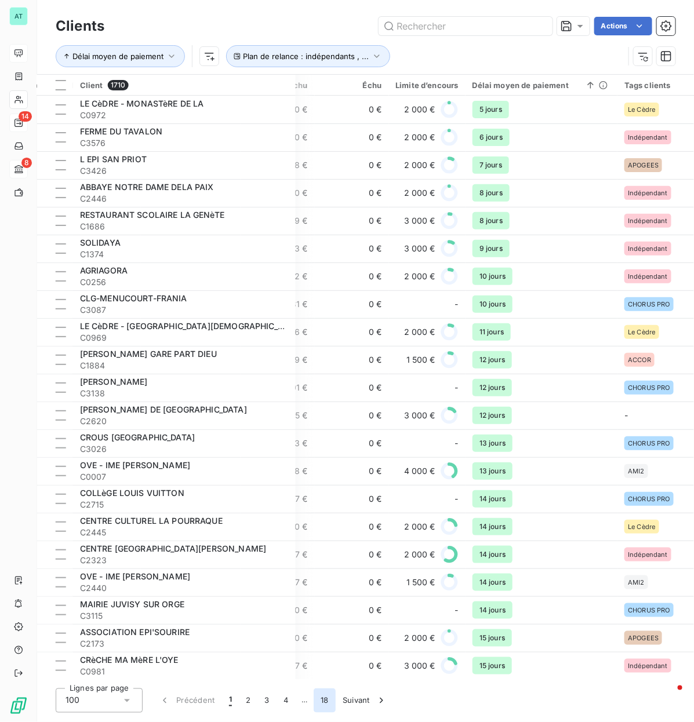
click at [317, 348] on button "18" at bounding box center [325, 701] width 22 height 24
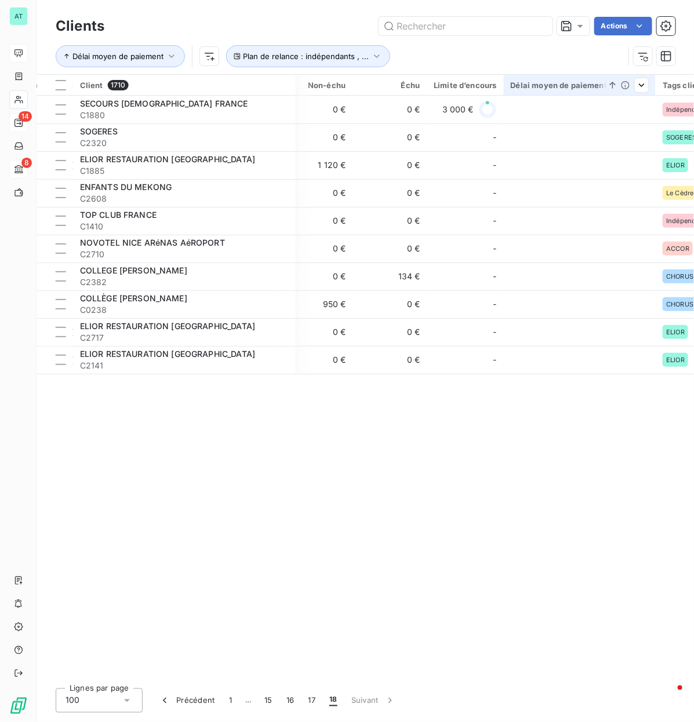
click at [550, 90] on div "Délai moyen de paiement" at bounding box center [580, 85] width 138 height 9
click at [346, 52] on span "Plan de relance : indépendants , ..." at bounding box center [306, 56] width 126 height 9
click at [145, 56] on span "Délai moyen de paiement" at bounding box center [117, 56] width 91 height 9
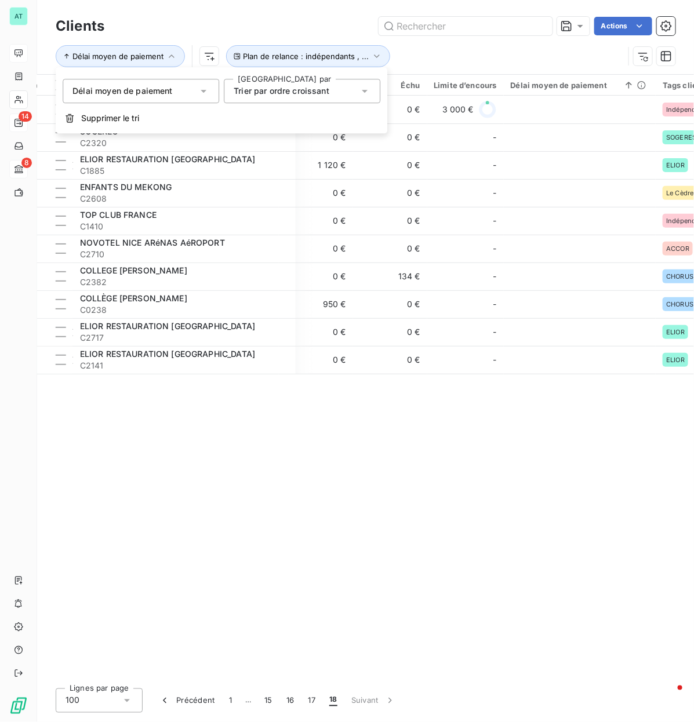
click at [267, 99] on div "Trier par ordre croissant" at bounding box center [296, 91] width 125 height 16
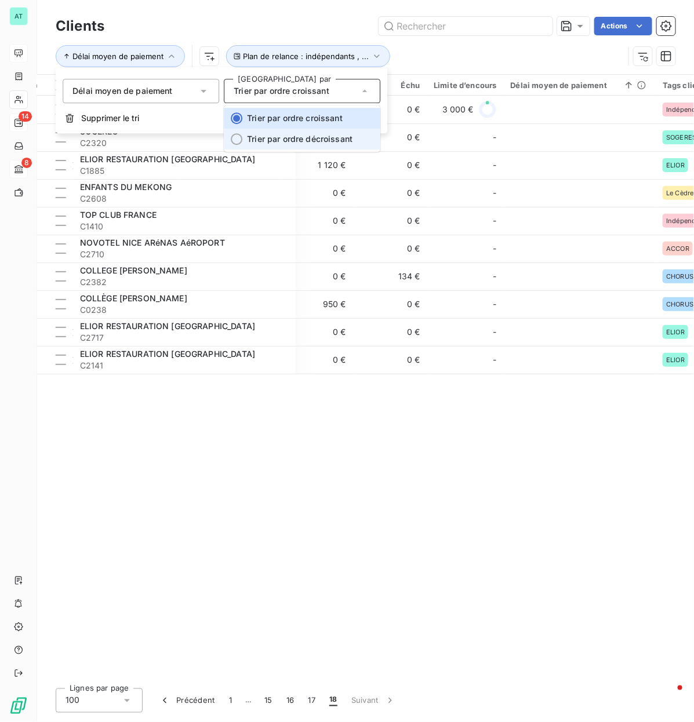
click at [270, 134] on span "Trier par ordre décroissant" at bounding box center [300, 139] width 106 height 10
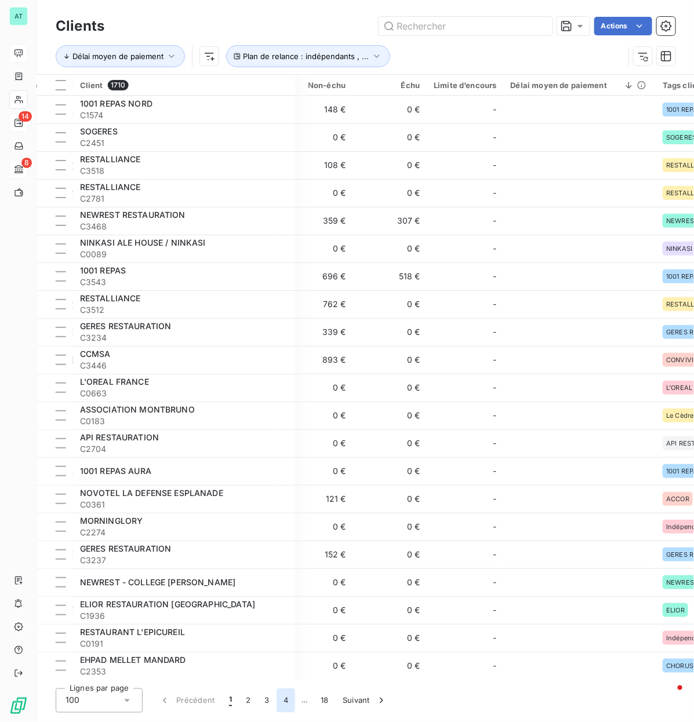
click at [292, 348] on button "4" at bounding box center [286, 701] width 19 height 24
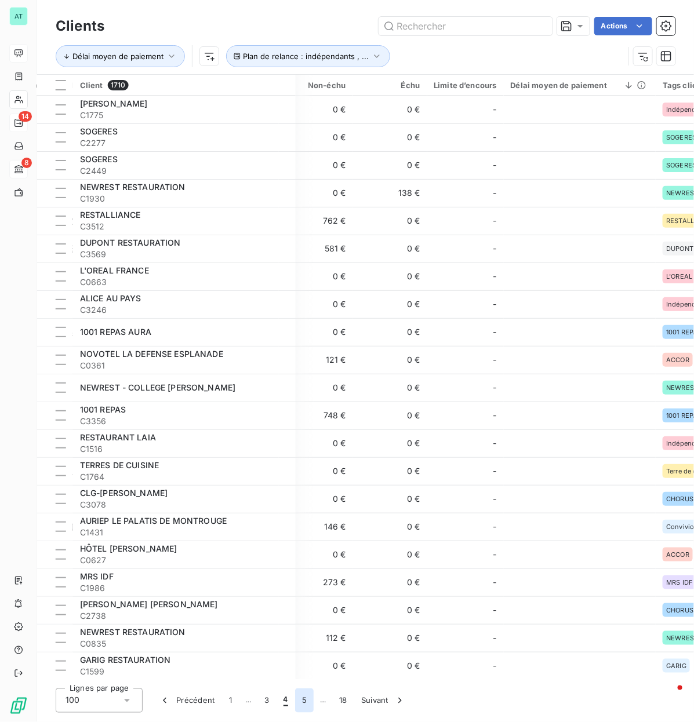
click at [303, 348] on button "5" at bounding box center [304, 701] width 19 height 24
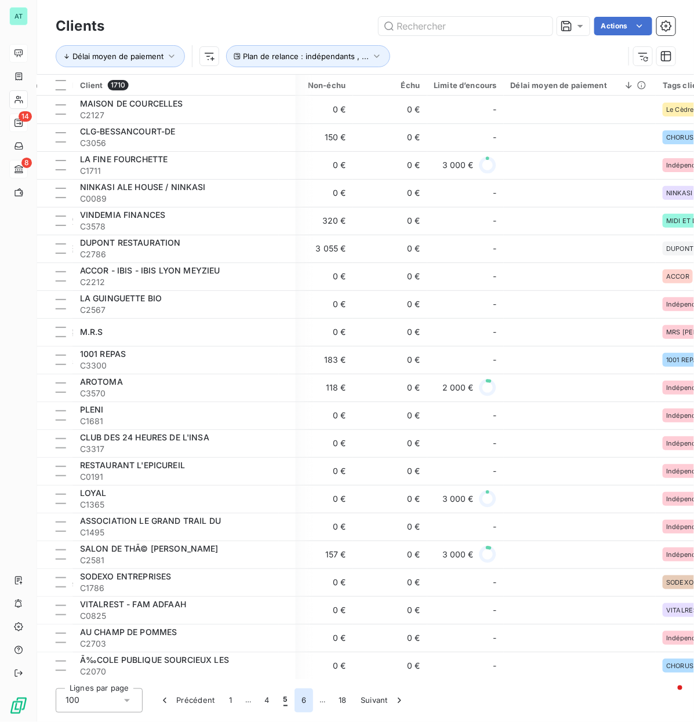
click at [302, 348] on button "6" at bounding box center [304, 701] width 19 height 24
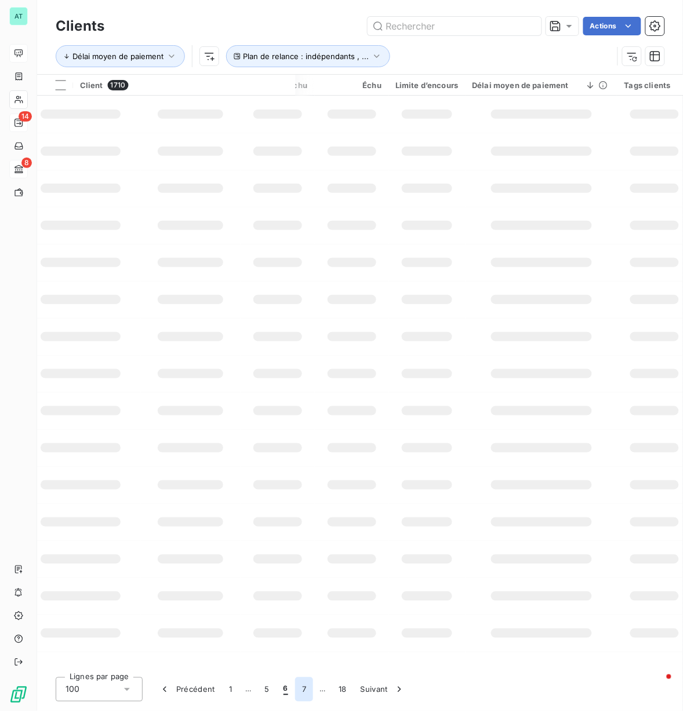
click at [308, 348] on button "7" at bounding box center [304, 690] width 18 height 24
click at [308, 348] on button "8" at bounding box center [304, 690] width 19 height 24
click at [308, 348] on button "9" at bounding box center [304, 690] width 19 height 24
click at [308, 348] on button "11" at bounding box center [308, 690] width 20 height 24
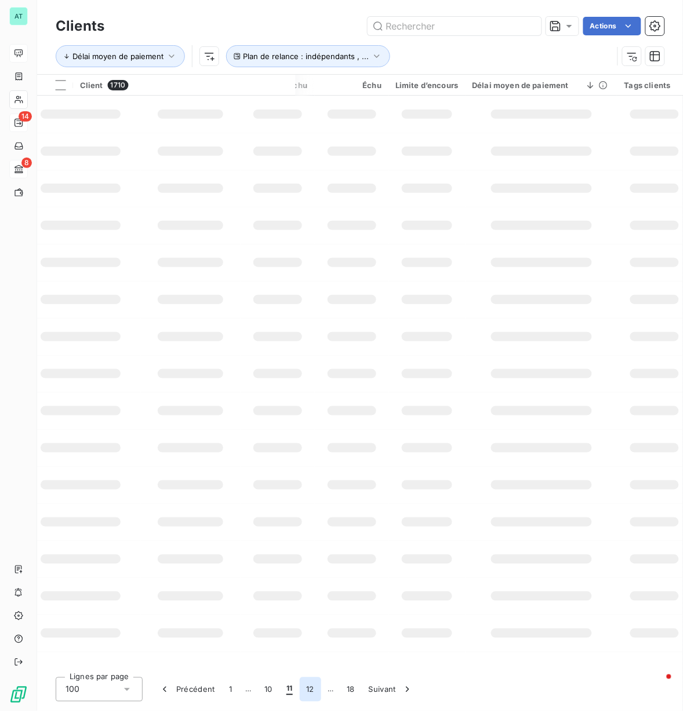
click at [308, 348] on button "12" at bounding box center [311, 690] width 22 height 24
click at [308, 348] on button "14" at bounding box center [313, 690] width 22 height 24
click at [308, 348] on button "15" at bounding box center [313, 690] width 22 height 24
click at [312, 348] on button "16" at bounding box center [312, 690] width 22 height 24
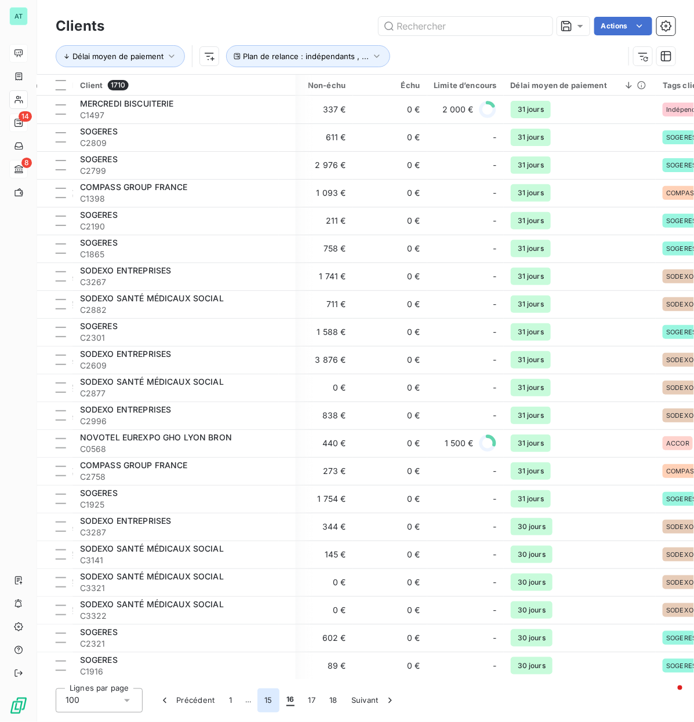
click at [261, 348] on button "15" at bounding box center [268, 701] width 22 height 24
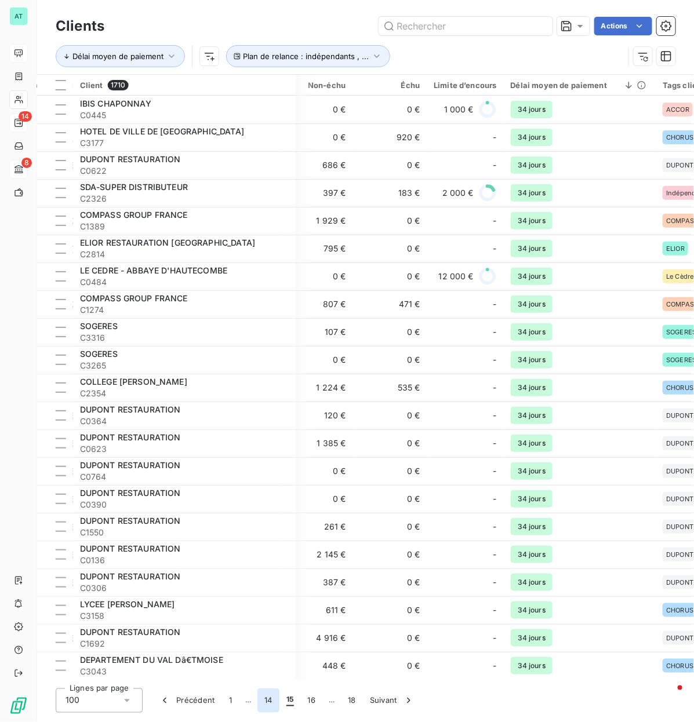
click at [271, 348] on button "14" at bounding box center [268, 701] width 22 height 24
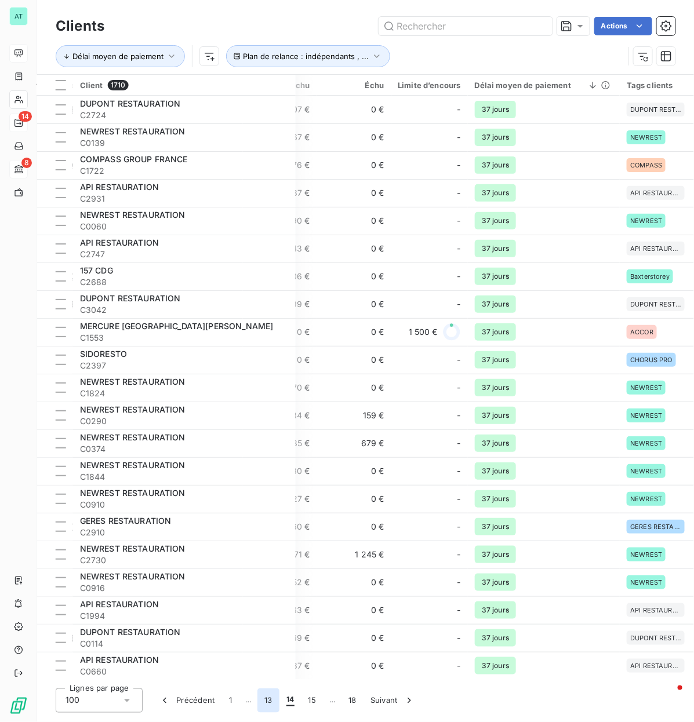
scroll to position [0, 395]
click at [267, 348] on button "13" at bounding box center [268, 701] width 22 height 24
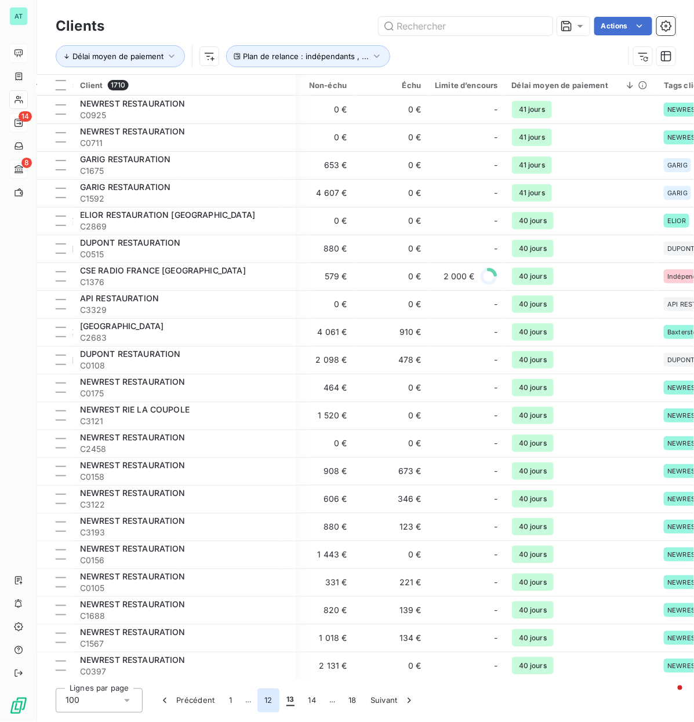
click at [267, 348] on button "12" at bounding box center [268, 701] width 22 height 24
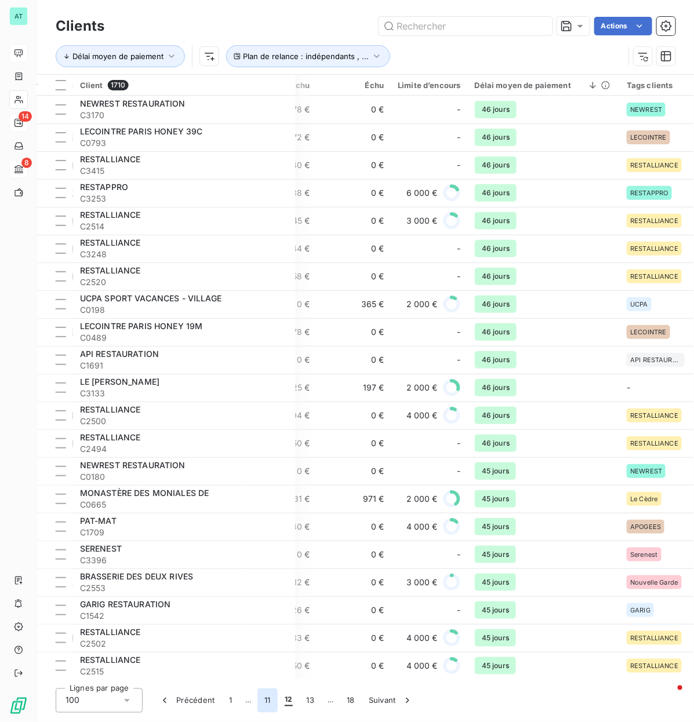
click at [267, 348] on button "11" at bounding box center [267, 701] width 20 height 24
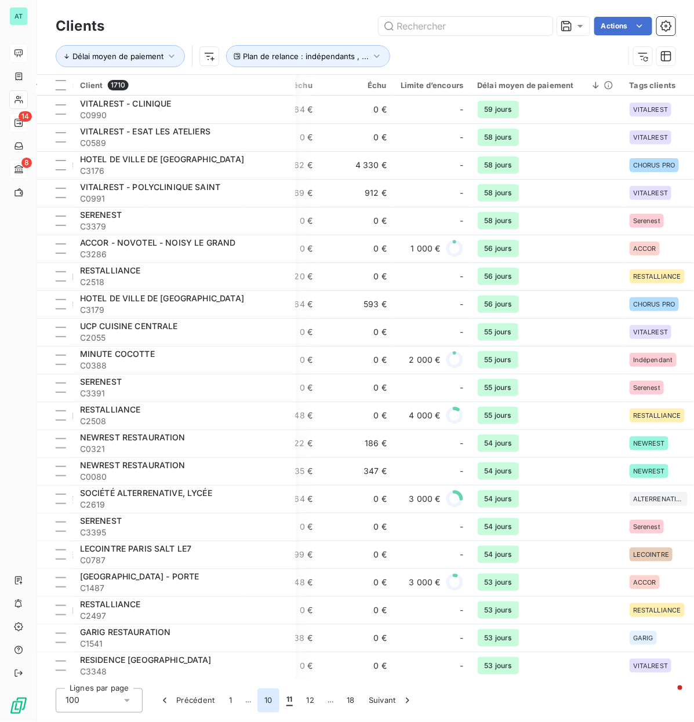
click at [268, 348] on button "10" at bounding box center [268, 701] width 22 height 24
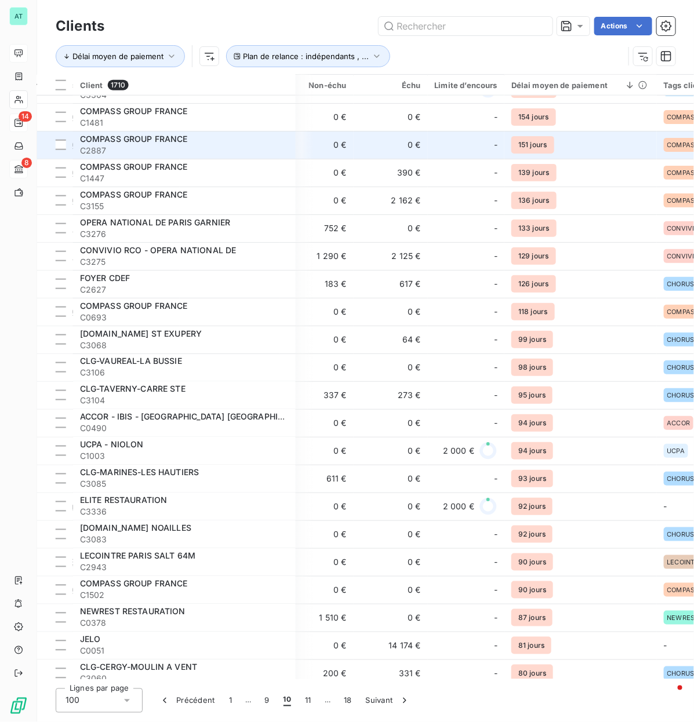
scroll to position [435, 395]
